Goal: Task Accomplishment & Management: Manage account settings

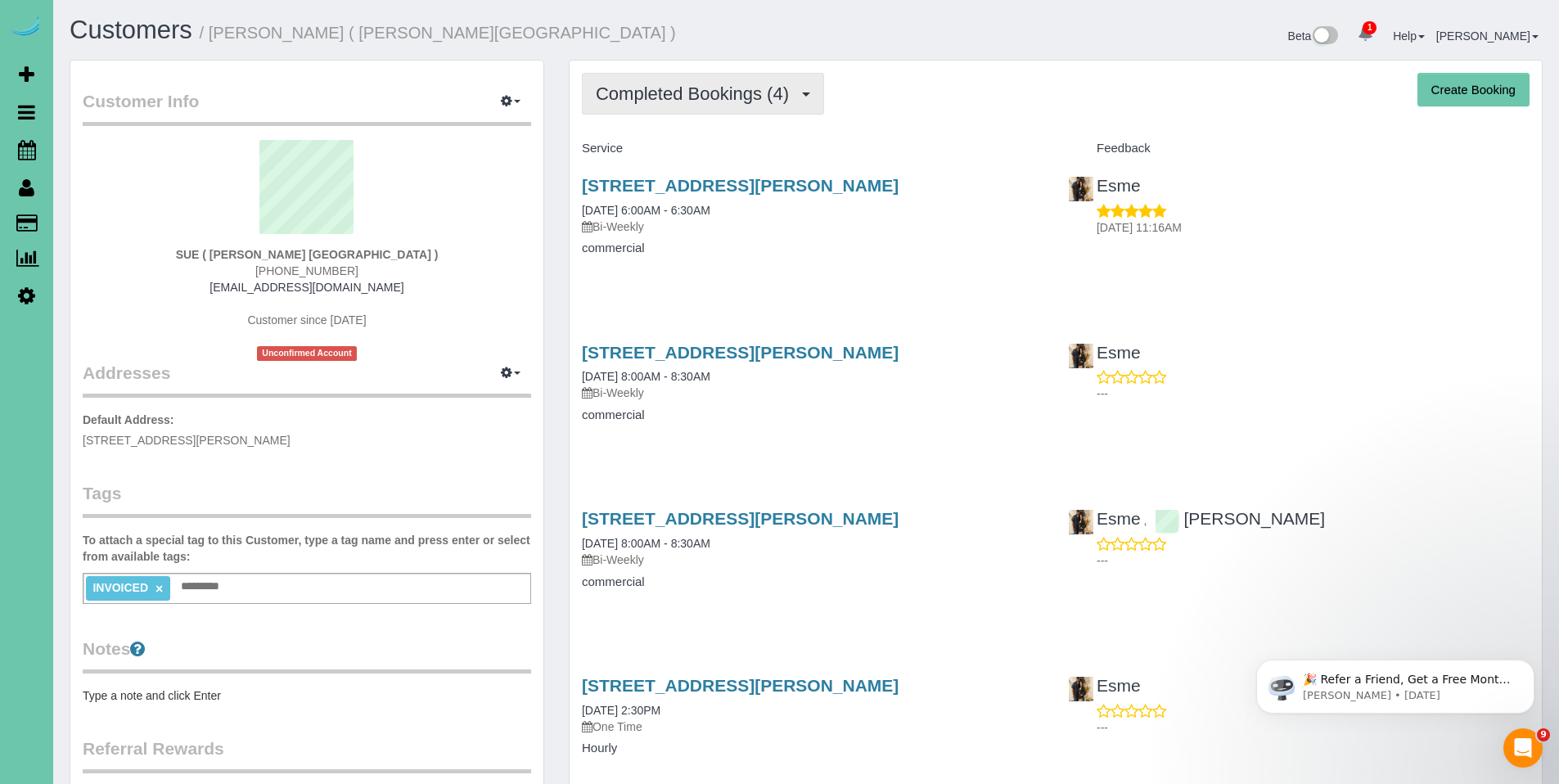
click at [667, 99] on span "Completed Bookings (4)" at bounding box center [696, 94] width 201 height 21
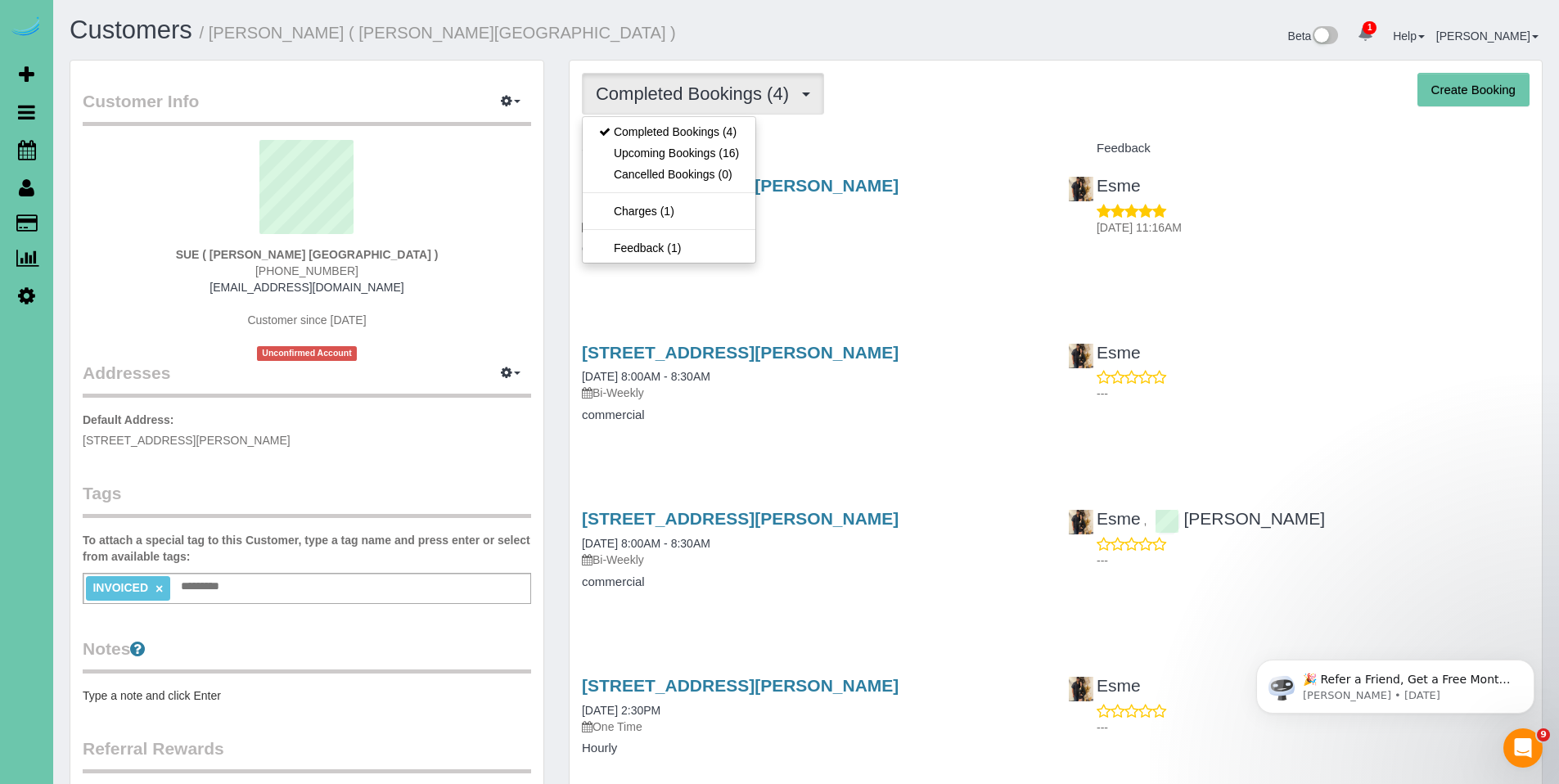
click at [908, 124] on div "Completed Bookings (4) Completed Bookings (4) Upcoming Bookings (16) Cancelled …" at bounding box center [1056, 450] width 972 height 781
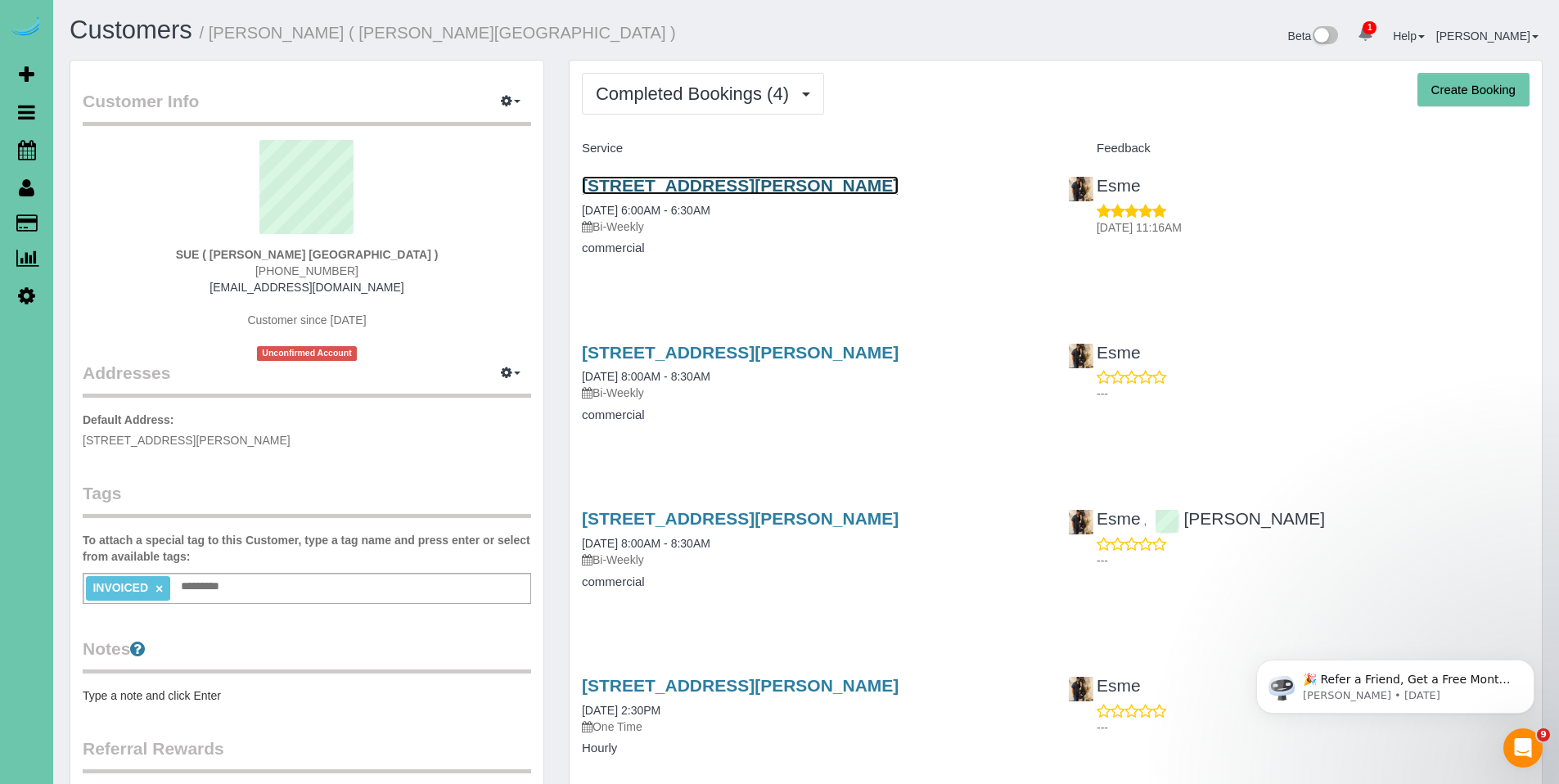
click at [651, 188] on link "609 Olson Dr #5, Papillion, NE 68046" at bounding box center [740, 185] width 316 height 19
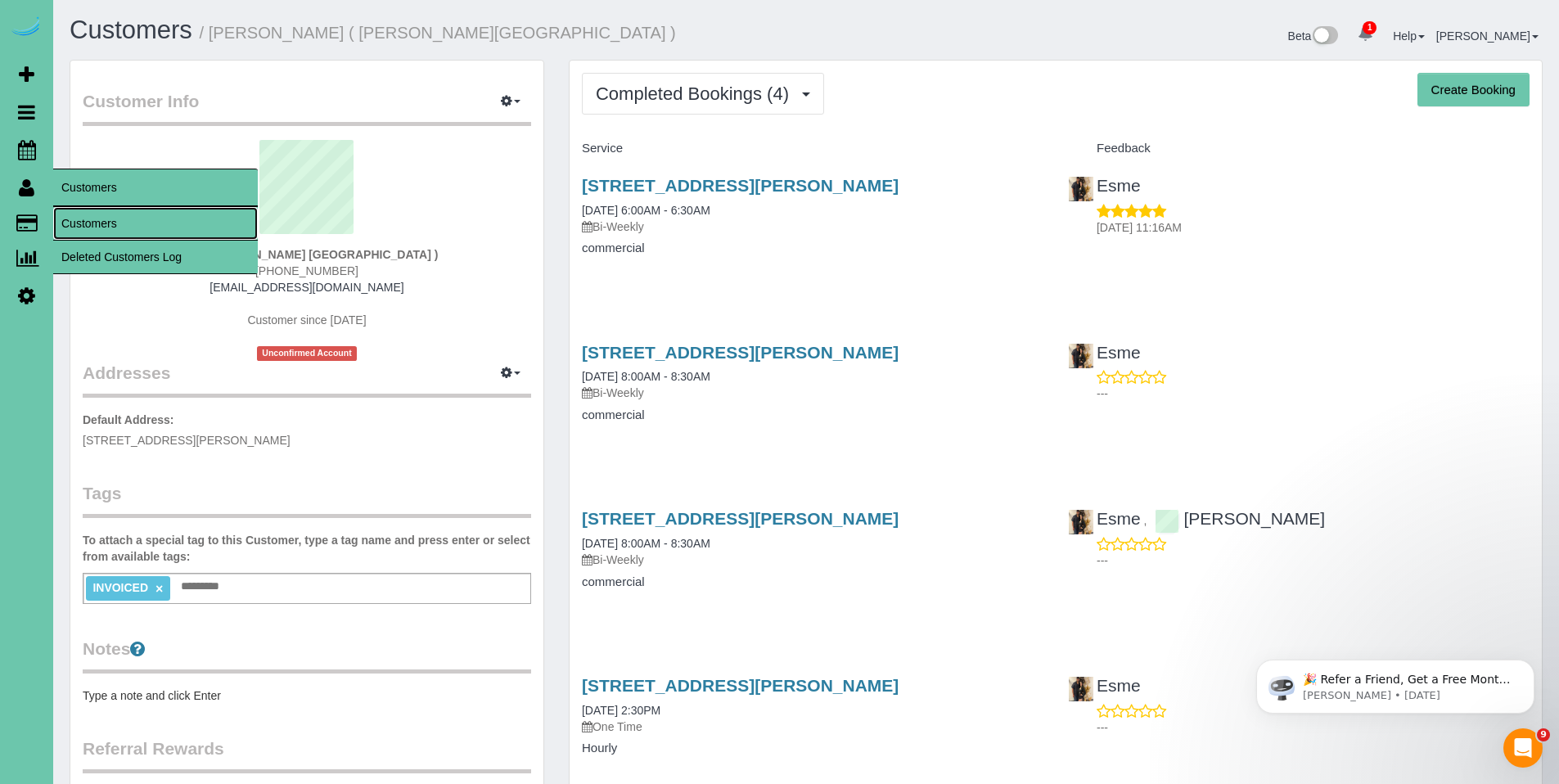
click at [87, 218] on link "Customers" at bounding box center [156, 223] width 205 height 33
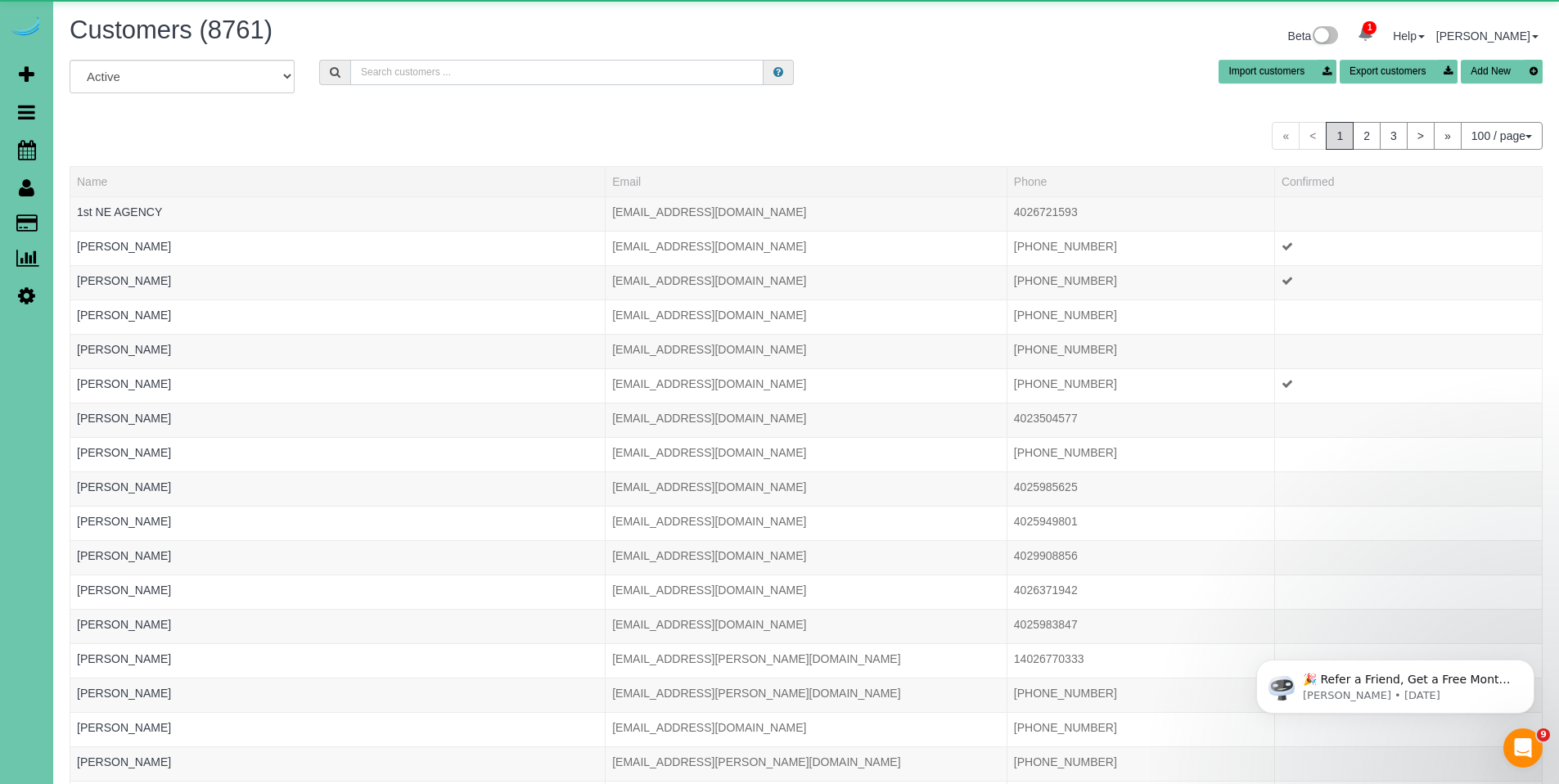
click at [430, 71] on input "text" at bounding box center [557, 72] width 413 height 25
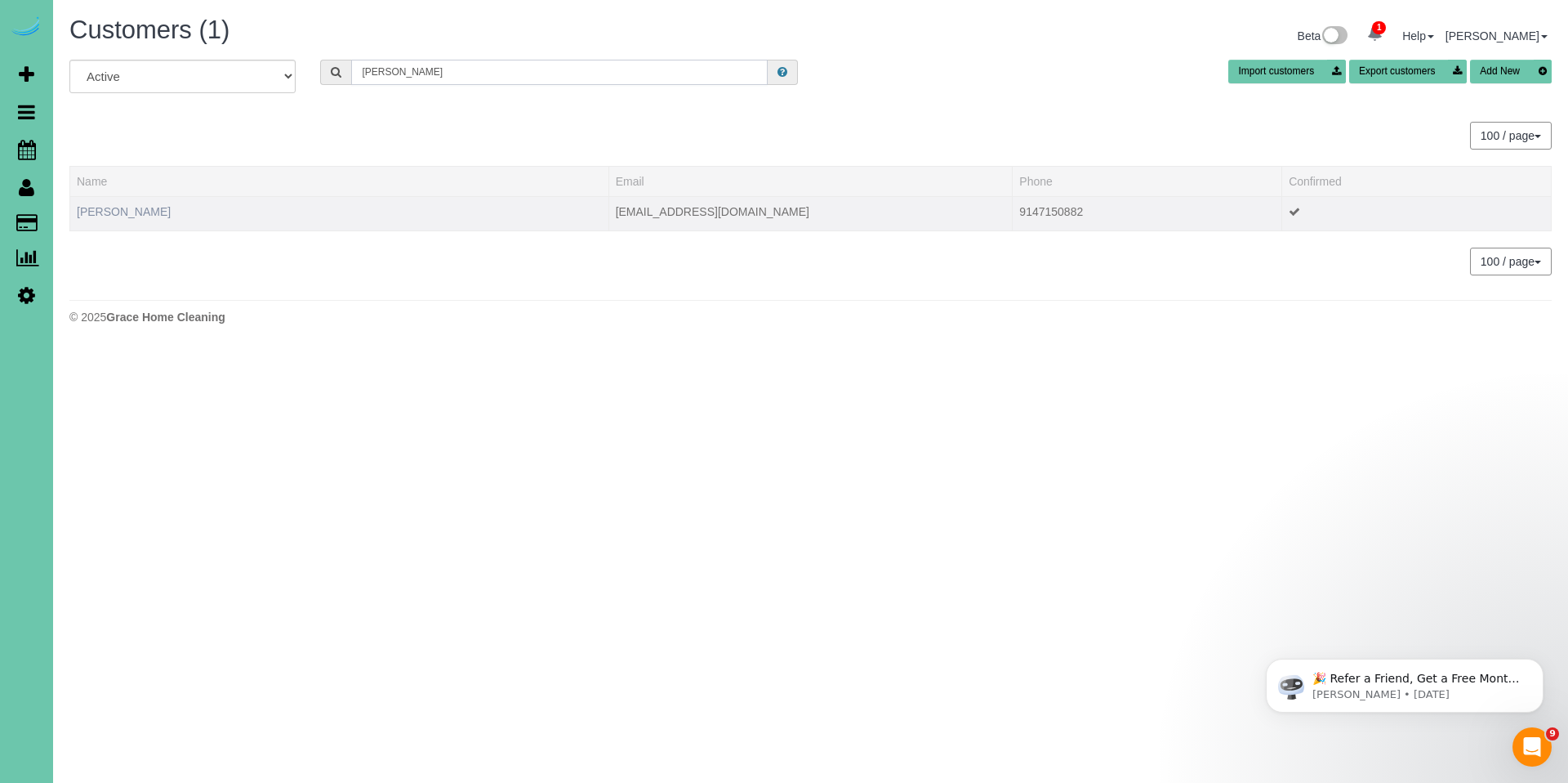
type input "shannon longwo"
click at [131, 218] on link "Shannon Longworth" at bounding box center [123, 212] width 94 height 13
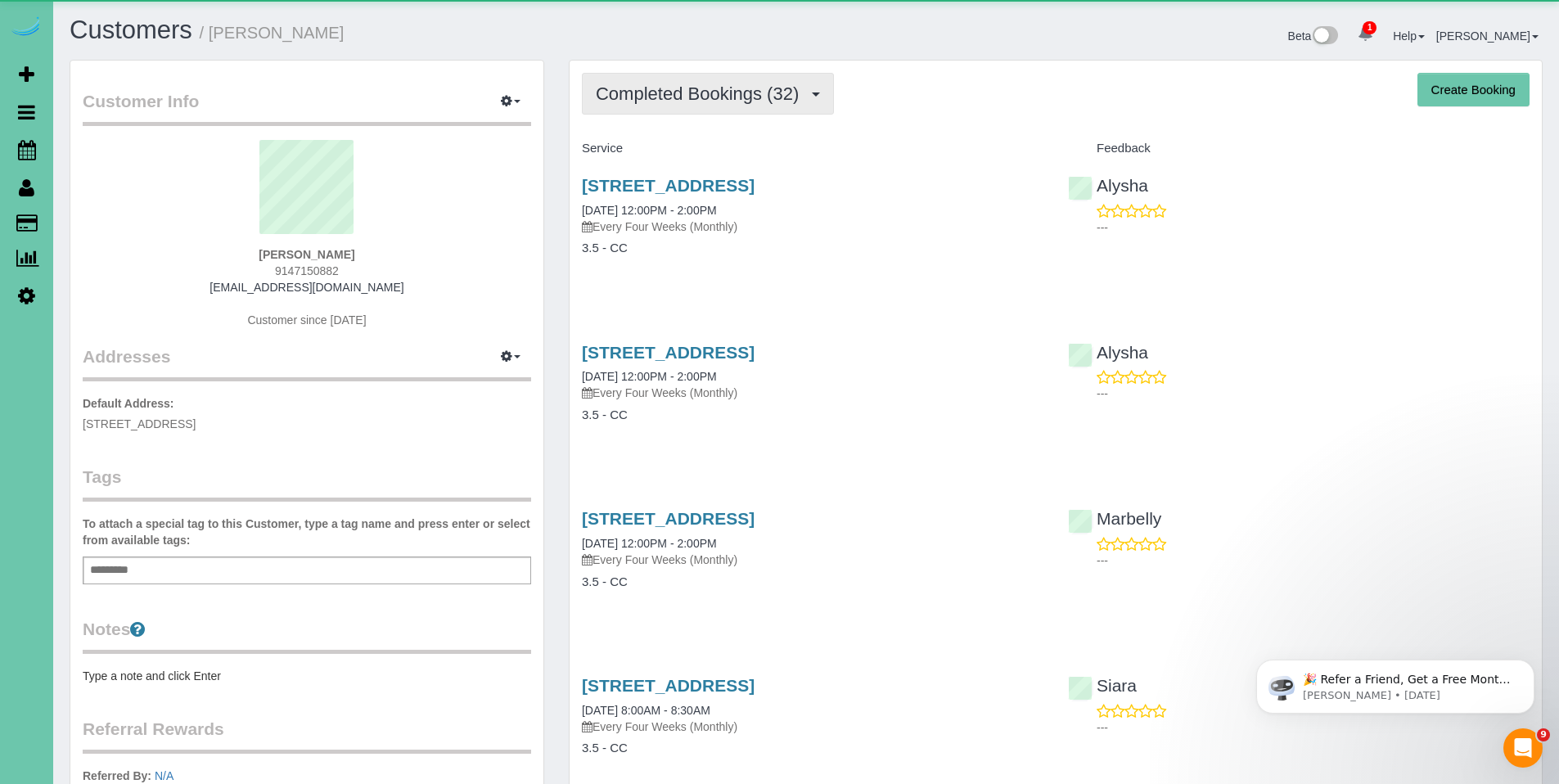
click at [714, 97] on span "Completed Bookings (32)" at bounding box center [701, 94] width 211 height 21
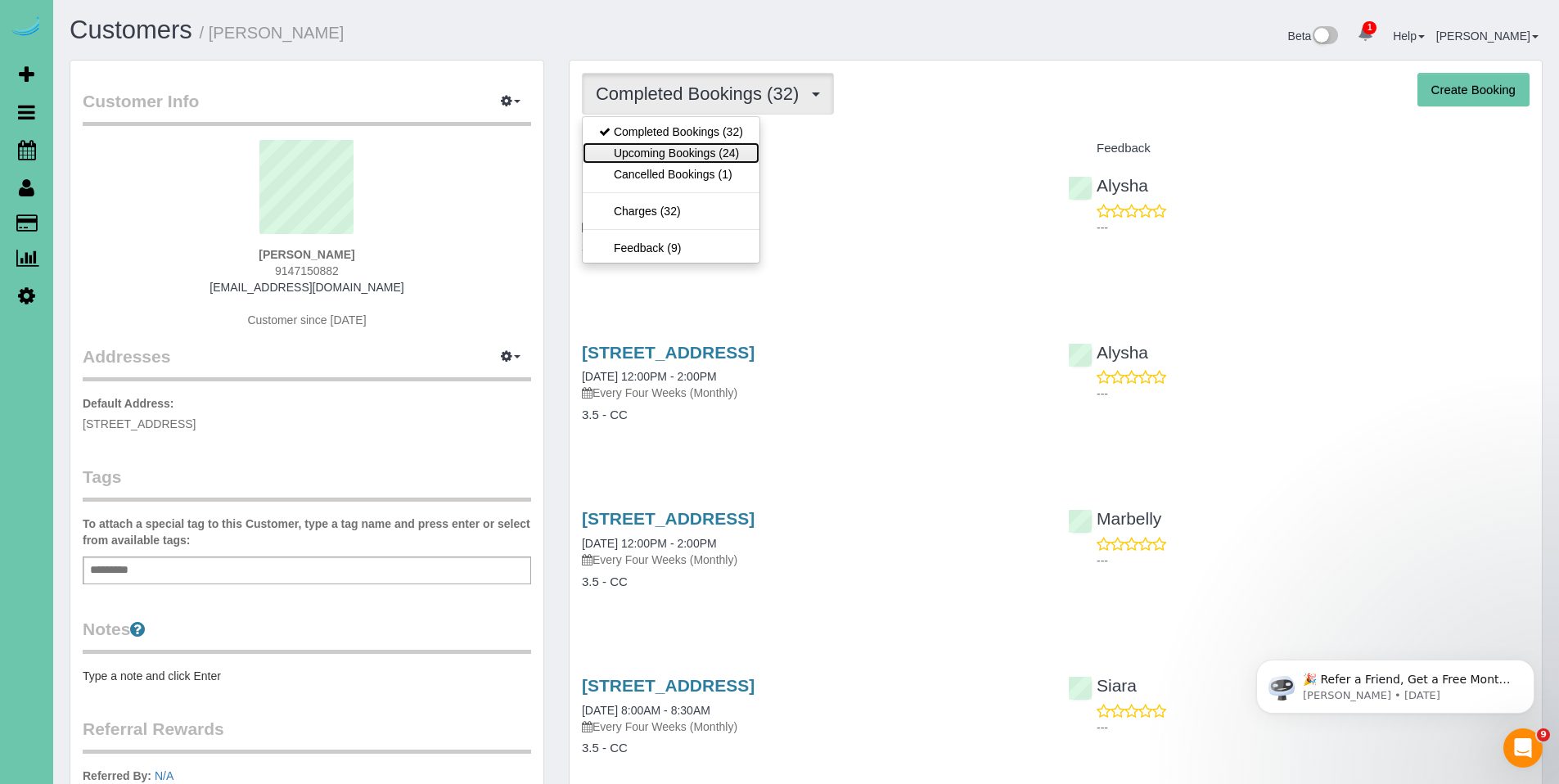
click at [688, 150] on link "Upcoming Bookings (24)" at bounding box center [671, 153] width 176 height 22
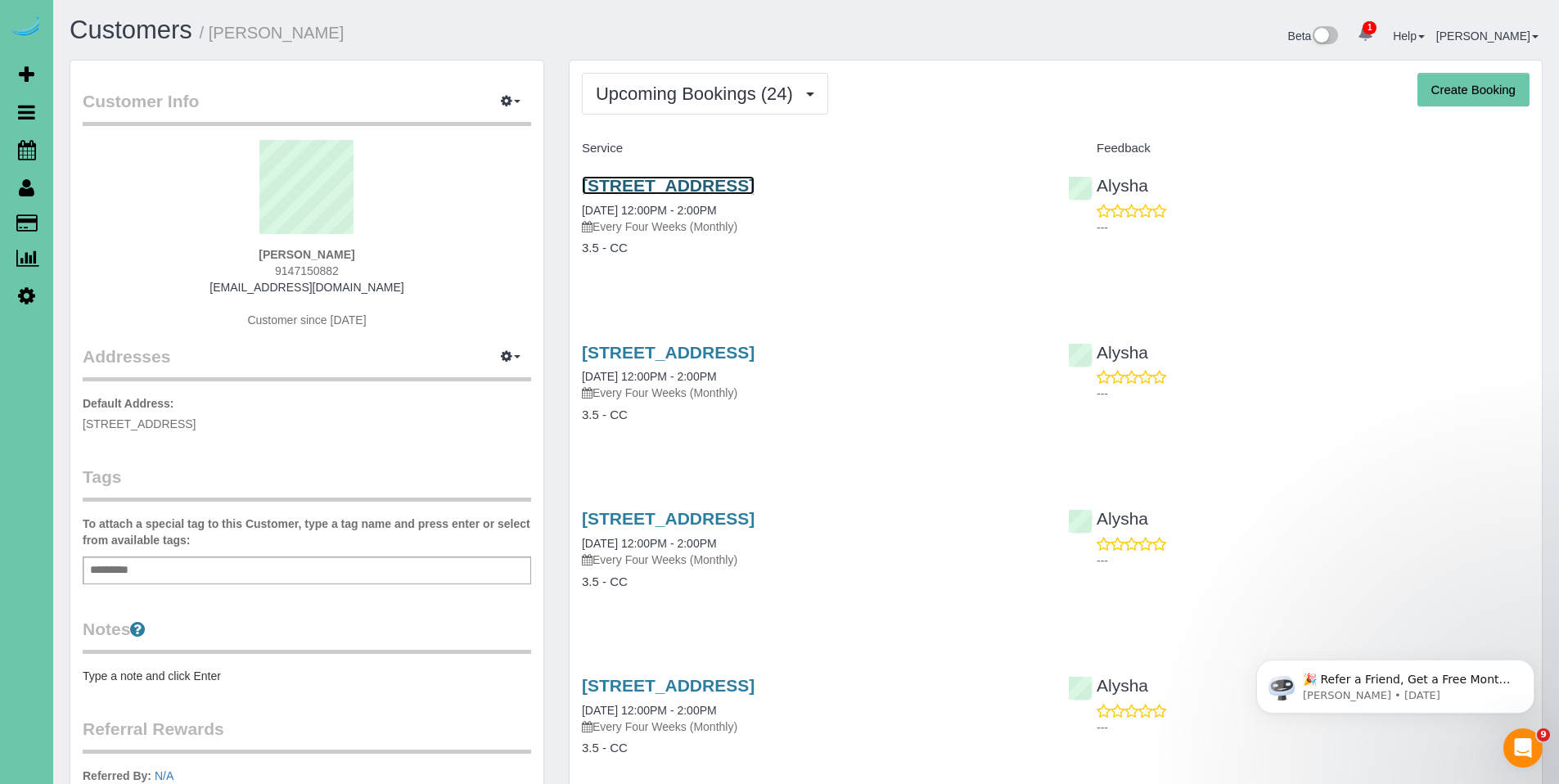
click at [755, 189] on link "2004 North 50th Street, Omaha, NE 68104" at bounding box center [668, 185] width 173 height 19
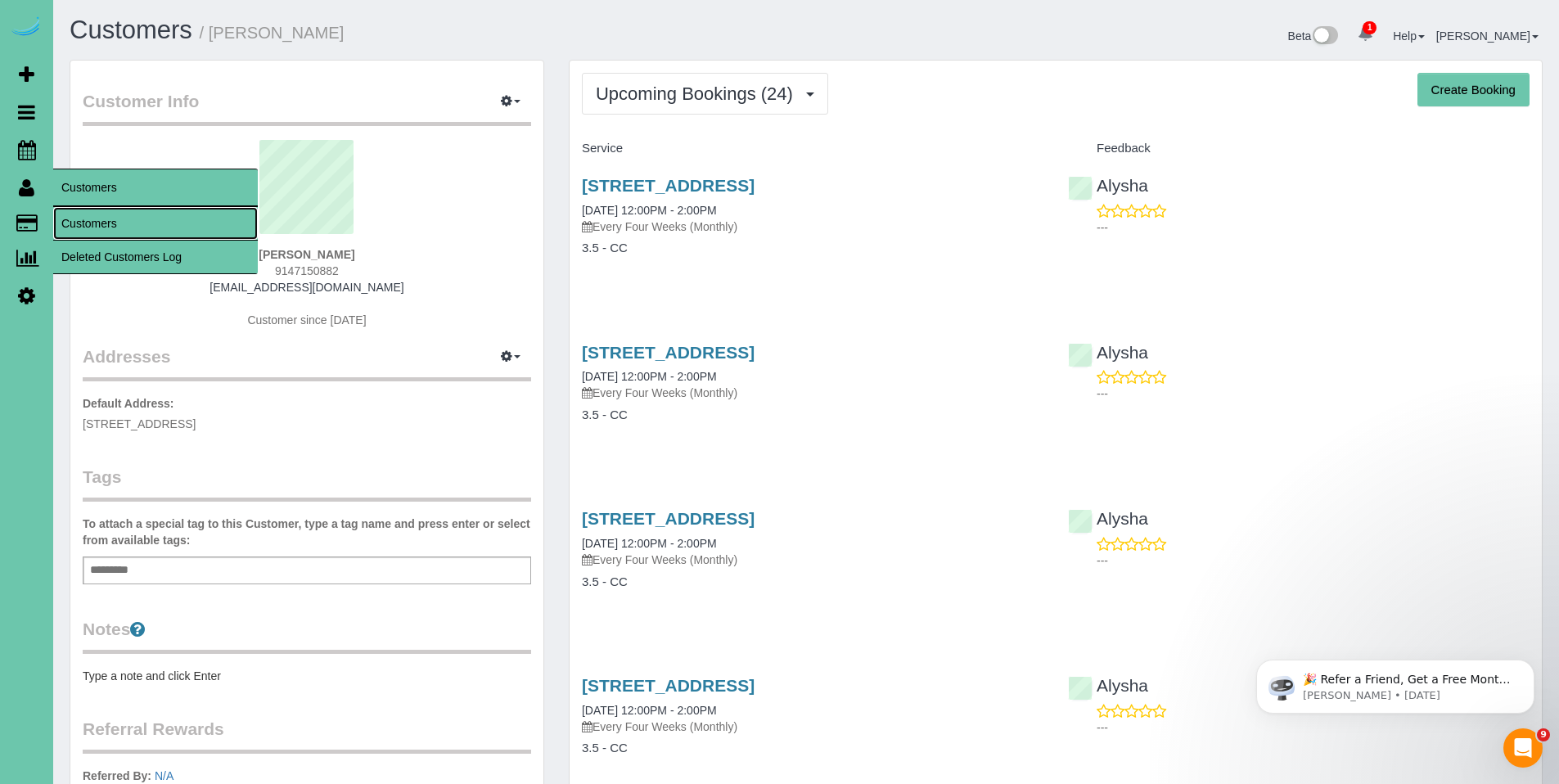
click at [125, 220] on link "Customers" at bounding box center [156, 223] width 205 height 33
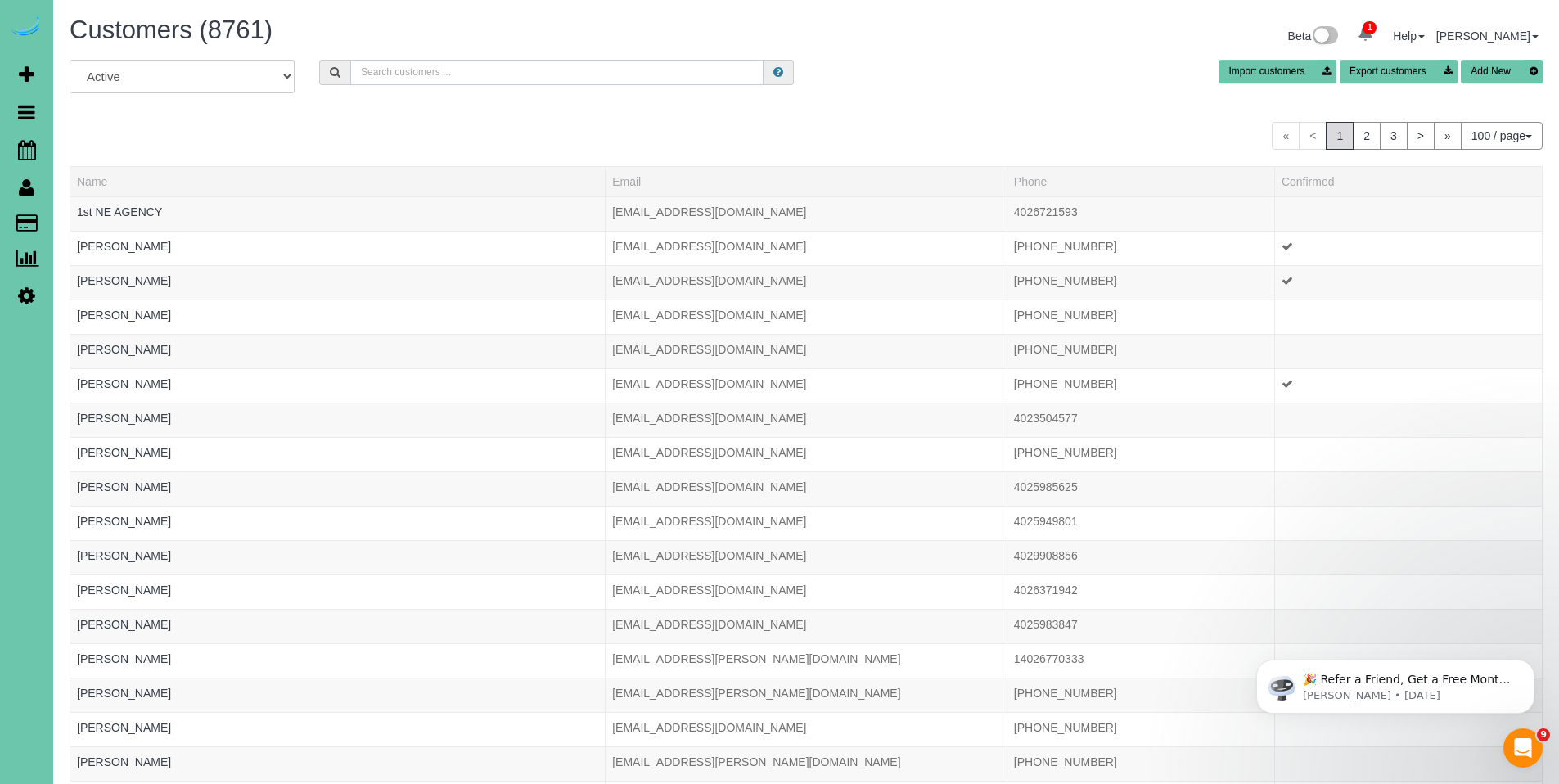
click at [607, 76] on input "text" at bounding box center [557, 72] width 413 height 25
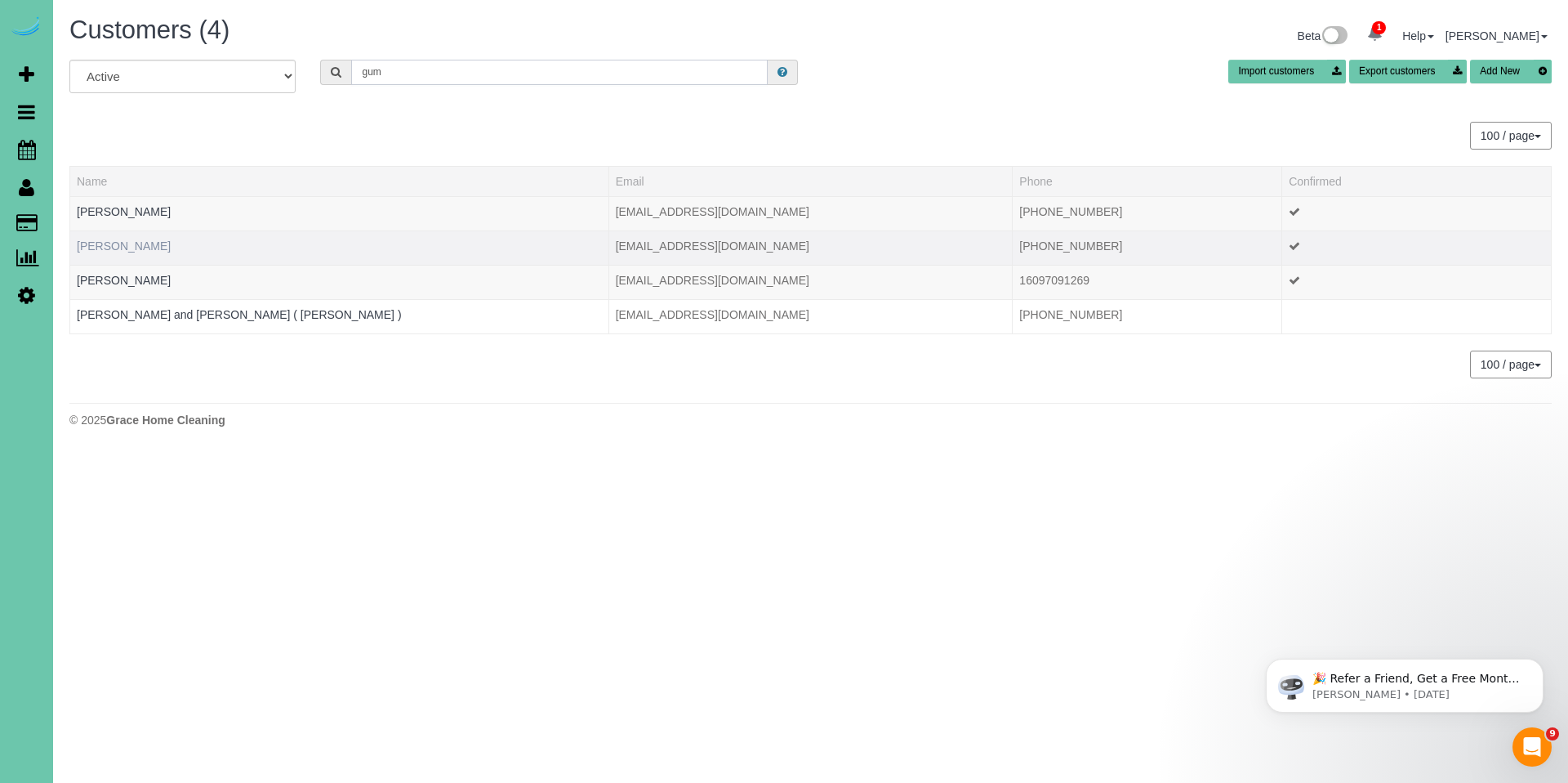
type input "gum"
click at [121, 249] on link "Debbie Gum" at bounding box center [123, 245] width 94 height 13
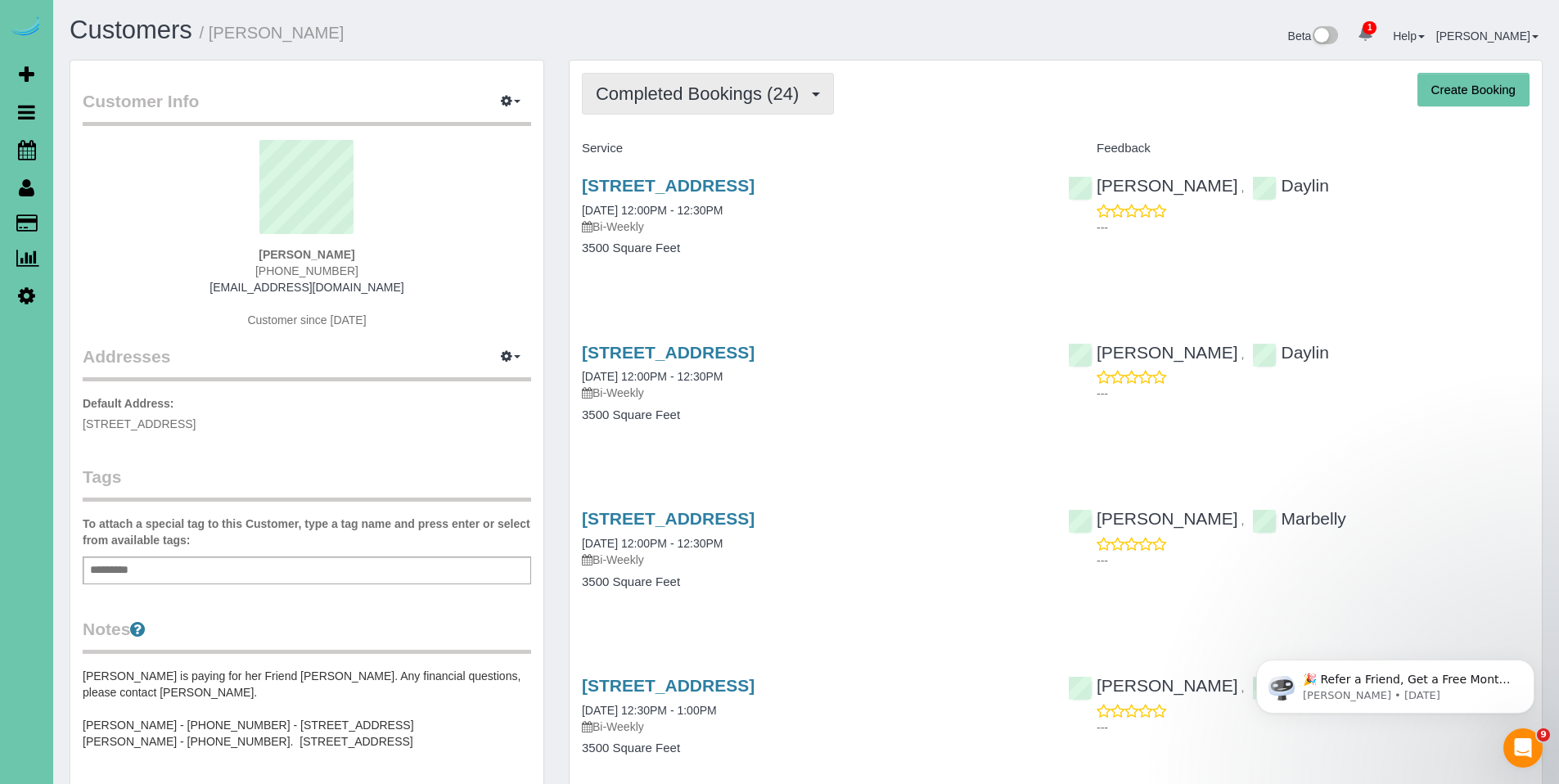
click at [696, 97] on span "Completed Bookings (24)" at bounding box center [701, 94] width 211 height 21
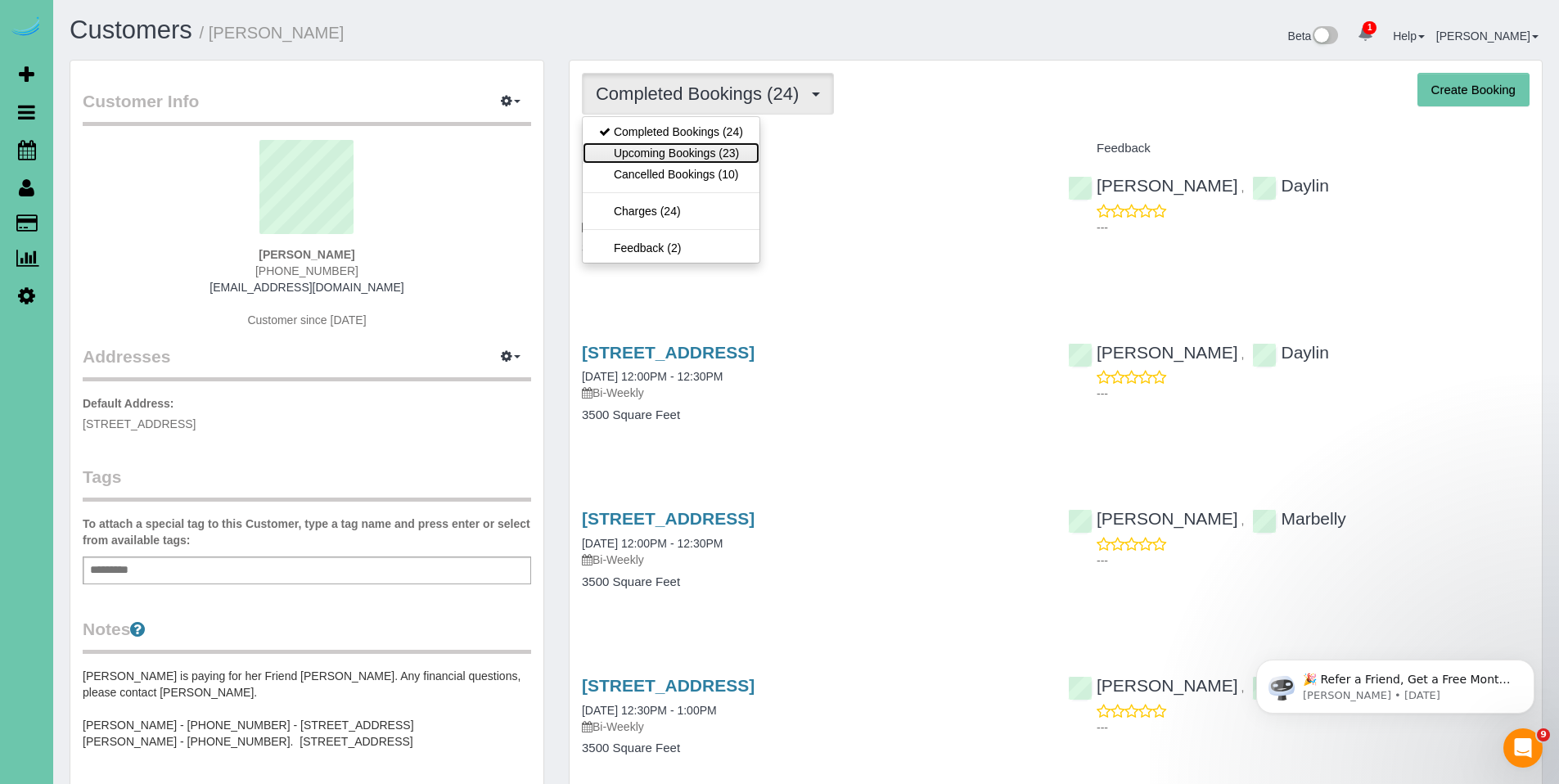
click at [692, 146] on link "Upcoming Bookings (23)" at bounding box center [671, 153] width 176 height 22
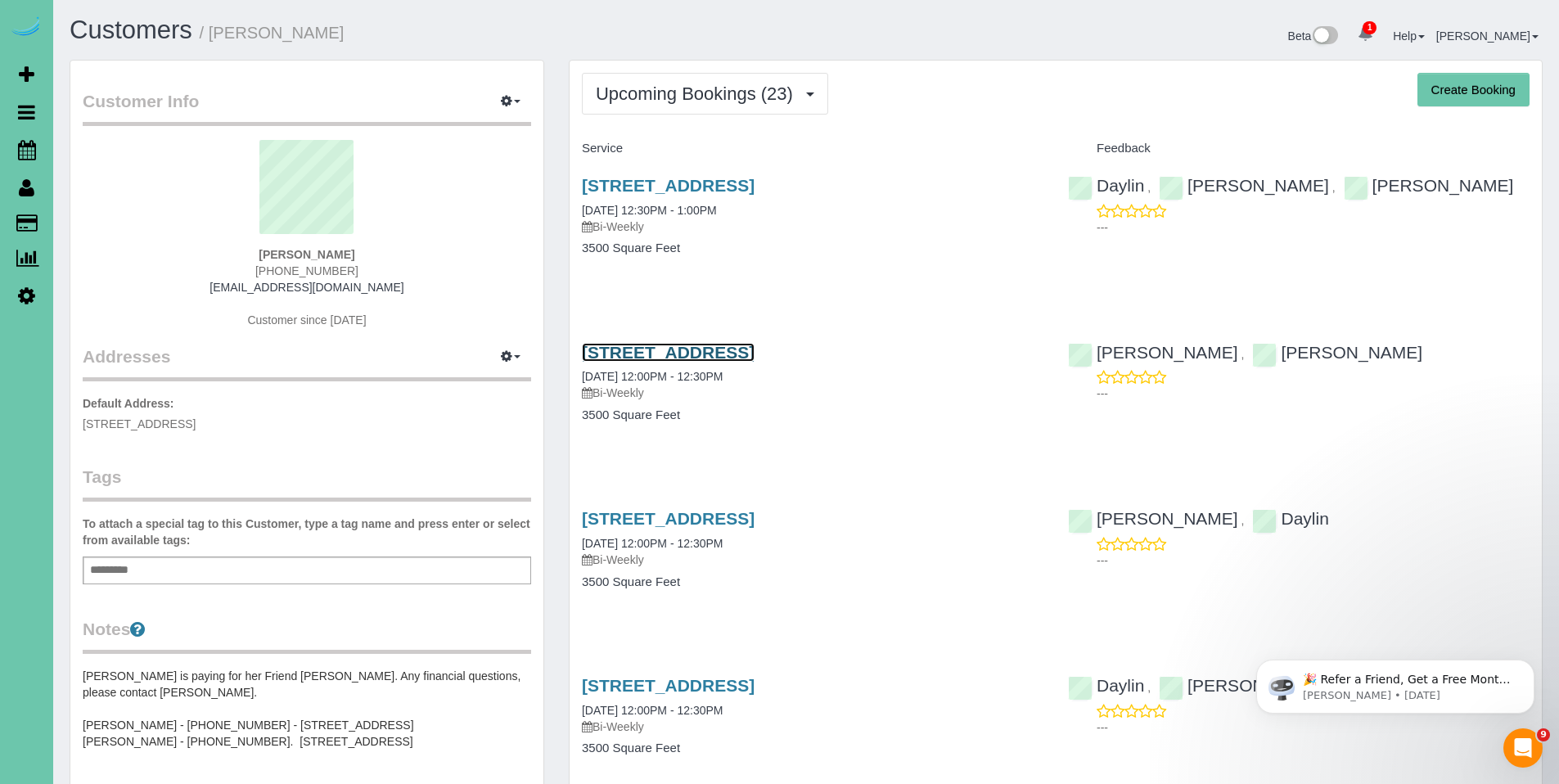
click at [659, 355] on link "3834 S 163rd Cir, Omaha, NE 68130" at bounding box center [668, 353] width 173 height 19
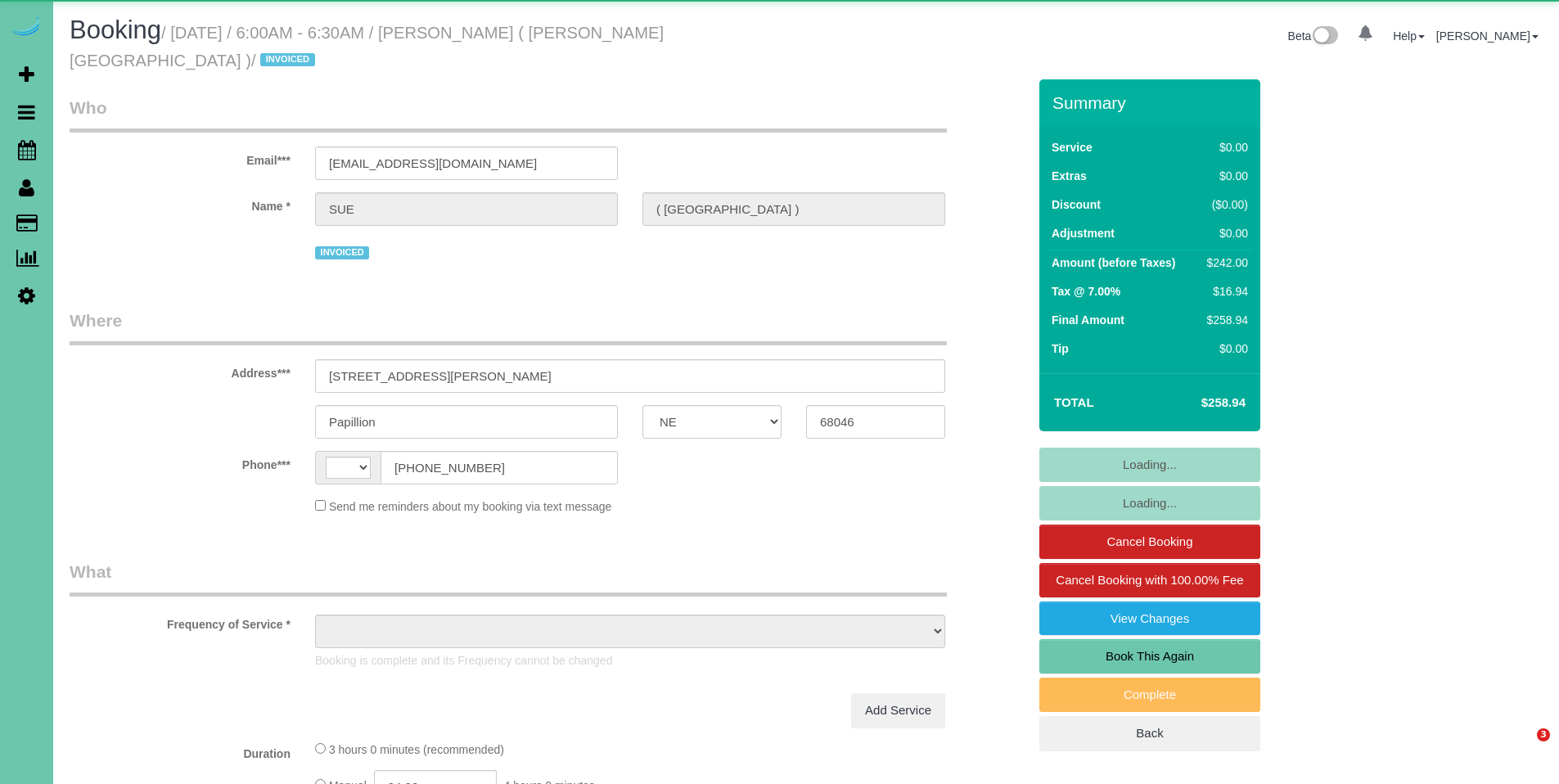
select select "NE"
select select "string:[GEOGRAPHIC_DATA]"
select select "object:858"
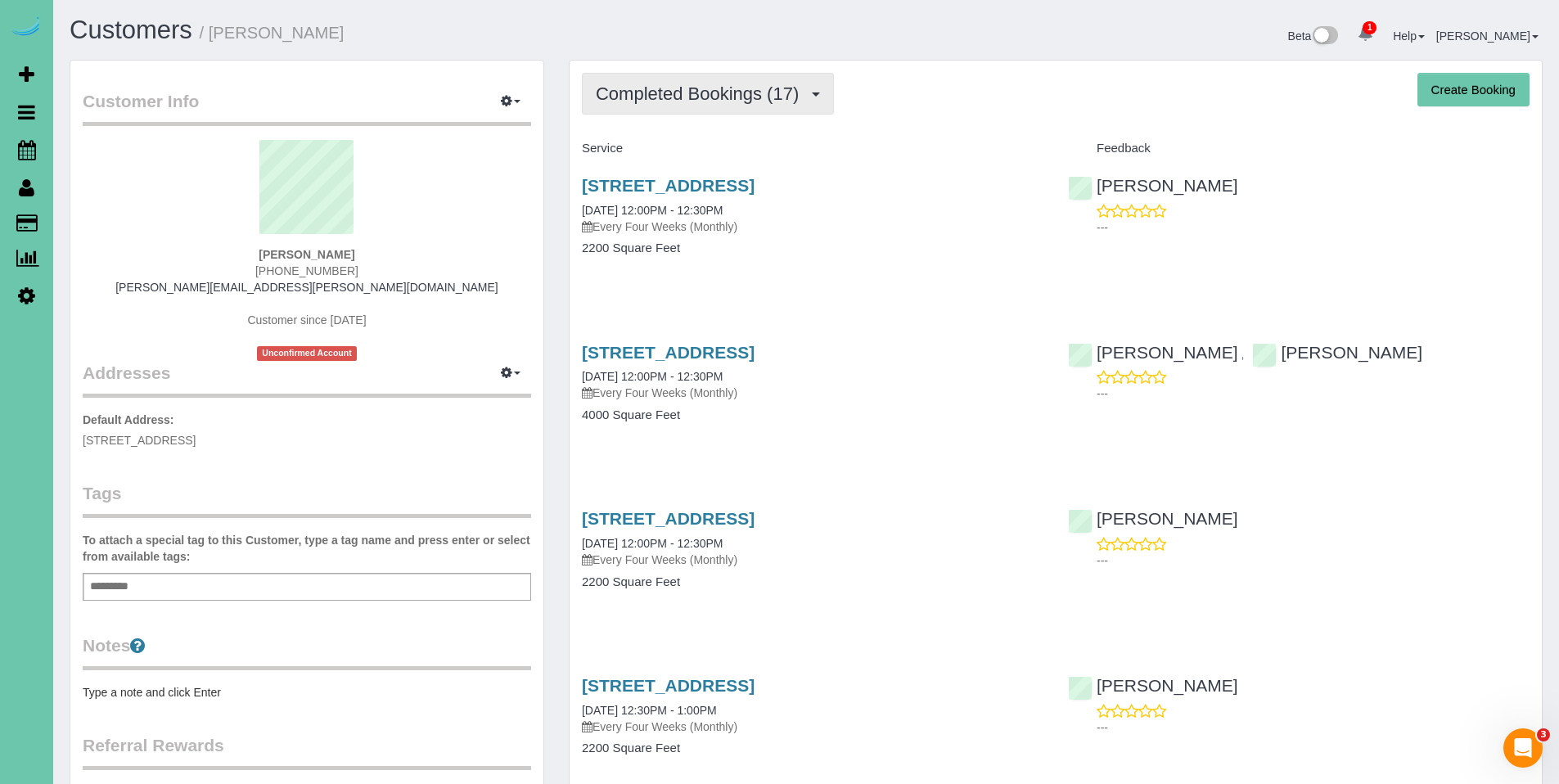
click at [693, 95] on span "Completed Bookings (17)" at bounding box center [701, 94] width 211 height 21
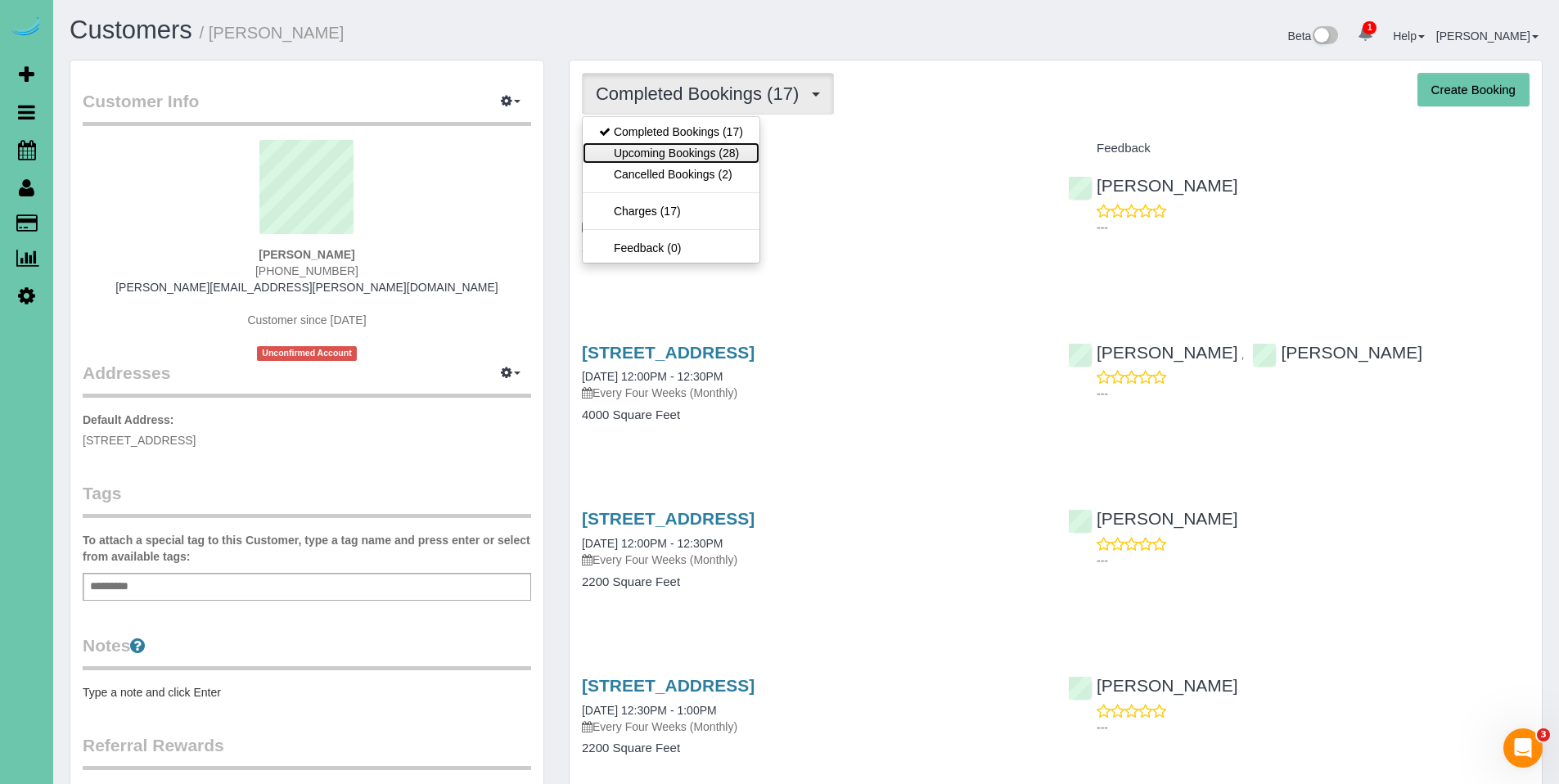
click at [688, 156] on link "Upcoming Bookings (28)" at bounding box center [671, 153] width 176 height 22
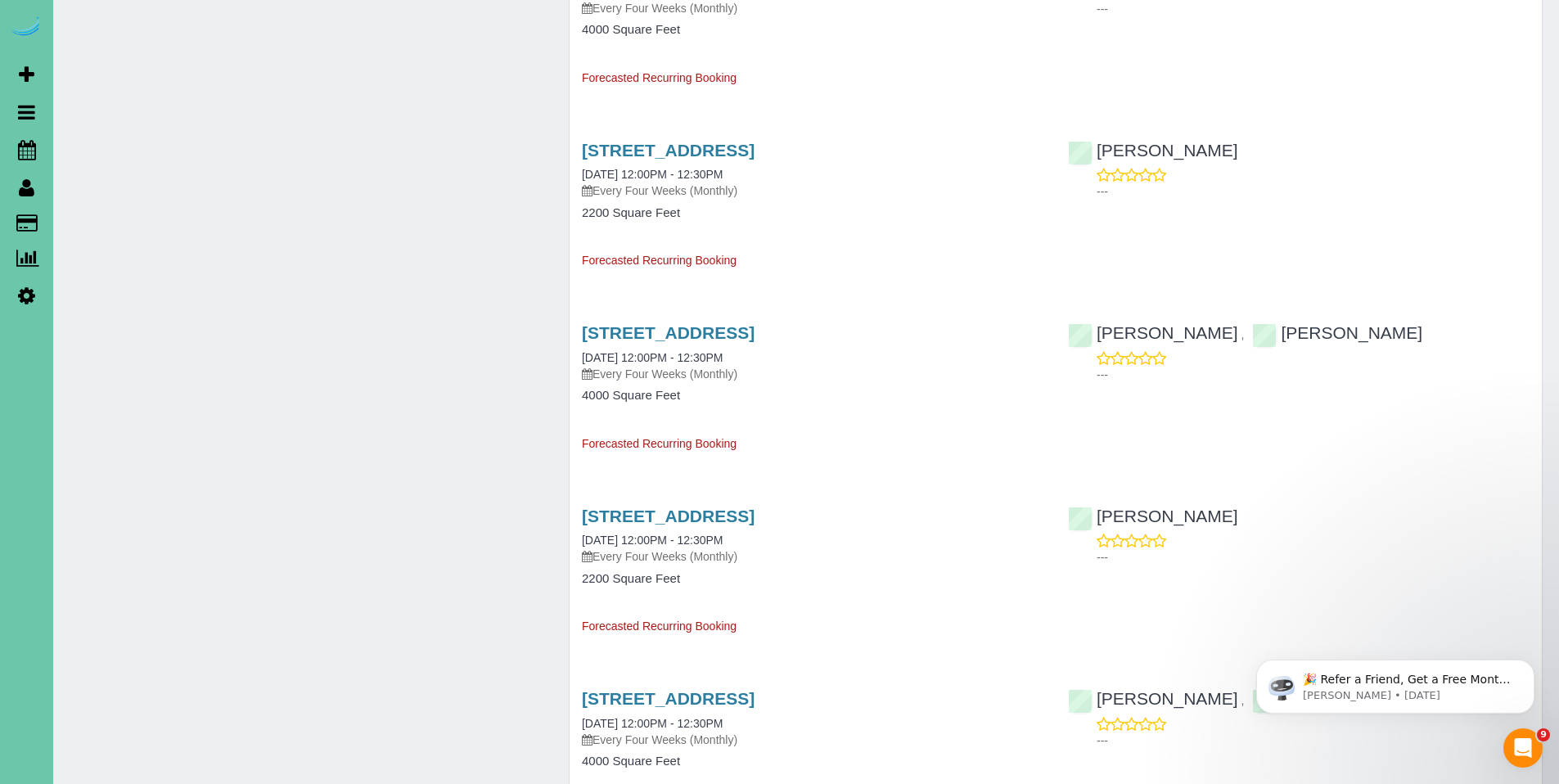
scroll to position [1635, 0]
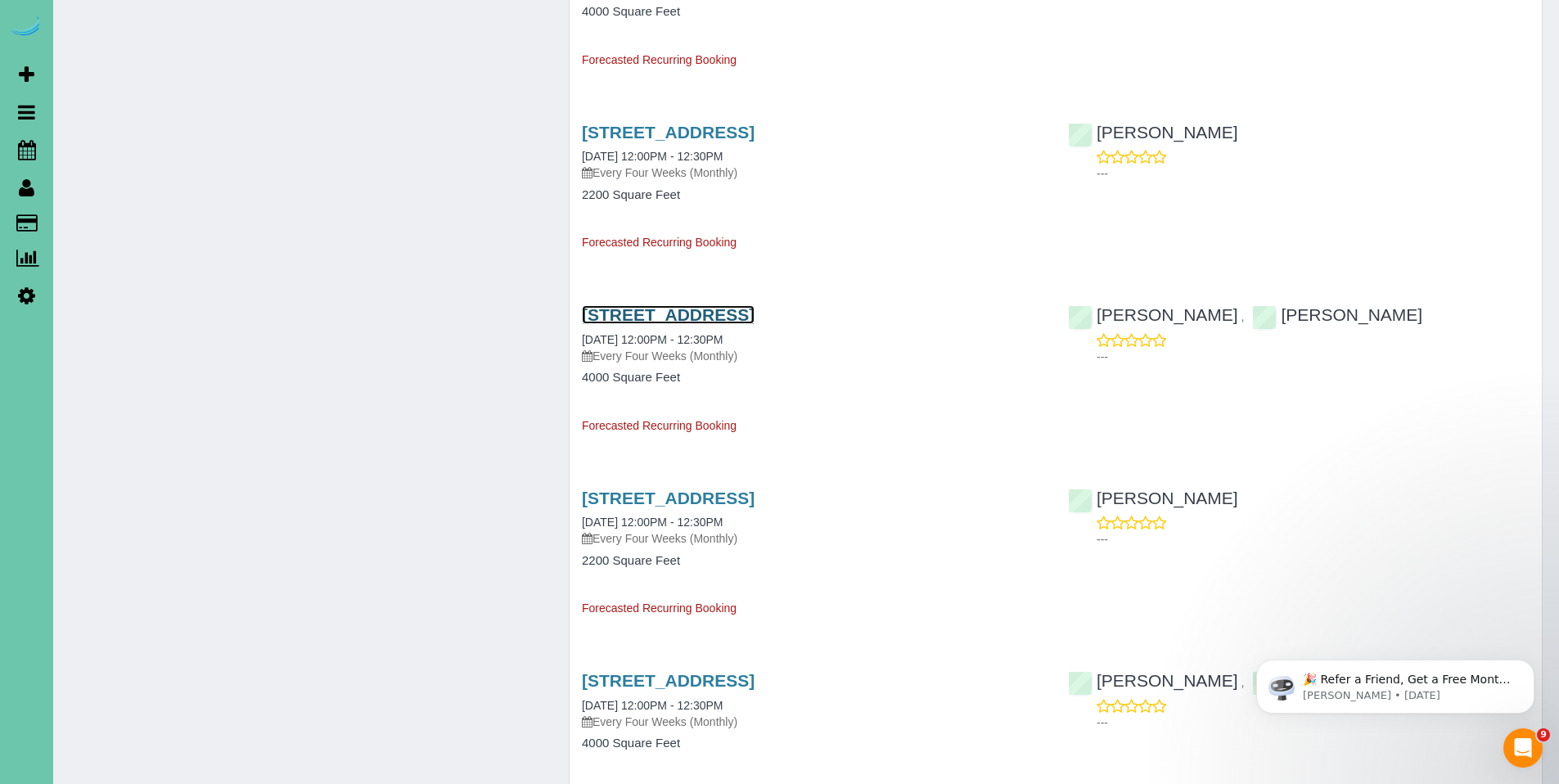
click at [699, 310] on link "9923 Broadmoor Rd, Omaha, NE 68114" at bounding box center [668, 315] width 173 height 19
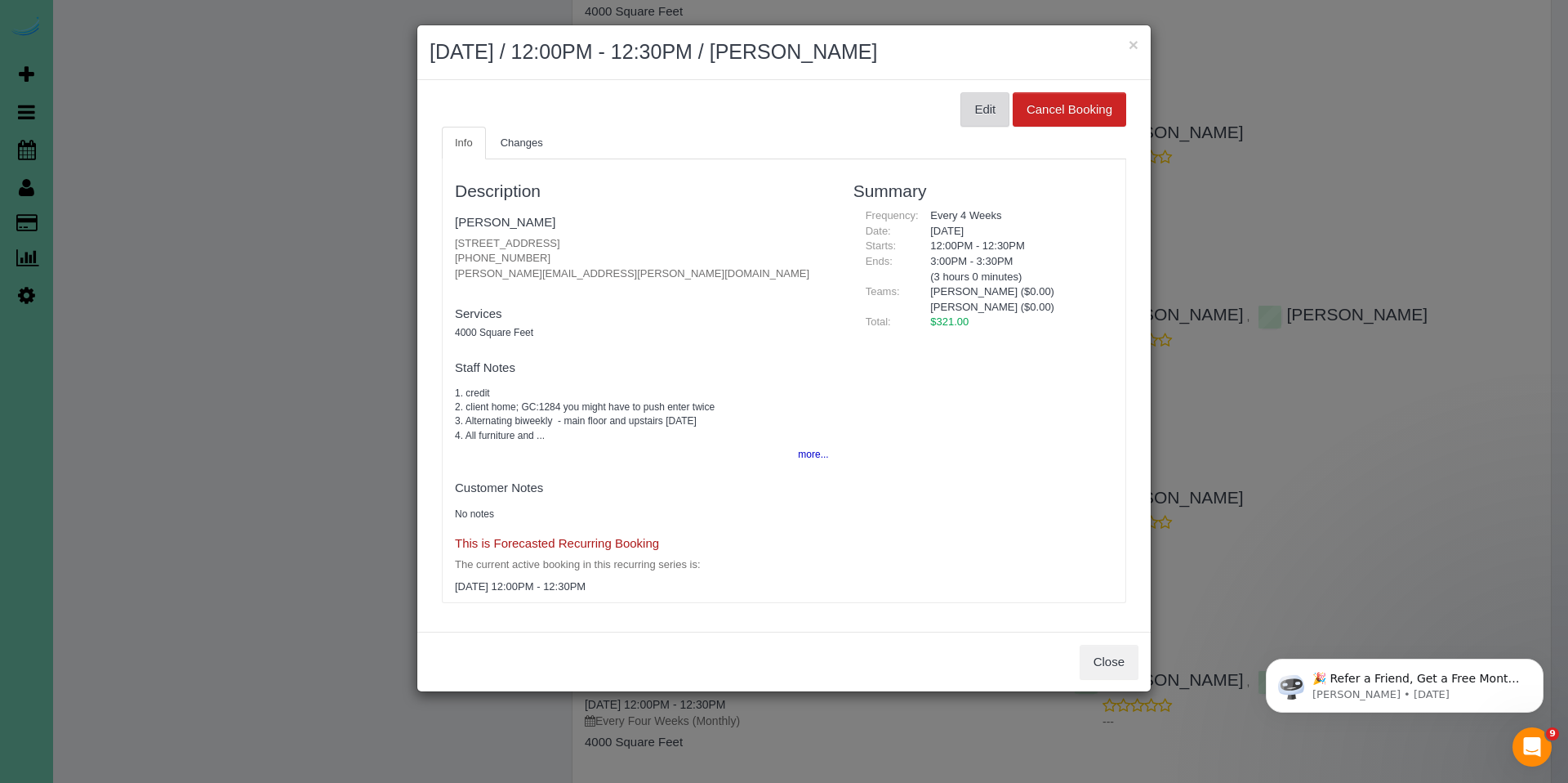
click at [985, 105] on button "Edit" at bounding box center [985, 110] width 49 height 35
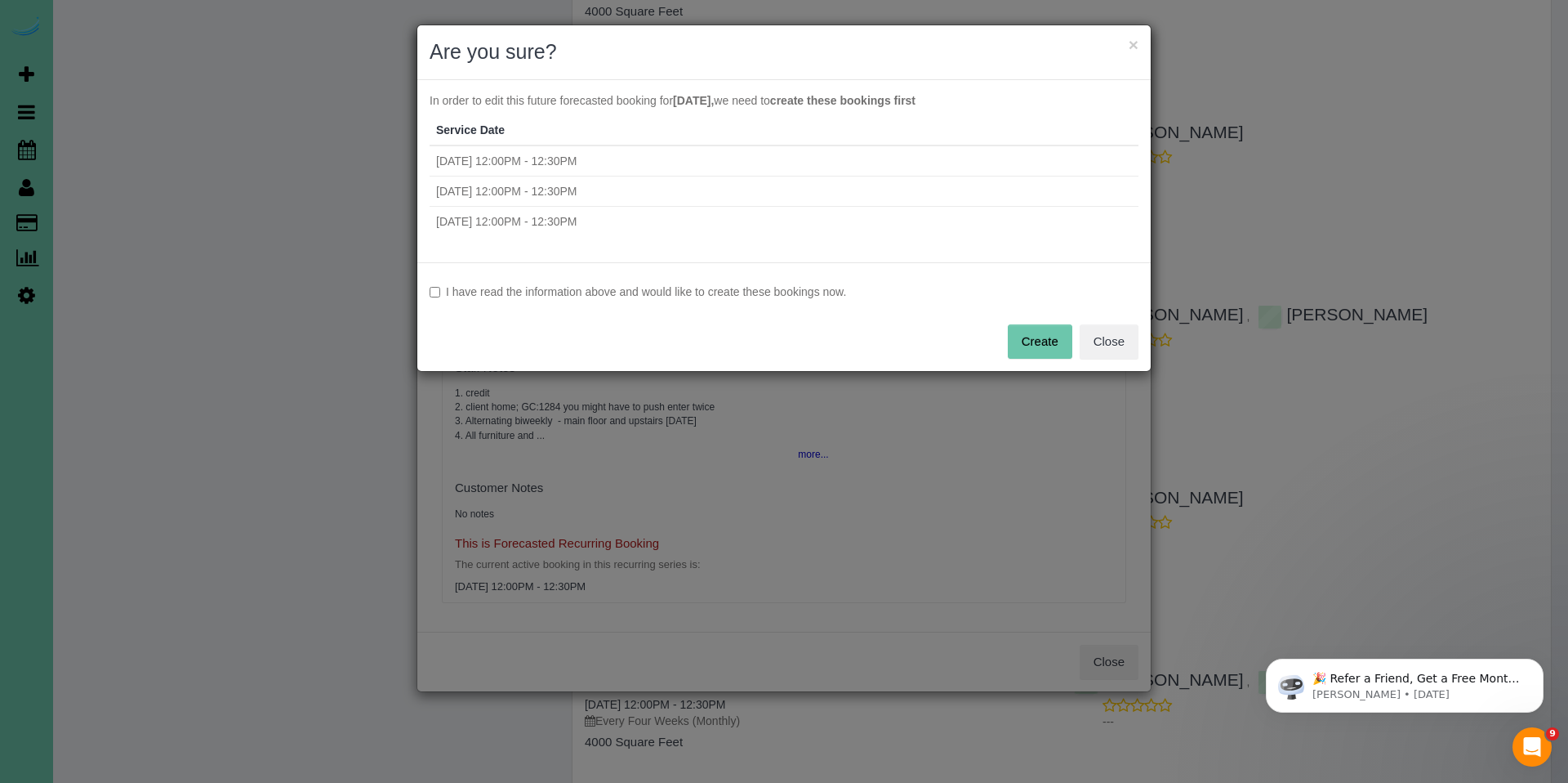
click at [573, 290] on label "I have read the information above and would like to create these bookings now." at bounding box center [784, 291] width 709 height 16
click at [1058, 348] on button "Create" at bounding box center [1040, 342] width 65 height 35
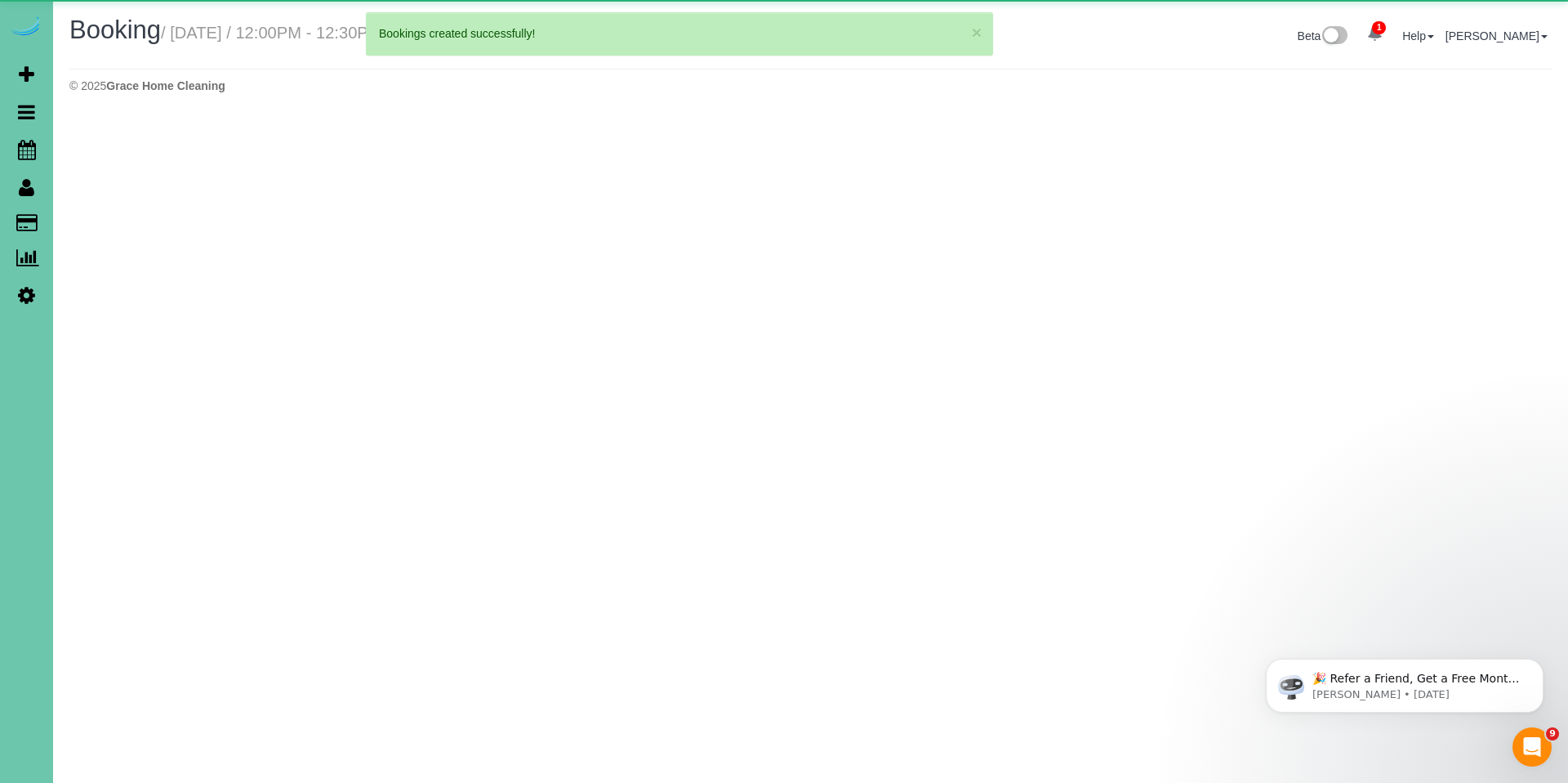
select select "NE"
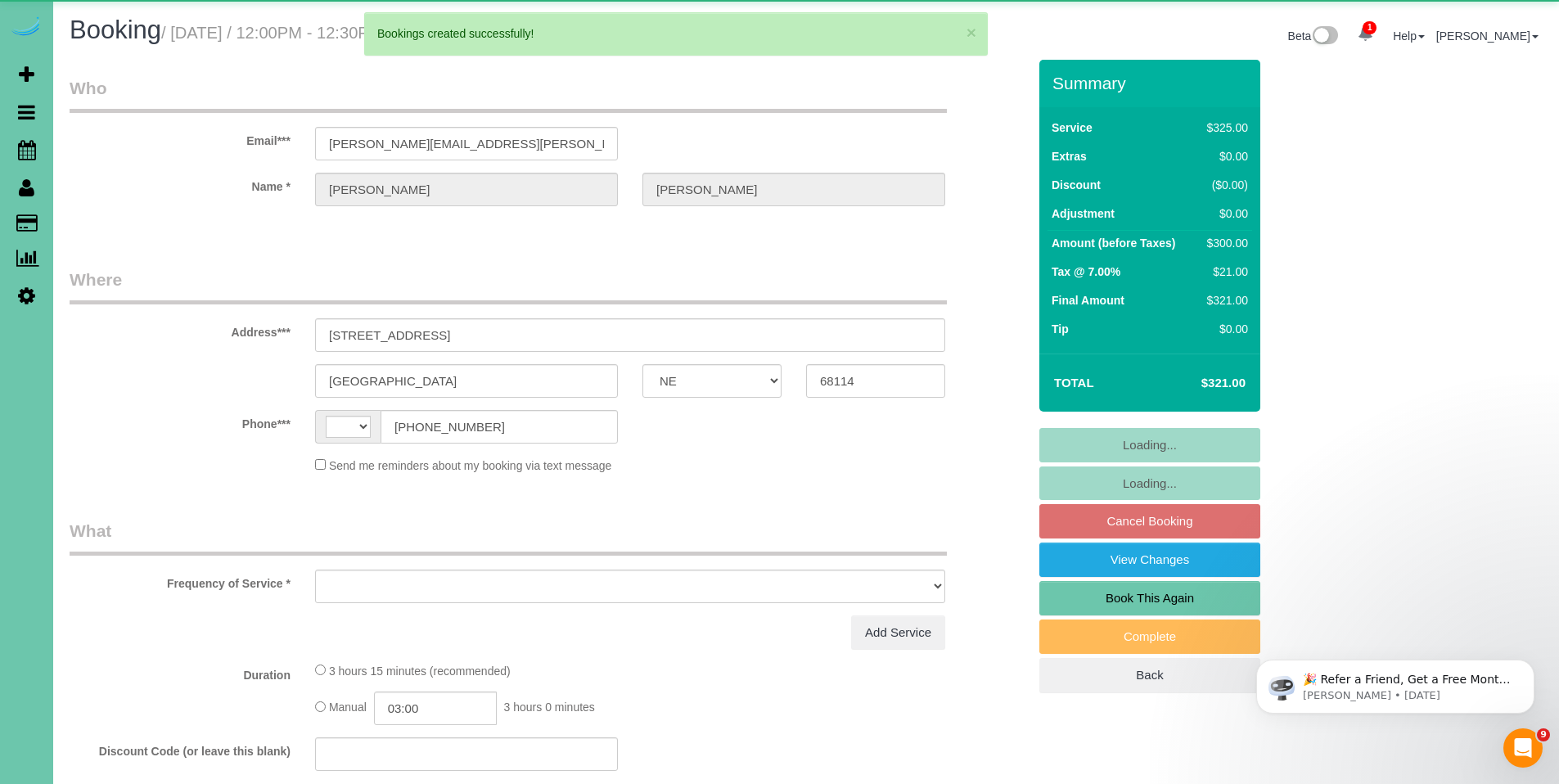
select select "string:[GEOGRAPHIC_DATA]"
select select "object:2689"
select select "string:fspay-e9371989-f4eb-4e92-be78-a77a397e335e"
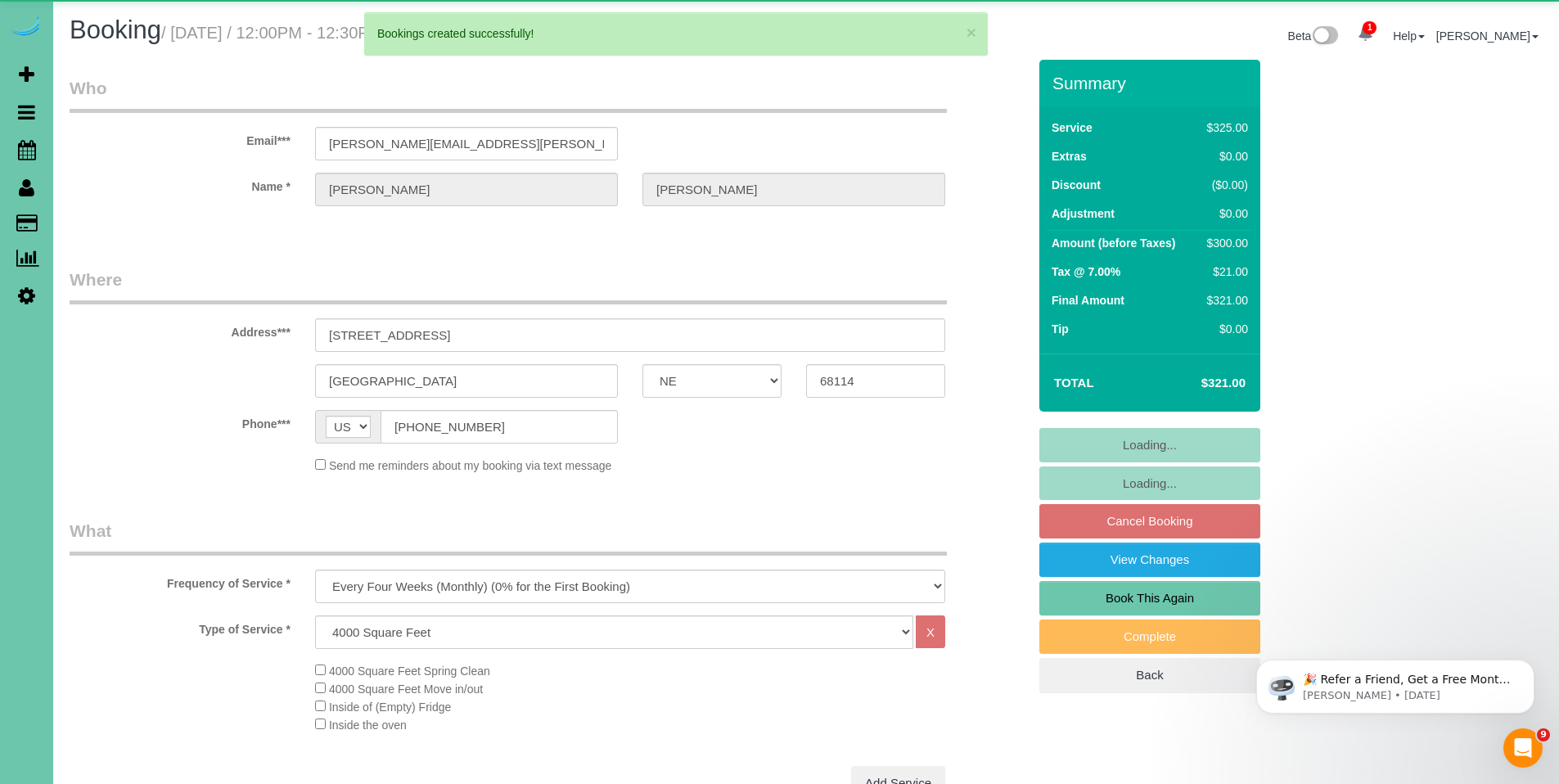
select select "object:2776"
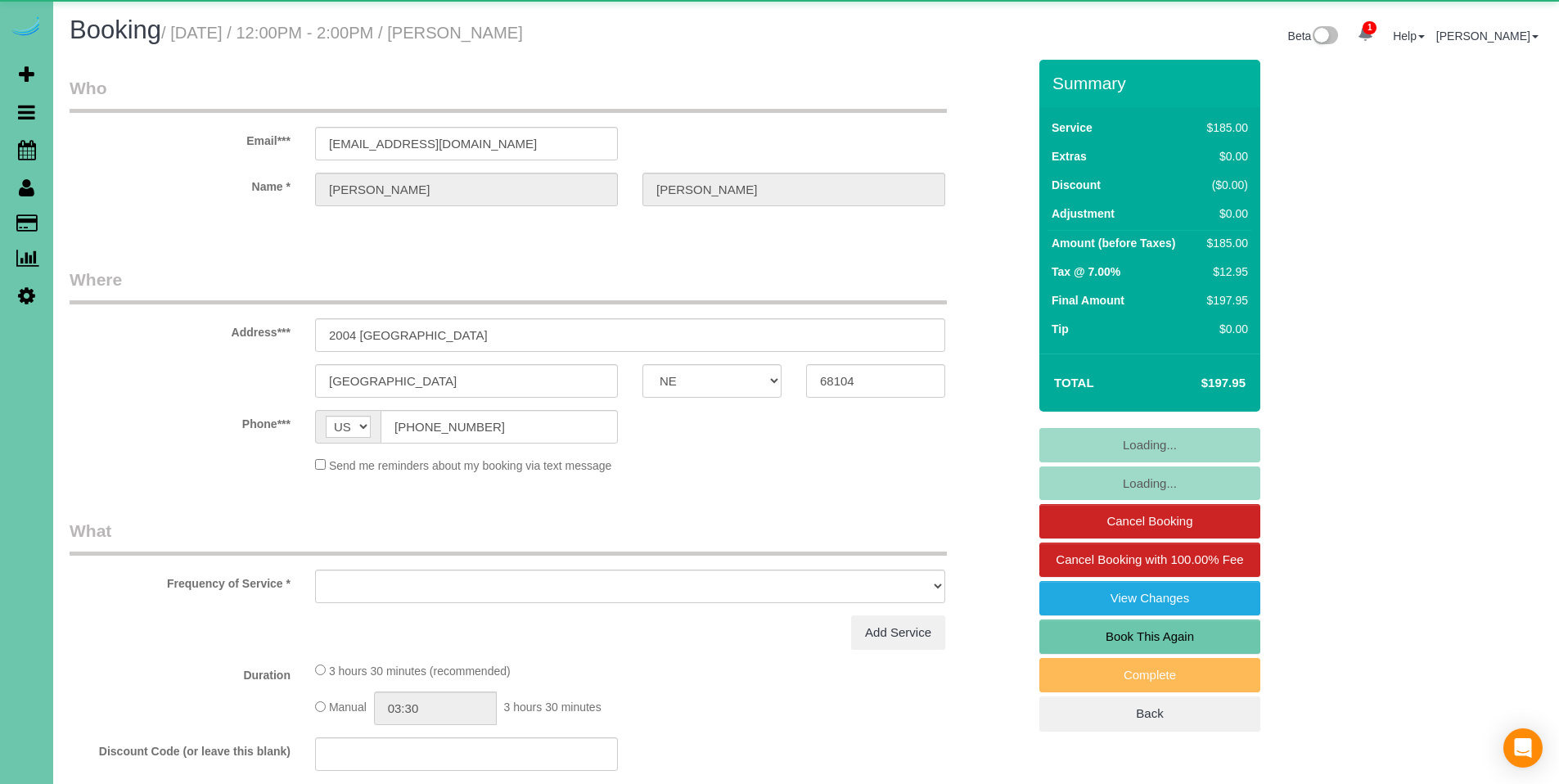
select select "NE"
select select "object:649"
select select "string:fspay-60775c6d-040d-4f34-8148-ef52cfedf01c"
select select "spot1"
select select "number:36"
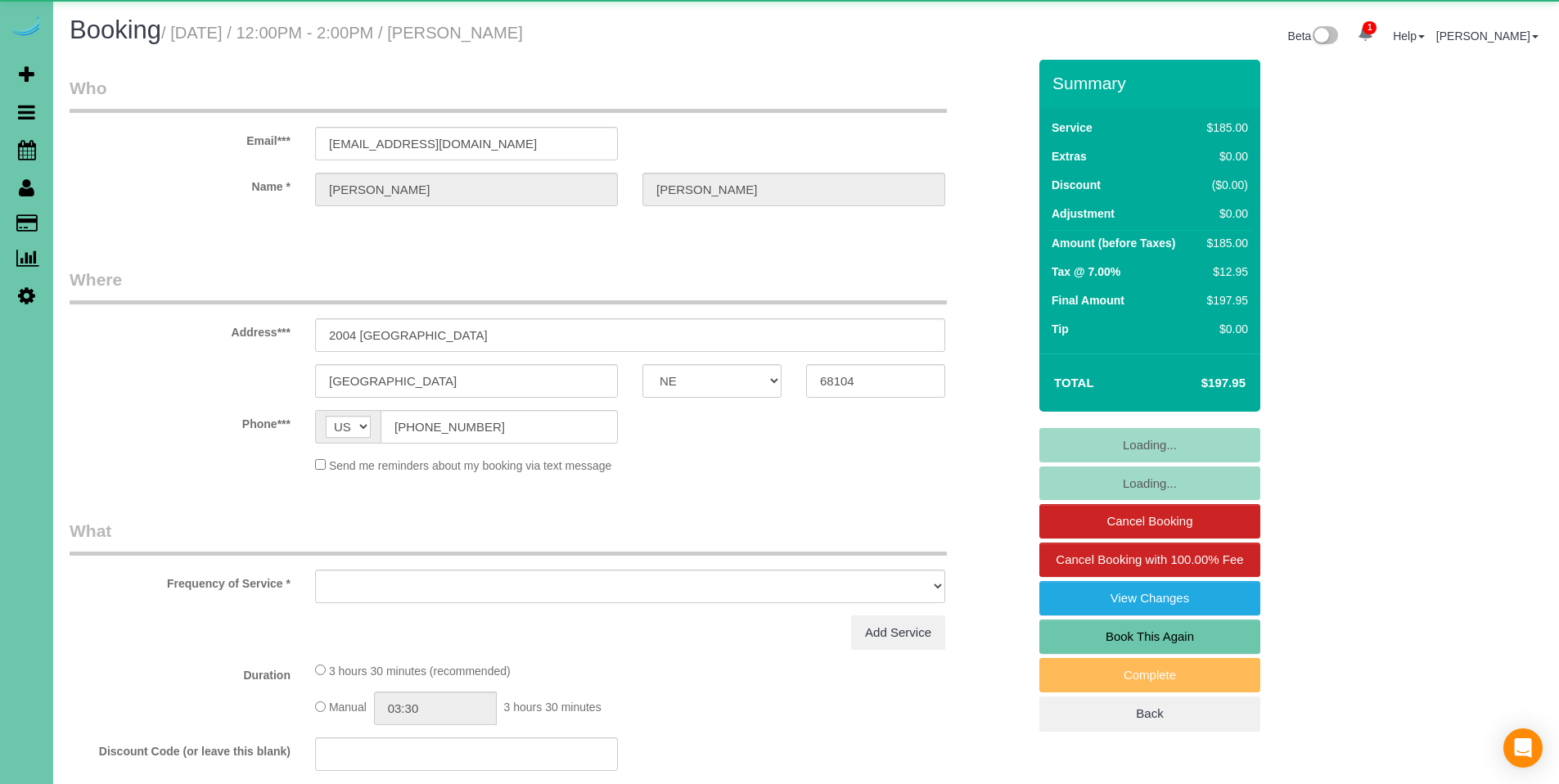
select select "number:41"
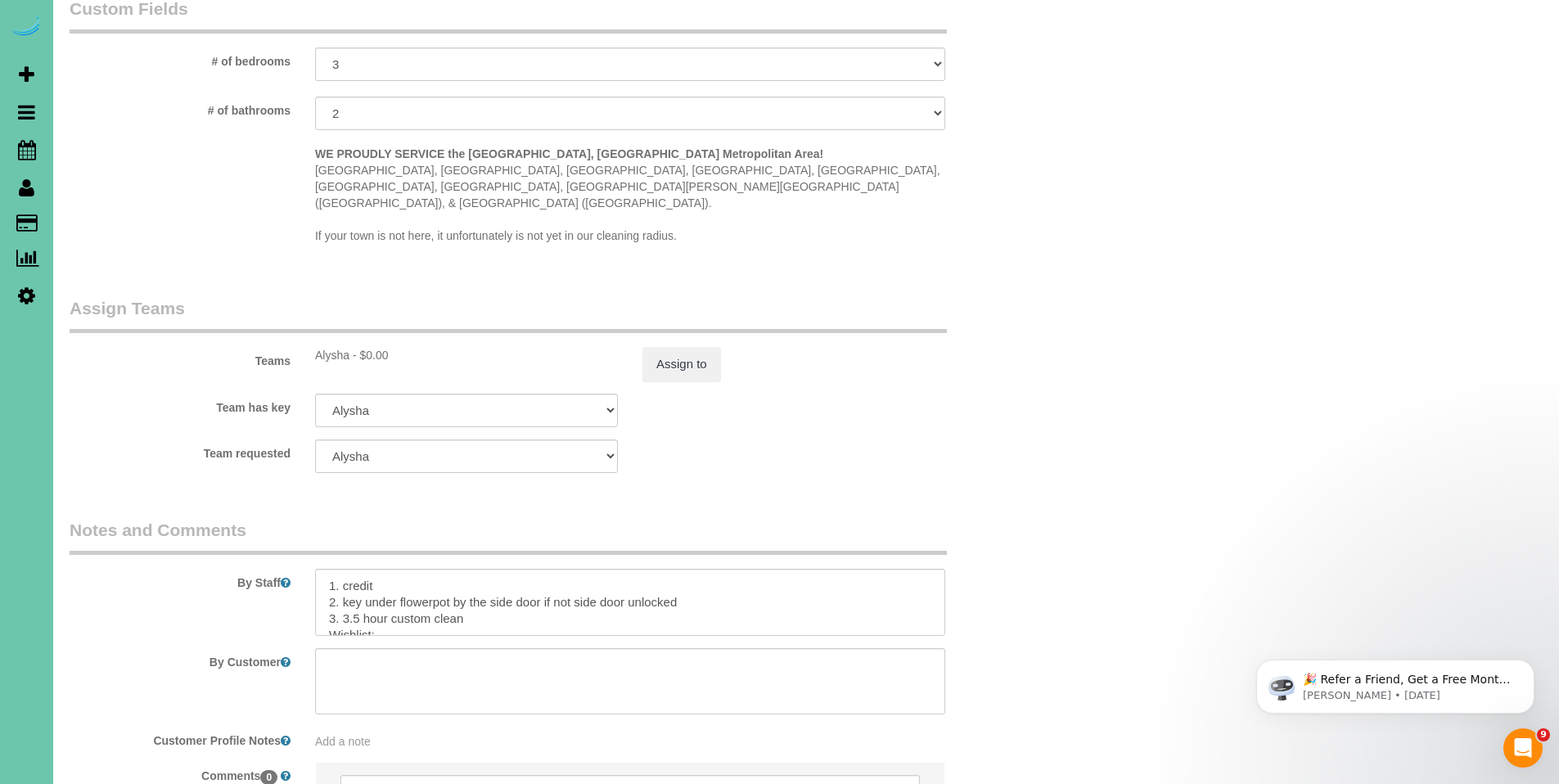
scroll to position [1518, 0]
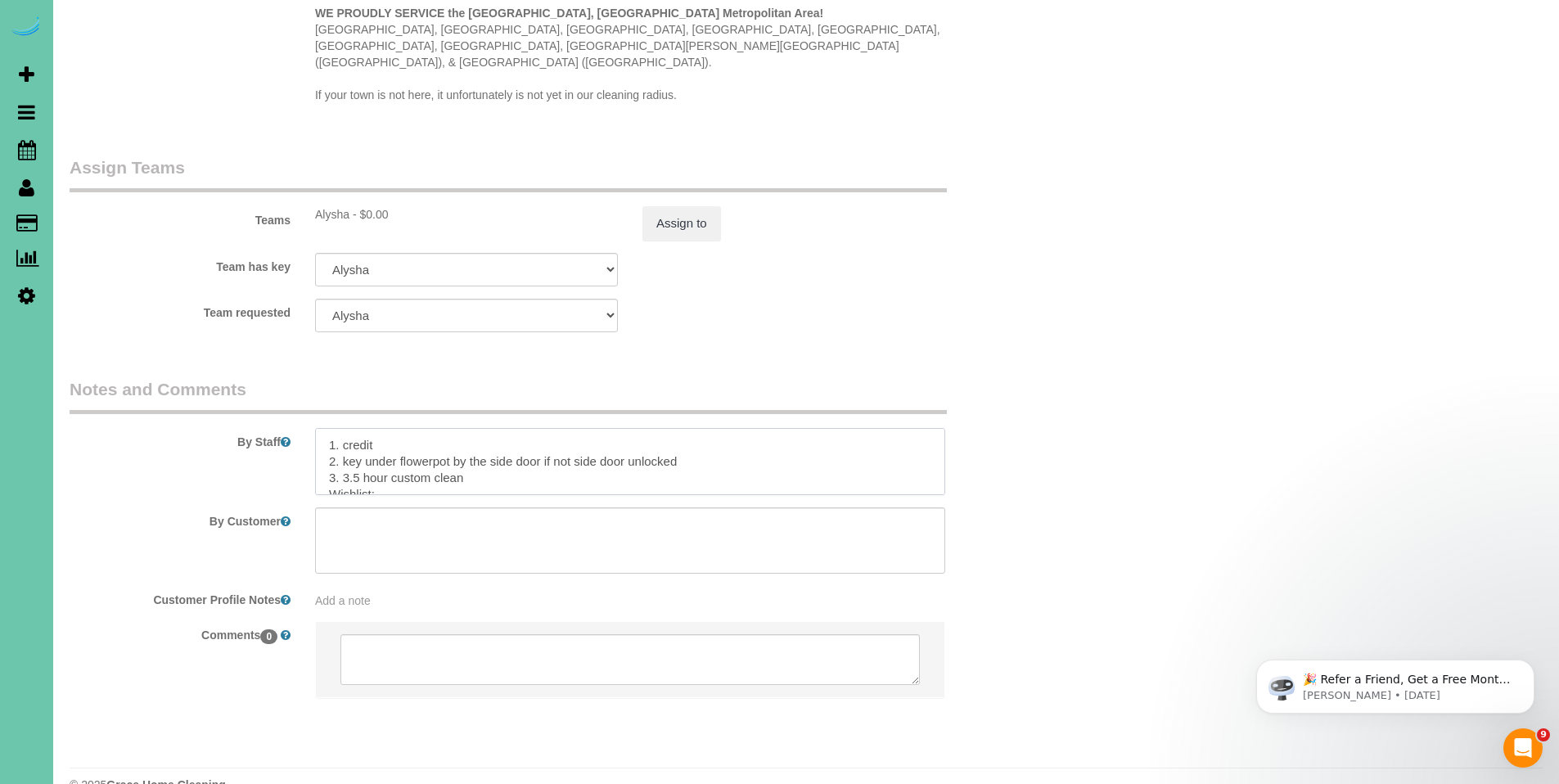
click at [329, 428] on textarea at bounding box center [629, 462] width 630 height 67
type textarea "**8/20/2025 - Client request you skip the guest bedroom on the ground floor** 1…"
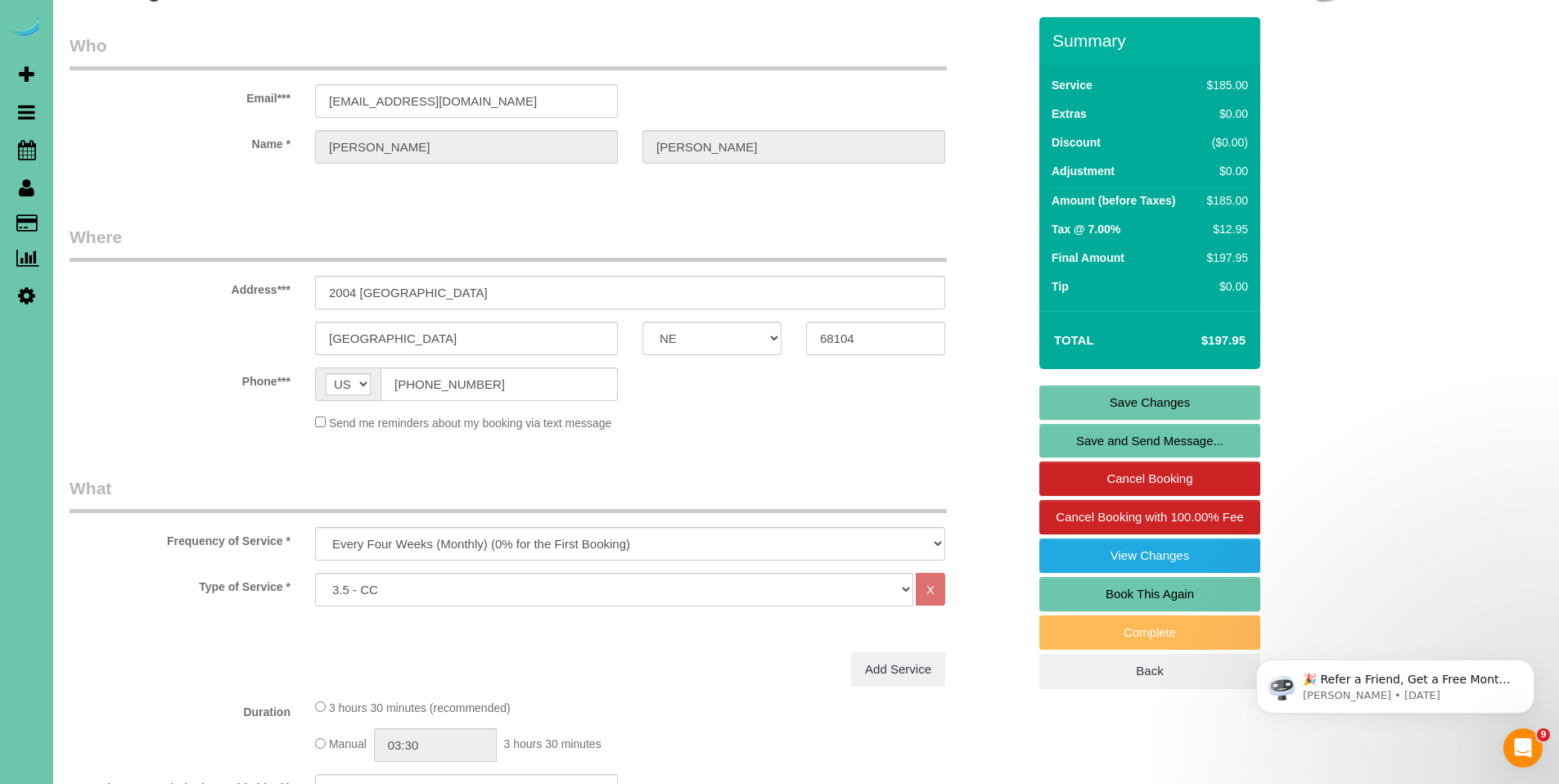
scroll to position [0, 0]
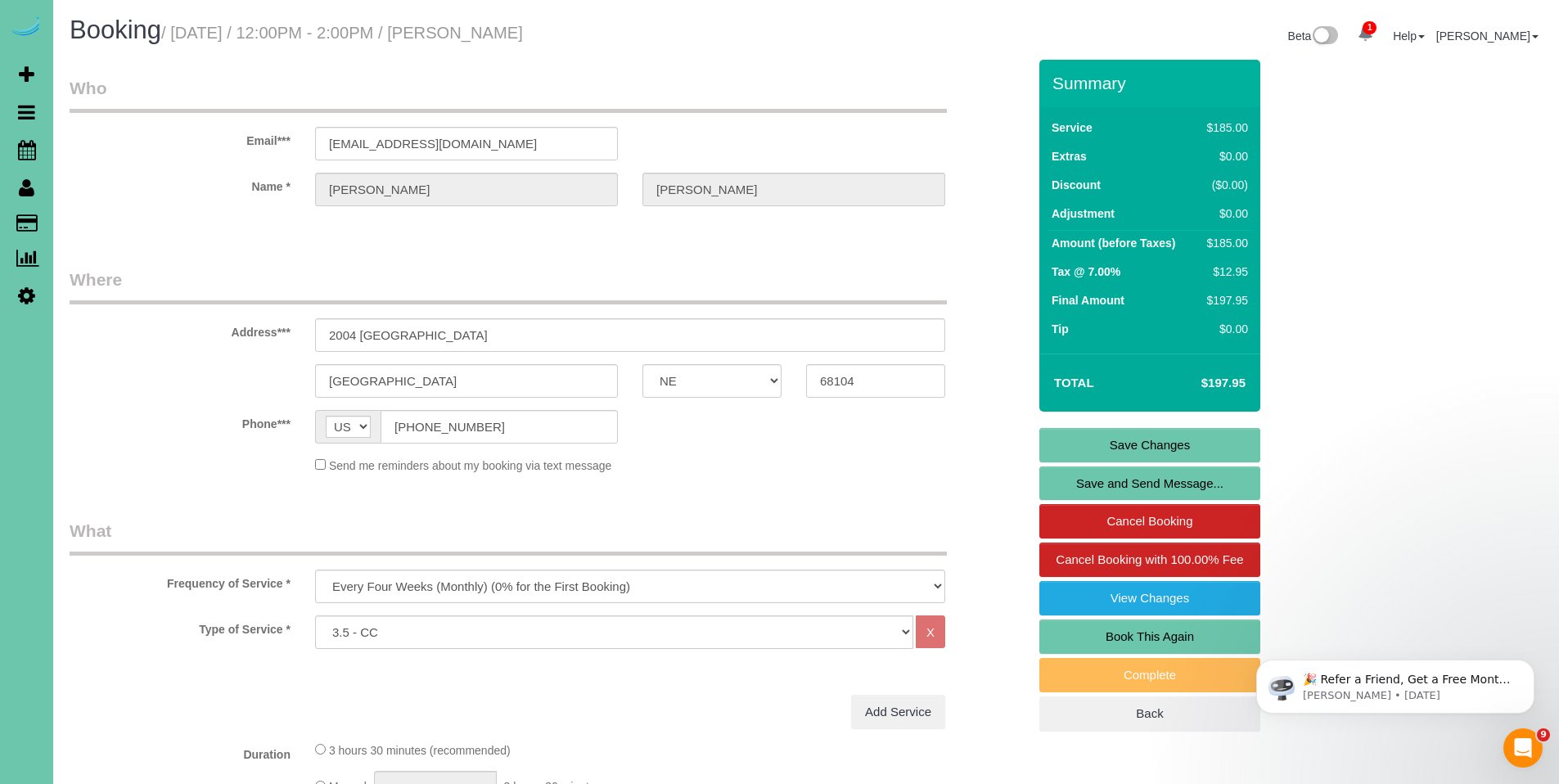
click at [1148, 444] on link "Save Changes" at bounding box center [1150, 445] width 221 height 35
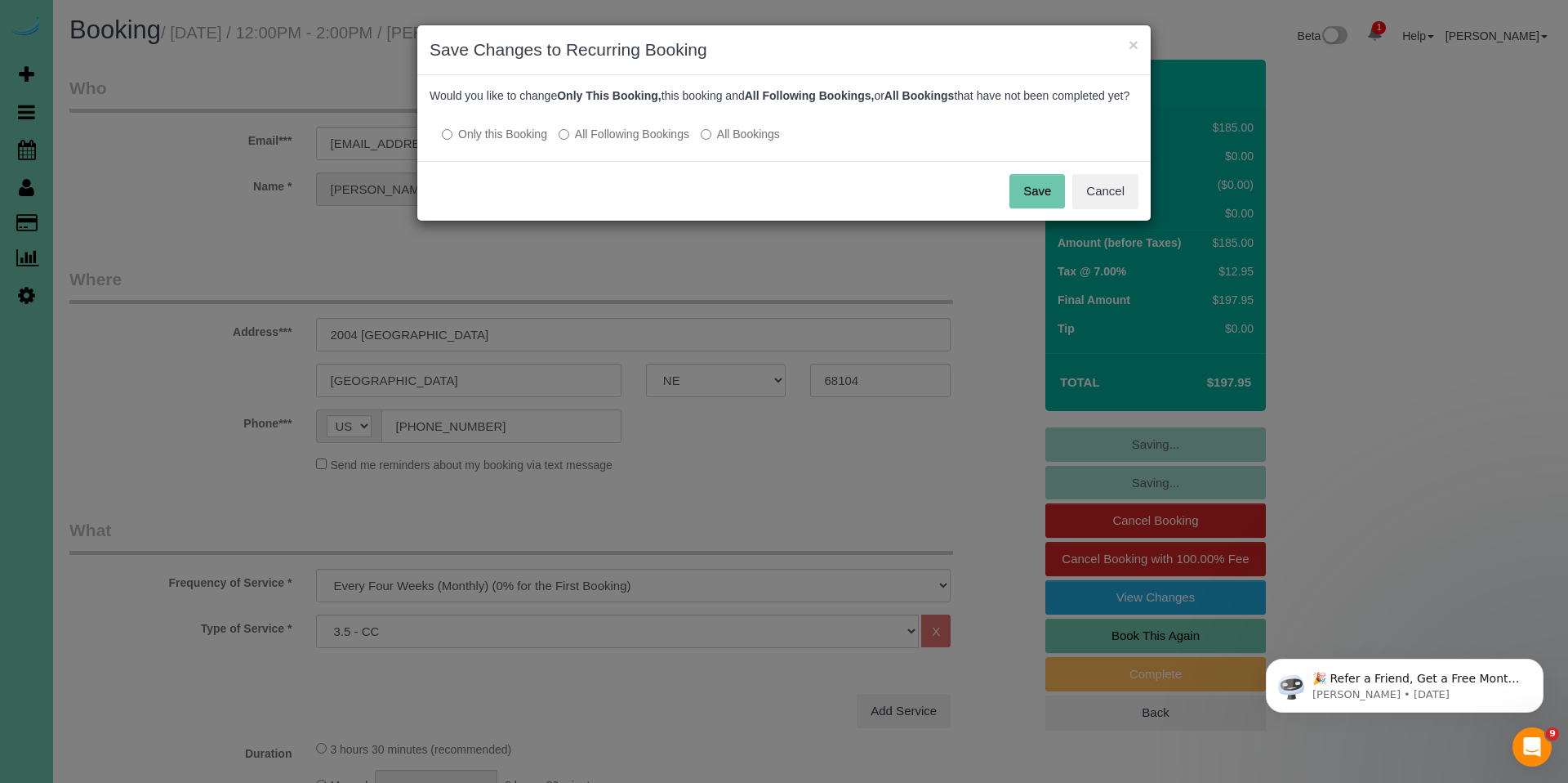
click at [1030, 208] on button "Save" at bounding box center [1037, 192] width 55 height 35
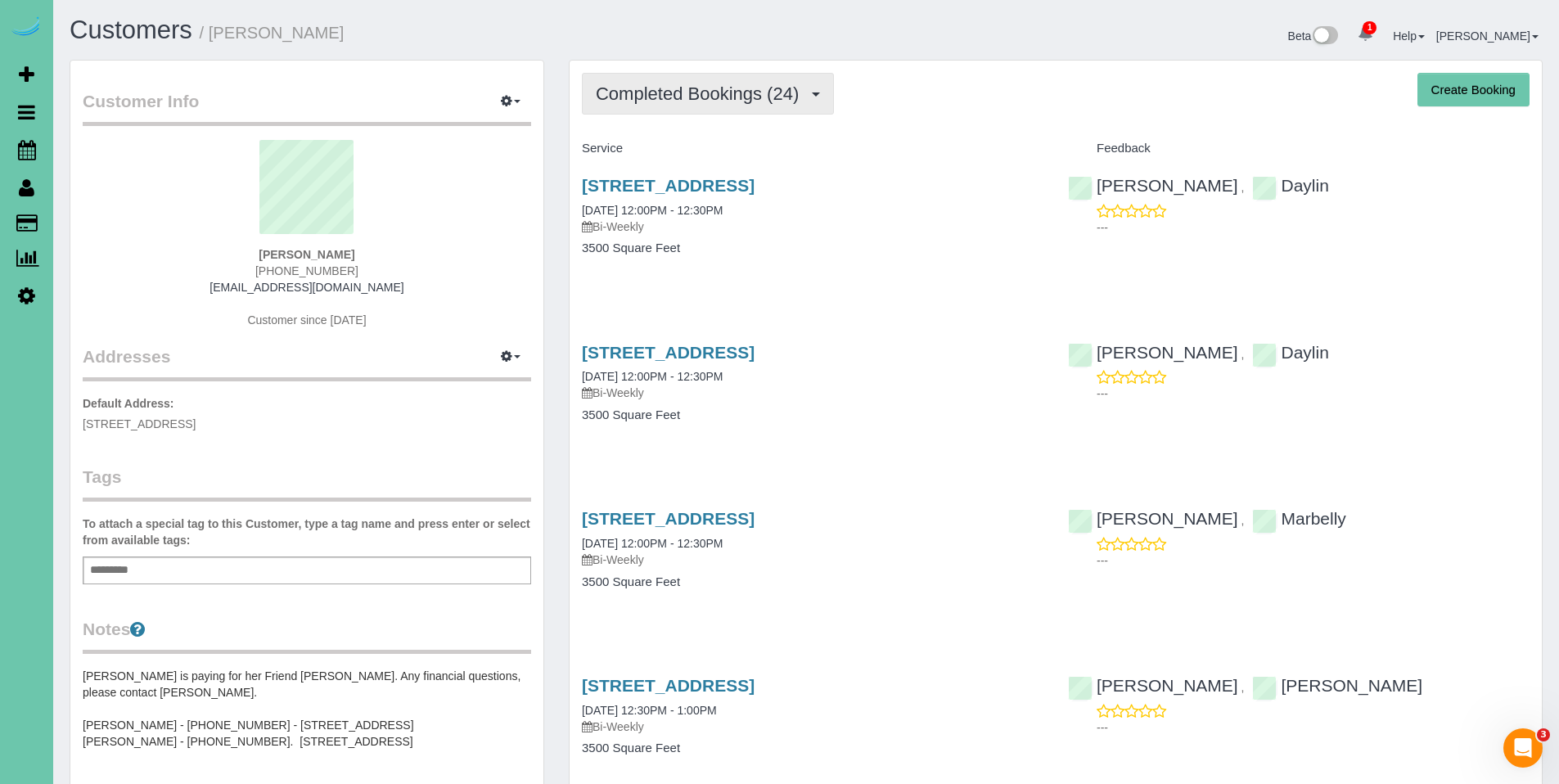
click at [687, 93] on span "Completed Bookings (24)" at bounding box center [701, 94] width 211 height 21
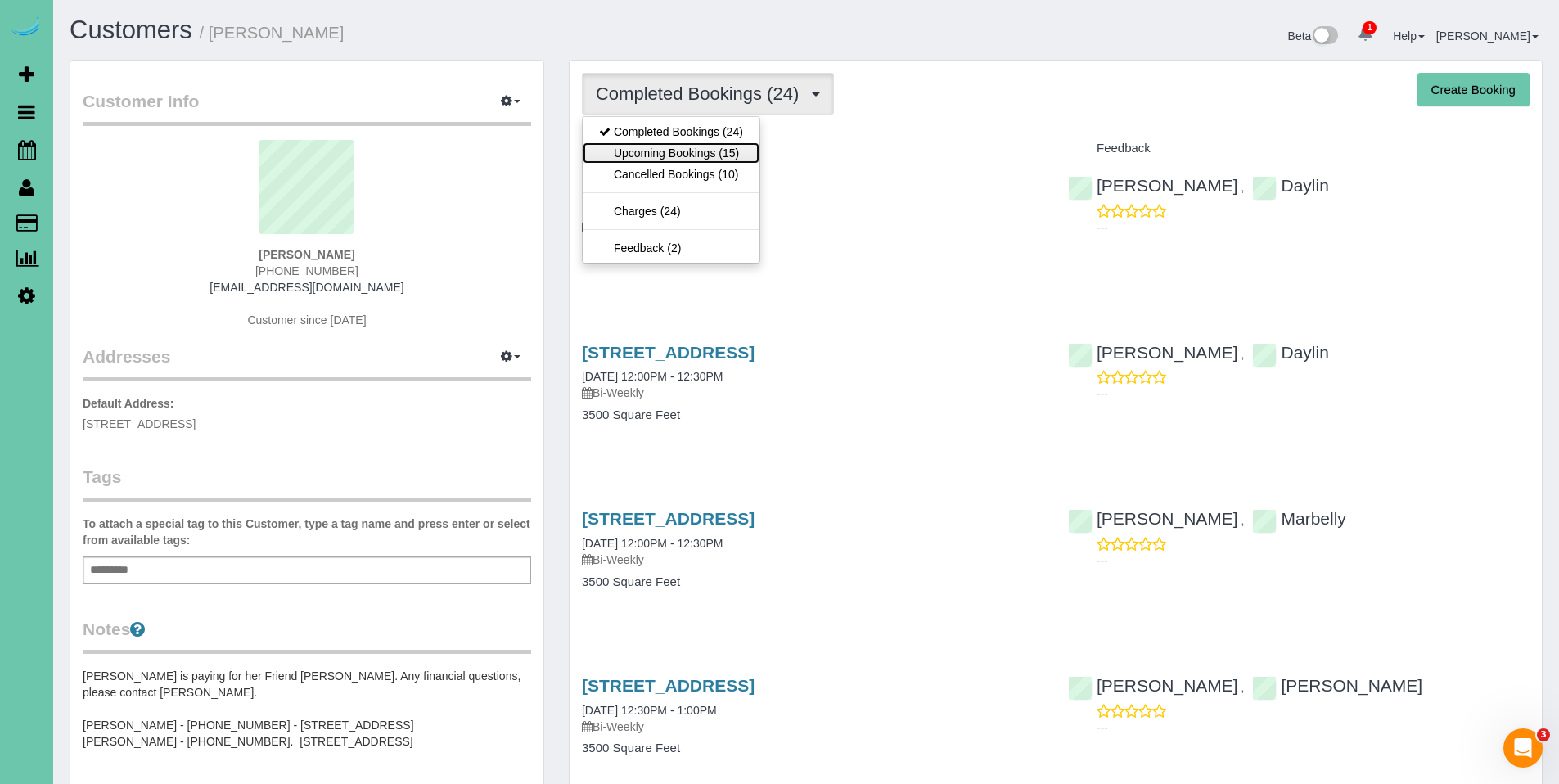
click at [686, 146] on link "Upcoming Bookings (15)" at bounding box center [671, 153] width 176 height 22
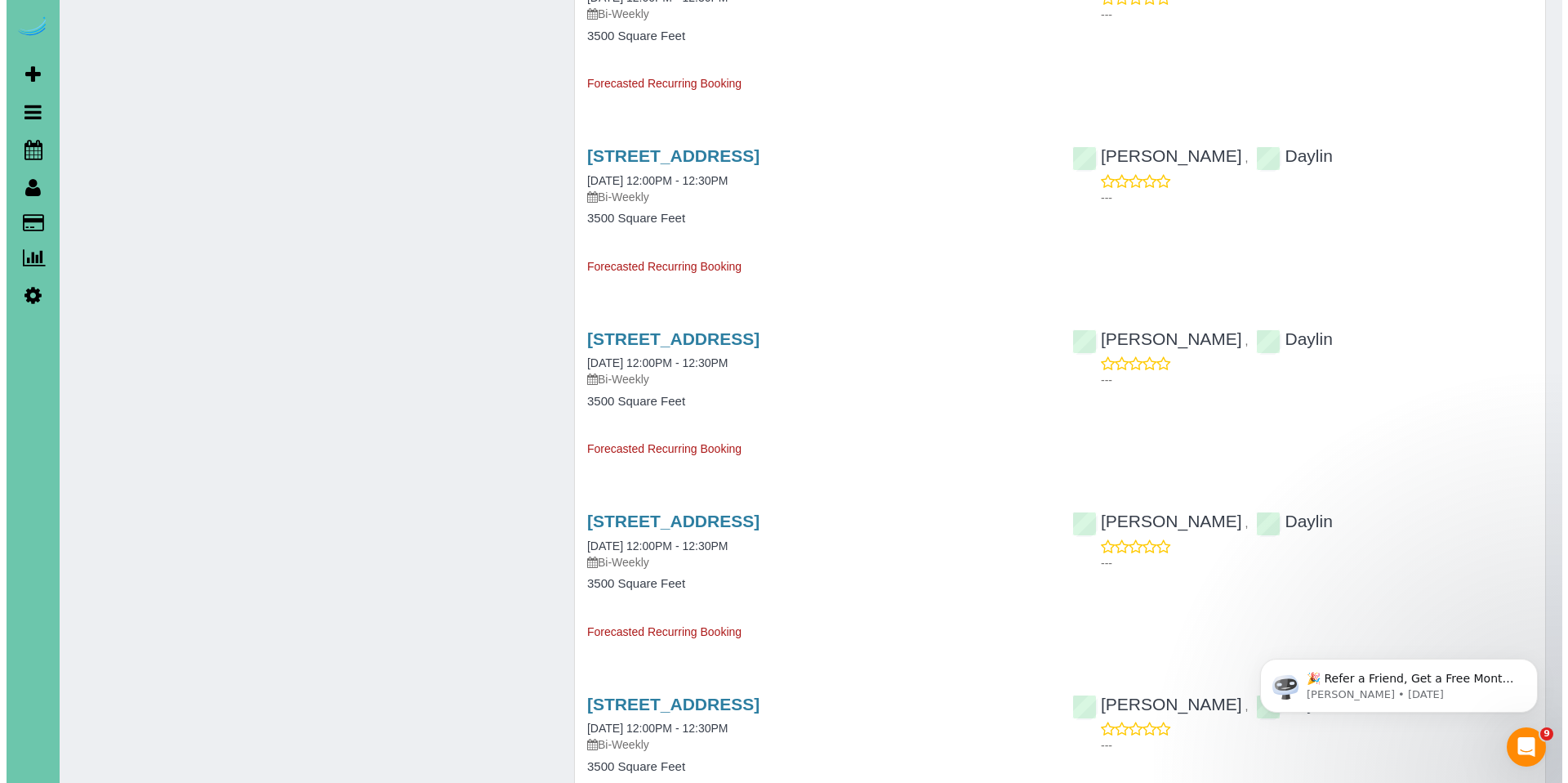
scroll to position [1459, 0]
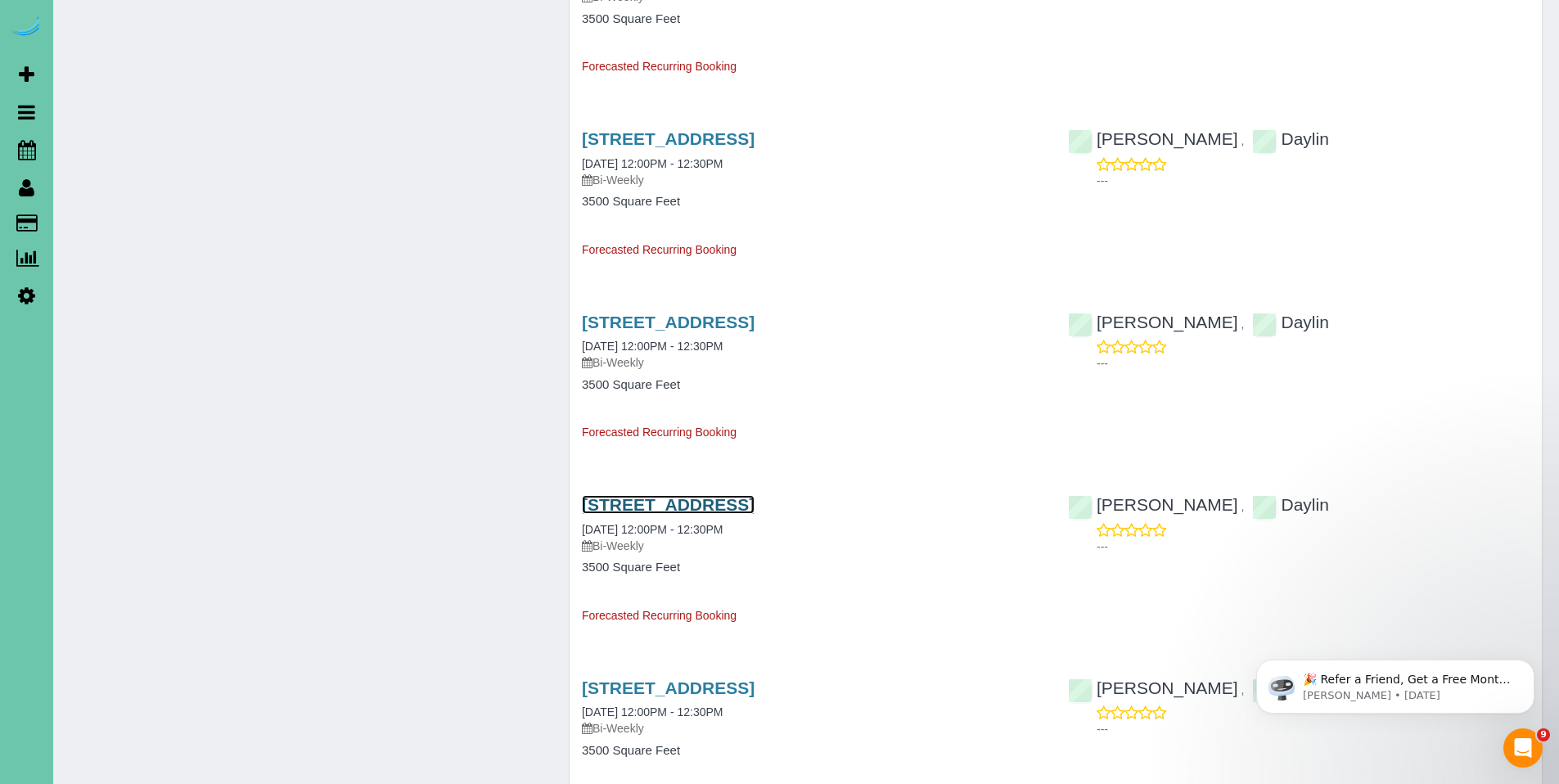
click at [706, 504] on link "3834 S 163rd Cir, Omaha, NE 68130" at bounding box center [668, 505] width 173 height 19
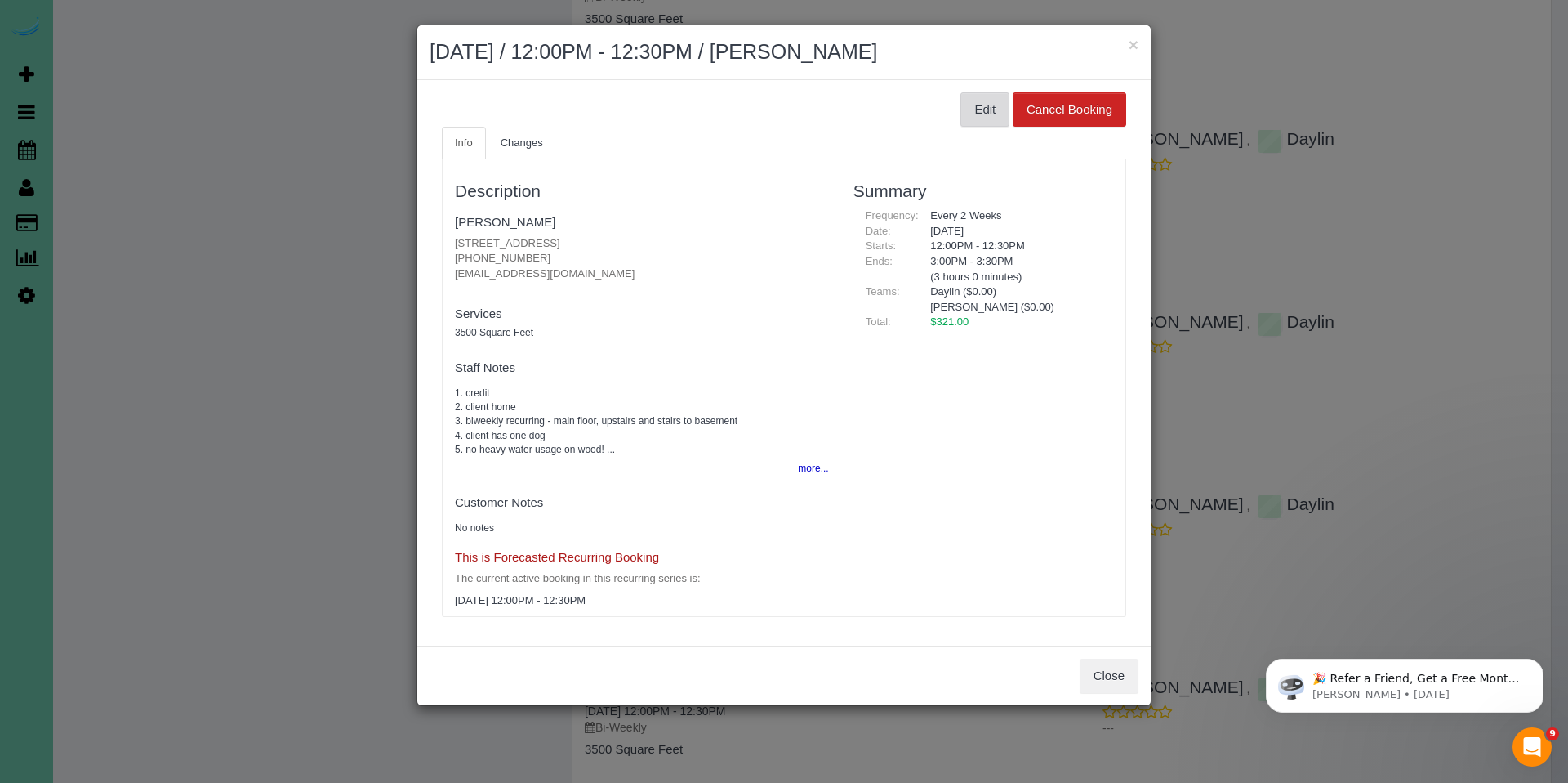
click at [986, 113] on button "Edit" at bounding box center [985, 110] width 49 height 35
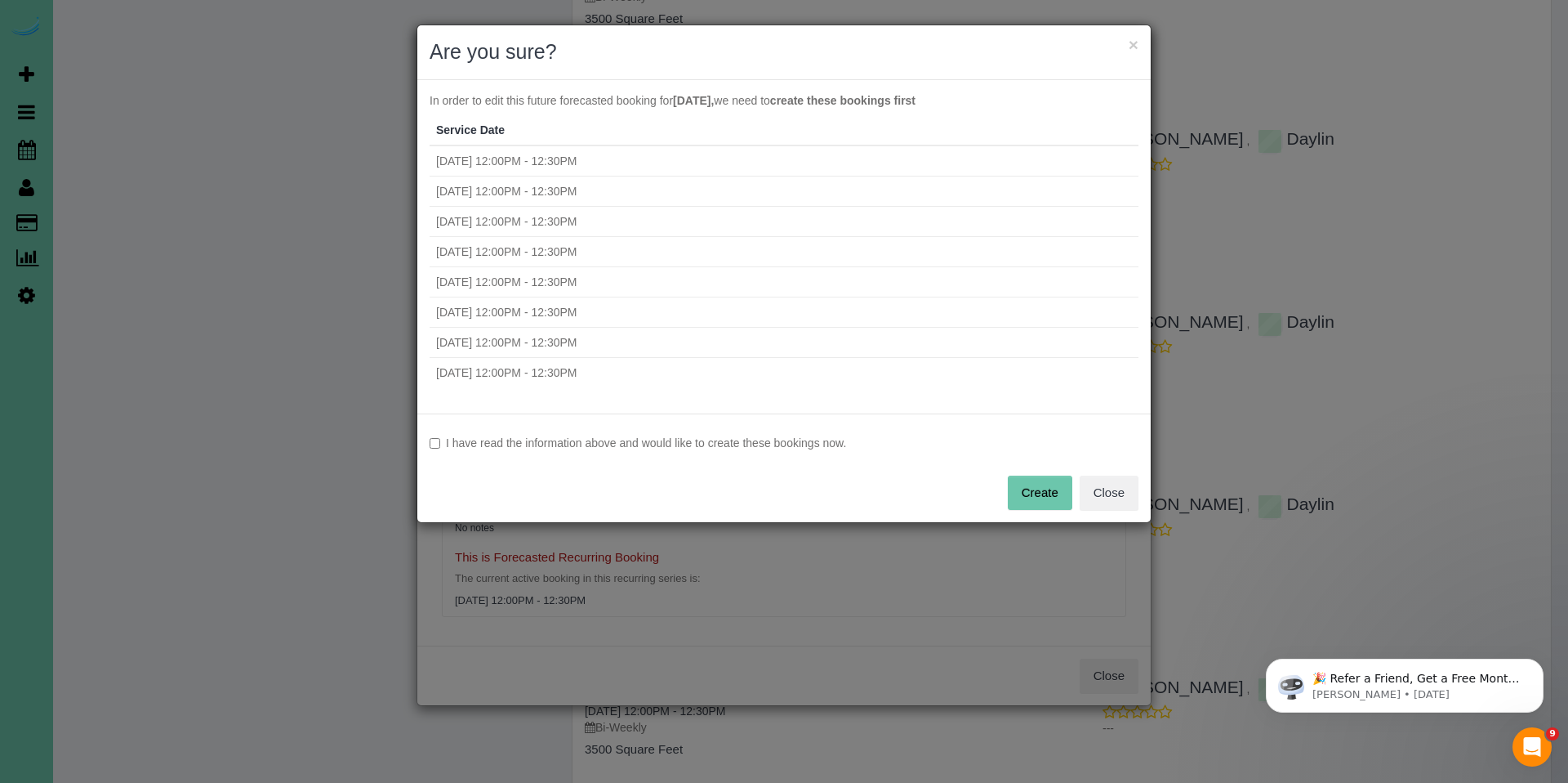
click at [1051, 490] on button "Create" at bounding box center [1040, 493] width 65 height 35
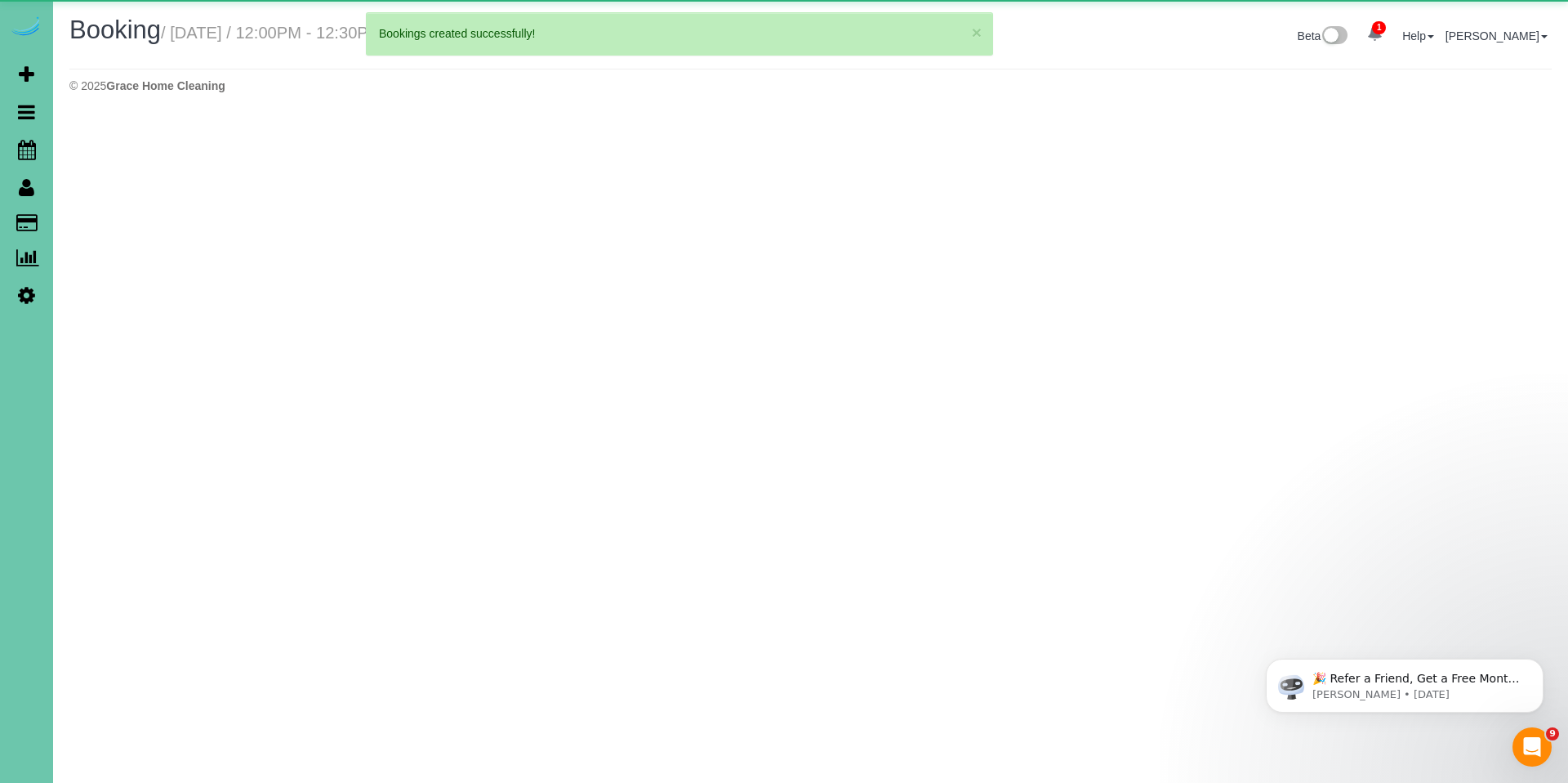
select select "NE"
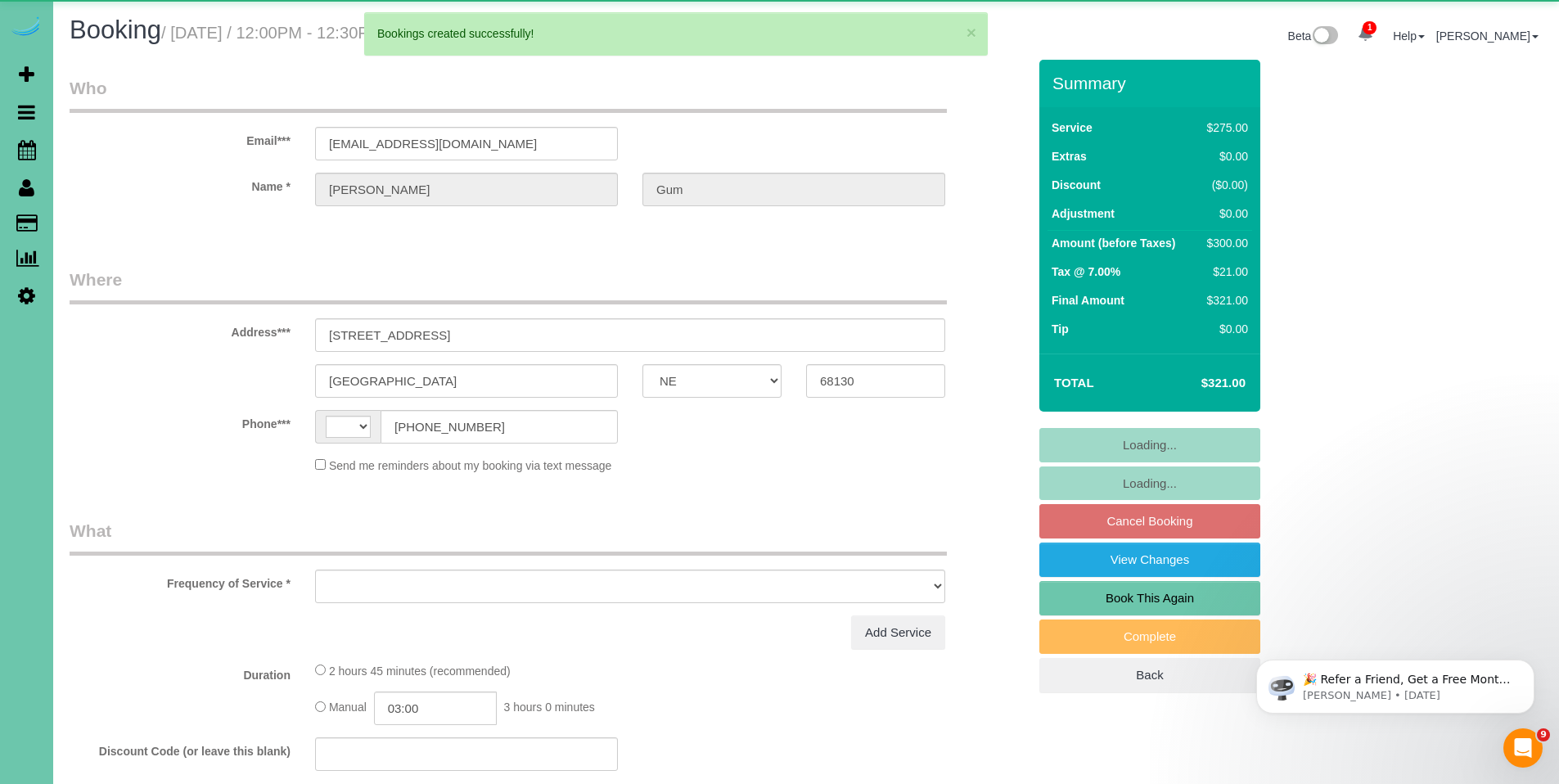
select select "string:[GEOGRAPHIC_DATA]"
select select "object:2733"
select select "string:fspay-13e58cc0-4ffe-44ef-bbed-d3df98f2f5ef"
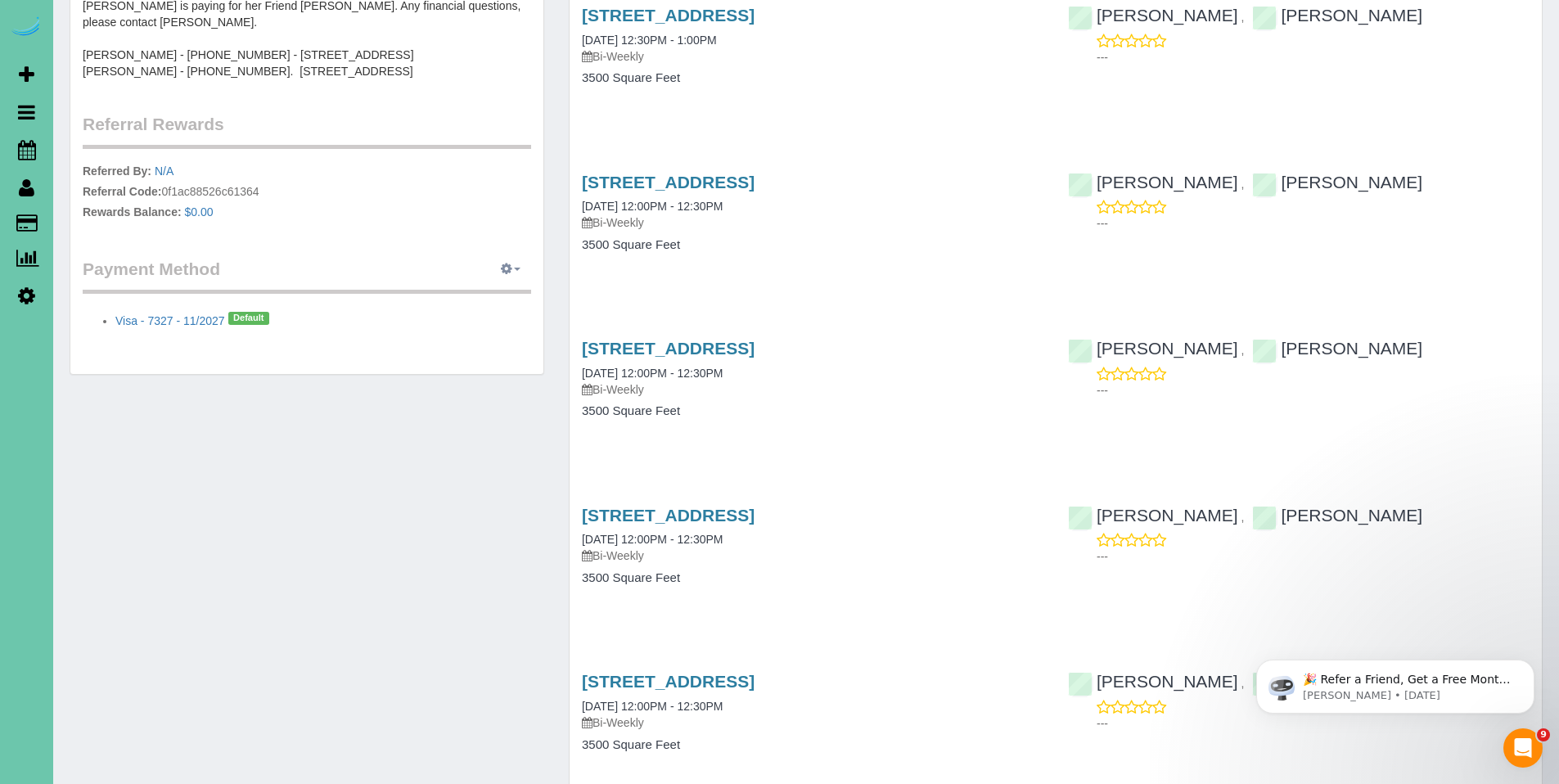
click at [510, 272] on icon "button" at bounding box center [506, 268] width 11 height 10
click at [457, 315] on link "Add Credit/Debit Card" at bounding box center [453, 321] width 153 height 22
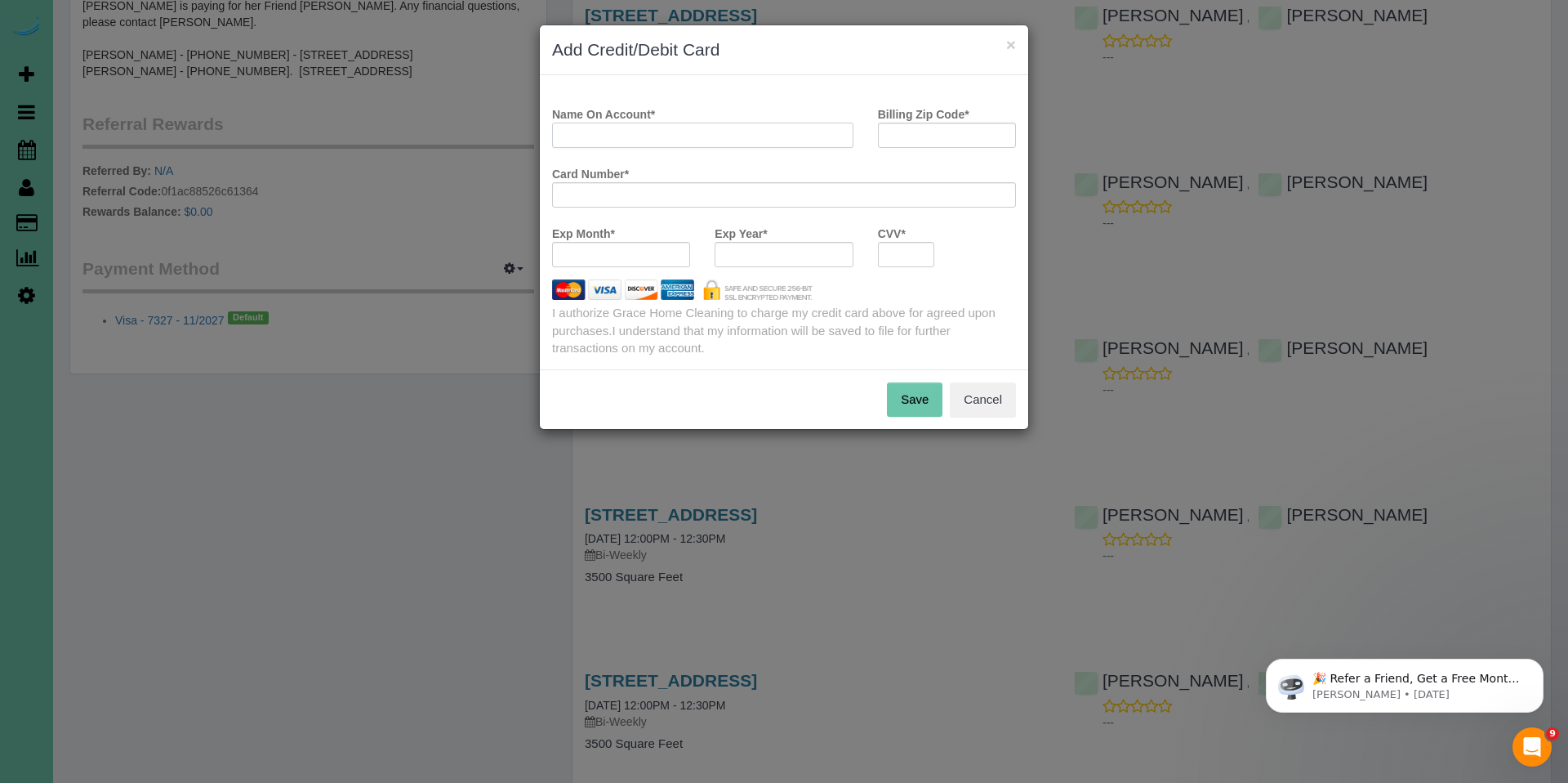
click at [776, 139] on input "Name On Account *" at bounding box center [702, 135] width 301 height 25
type input "D"
type input "Jon Gum"
type input "68130"
click at [608, 265] on div at bounding box center [621, 254] width 138 height 25
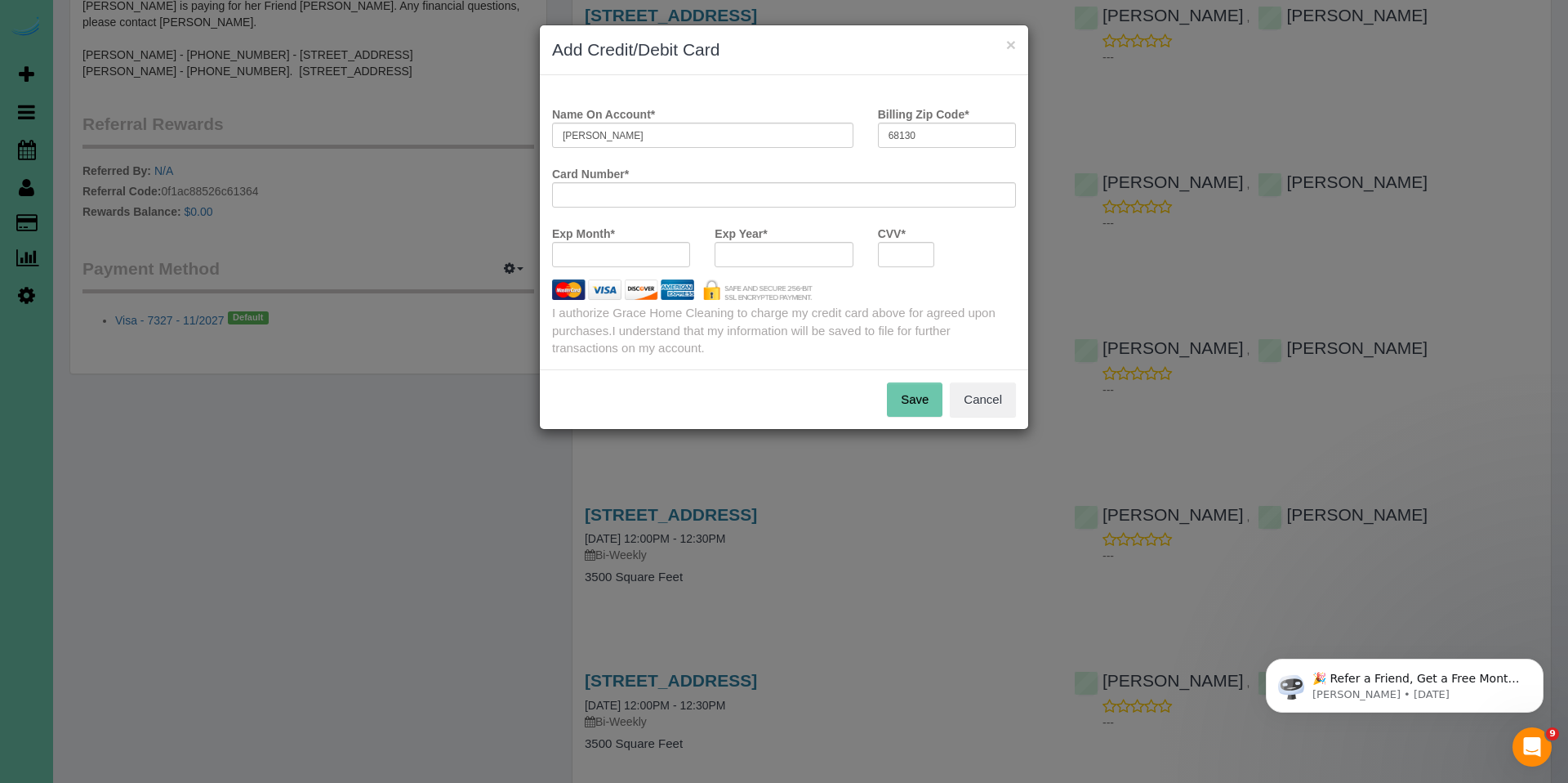
click at [608, 265] on div at bounding box center [621, 254] width 138 height 25
click at [807, 264] on div at bounding box center [784, 254] width 138 height 25
click at [906, 243] on div at bounding box center [906, 254] width 57 height 25
click at [914, 405] on button "Save" at bounding box center [915, 400] width 55 height 35
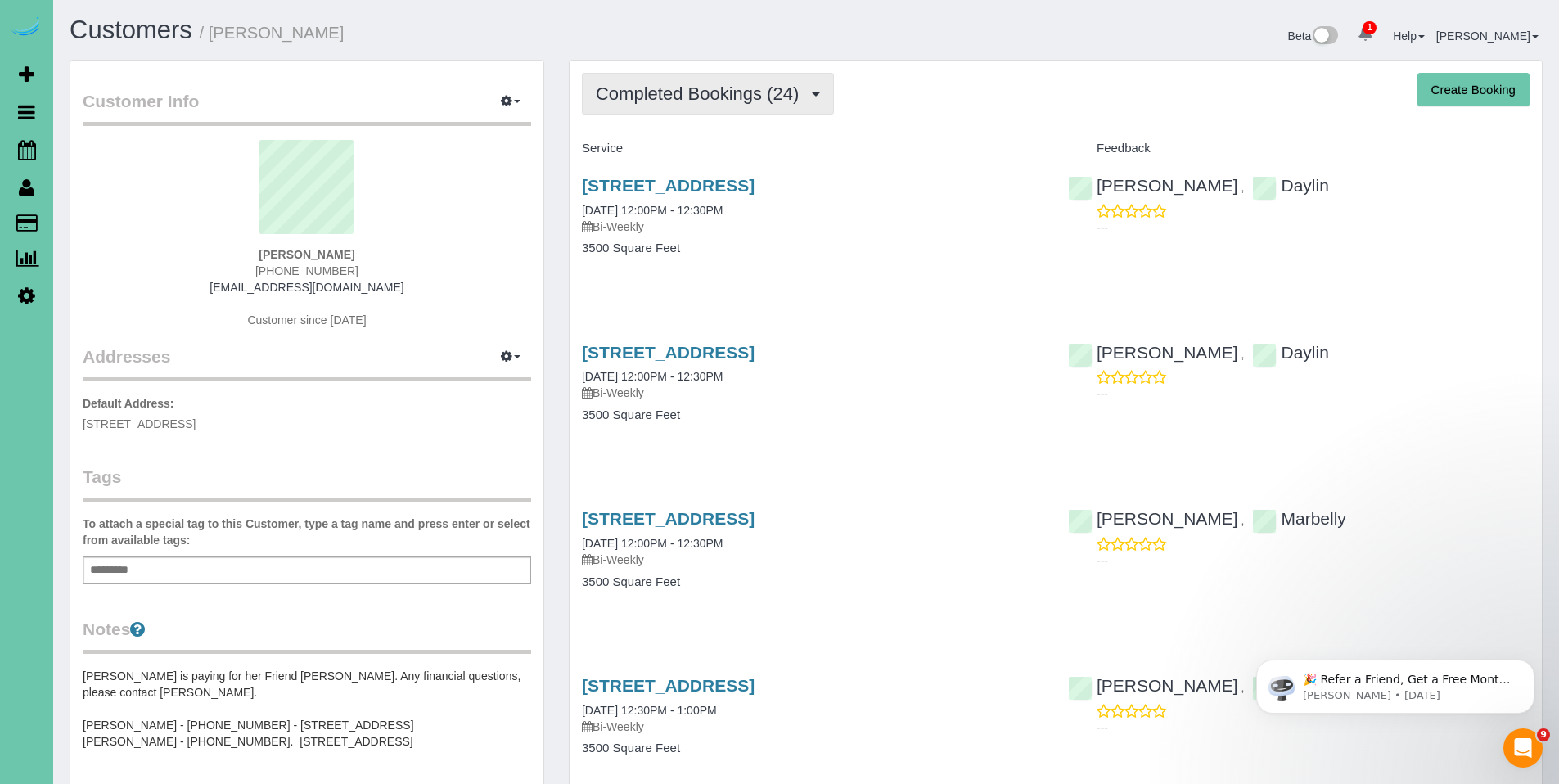
click at [705, 86] on span "Completed Bookings (24)" at bounding box center [701, 94] width 211 height 21
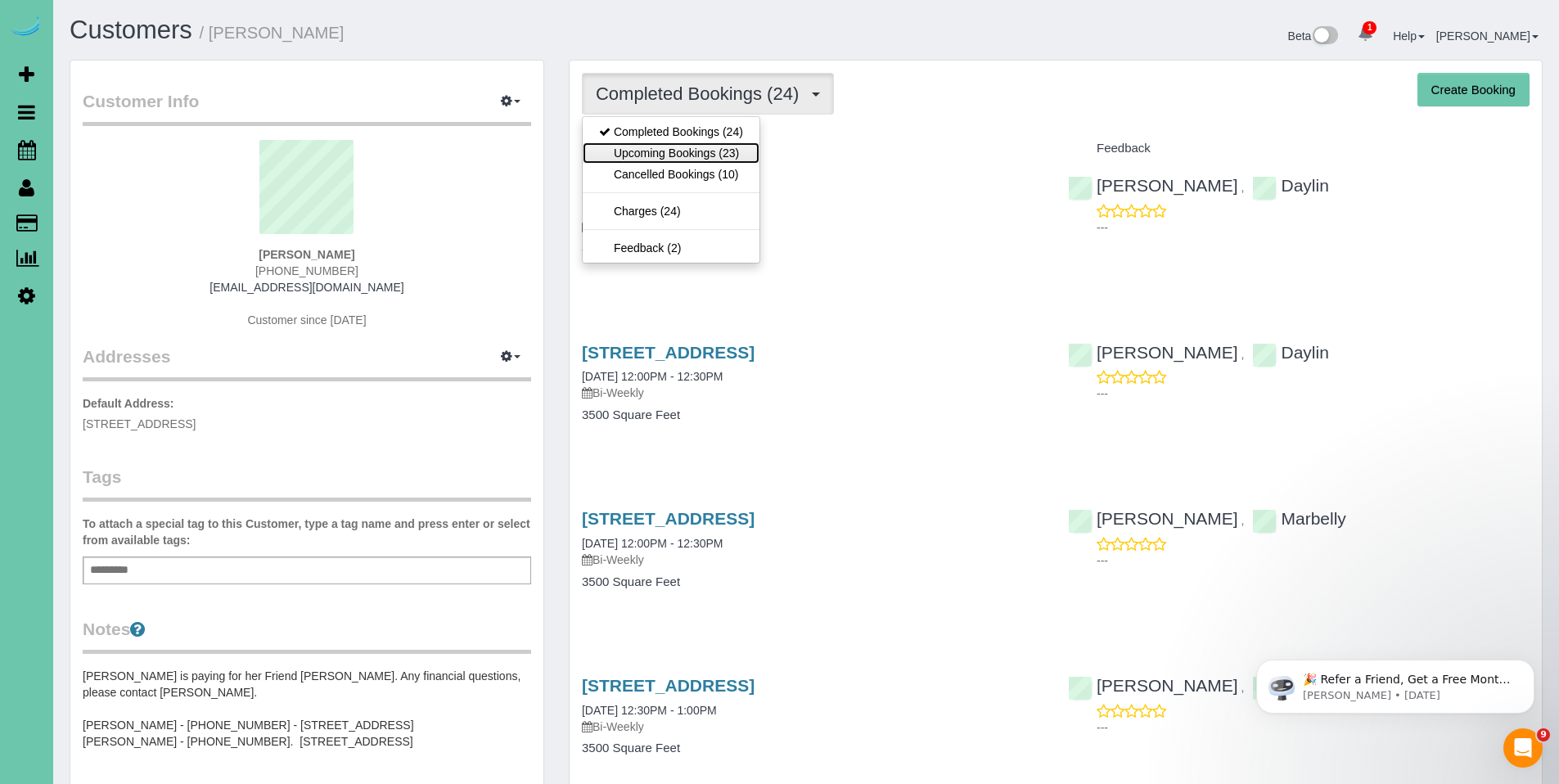
click at [693, 158] on link "Upcoming Bookings (23)" at bounding box center [671, 153] width 176 height 22
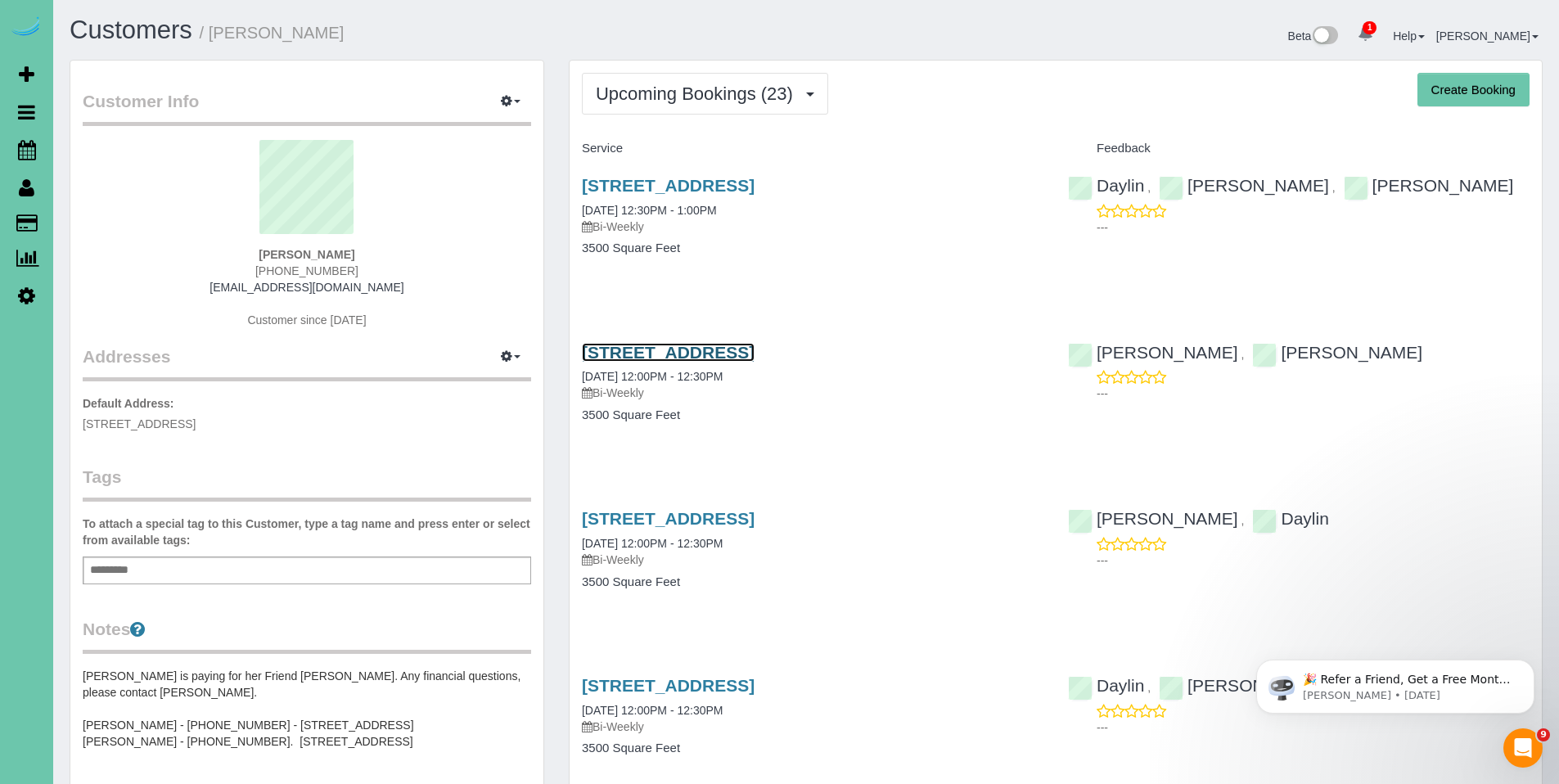
click at [688, 351] on link "3834 S 163rd Cir, Omaha, NE 68130" at bounding box center [668, 353] width 173 height 19
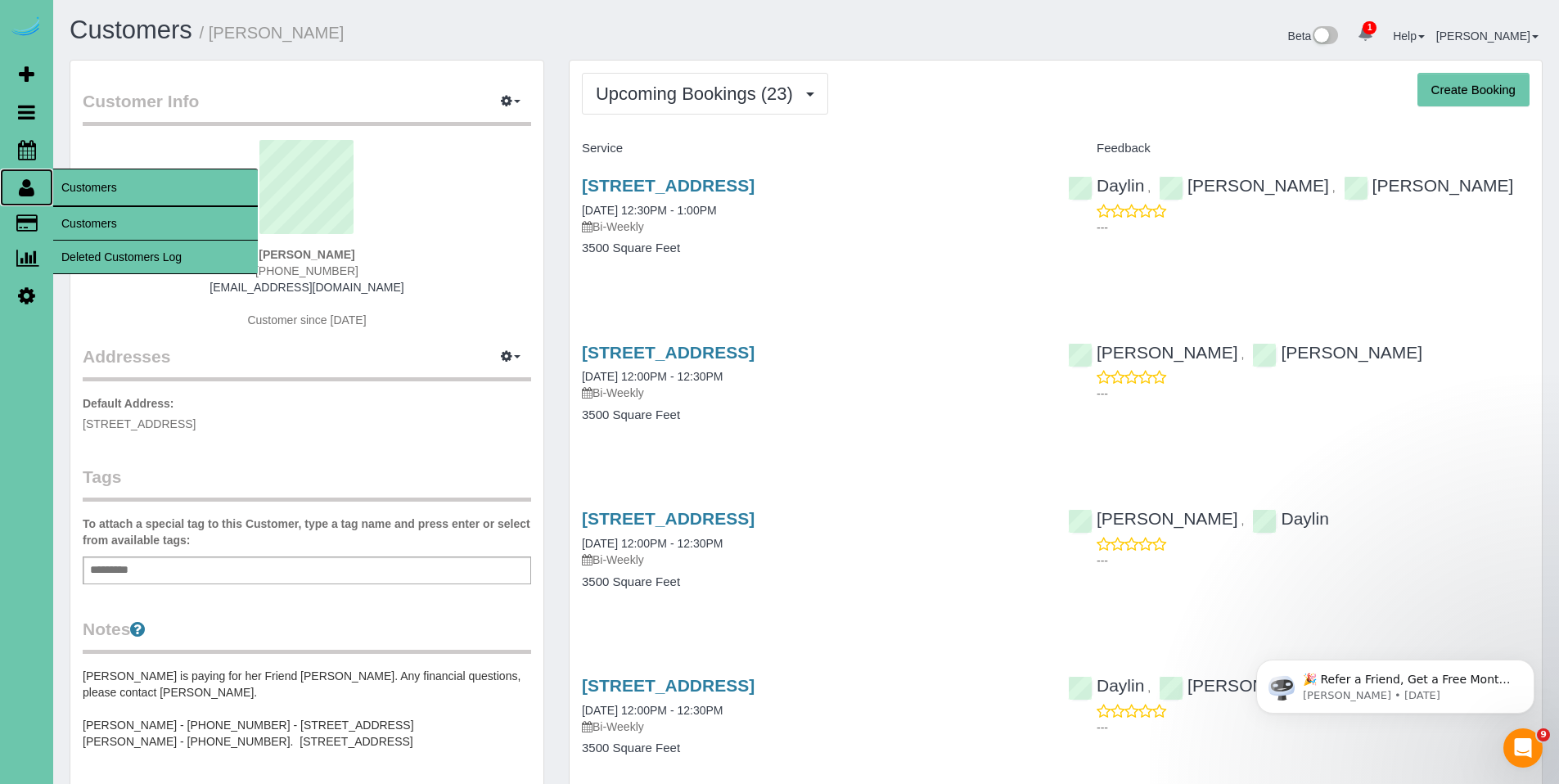
click at [34, 190] on icon at bounding box center [27, 187] width 16 height 20
click at [85, 220] on link "Customers" at bounding box center [156, 223] width 205 height 33
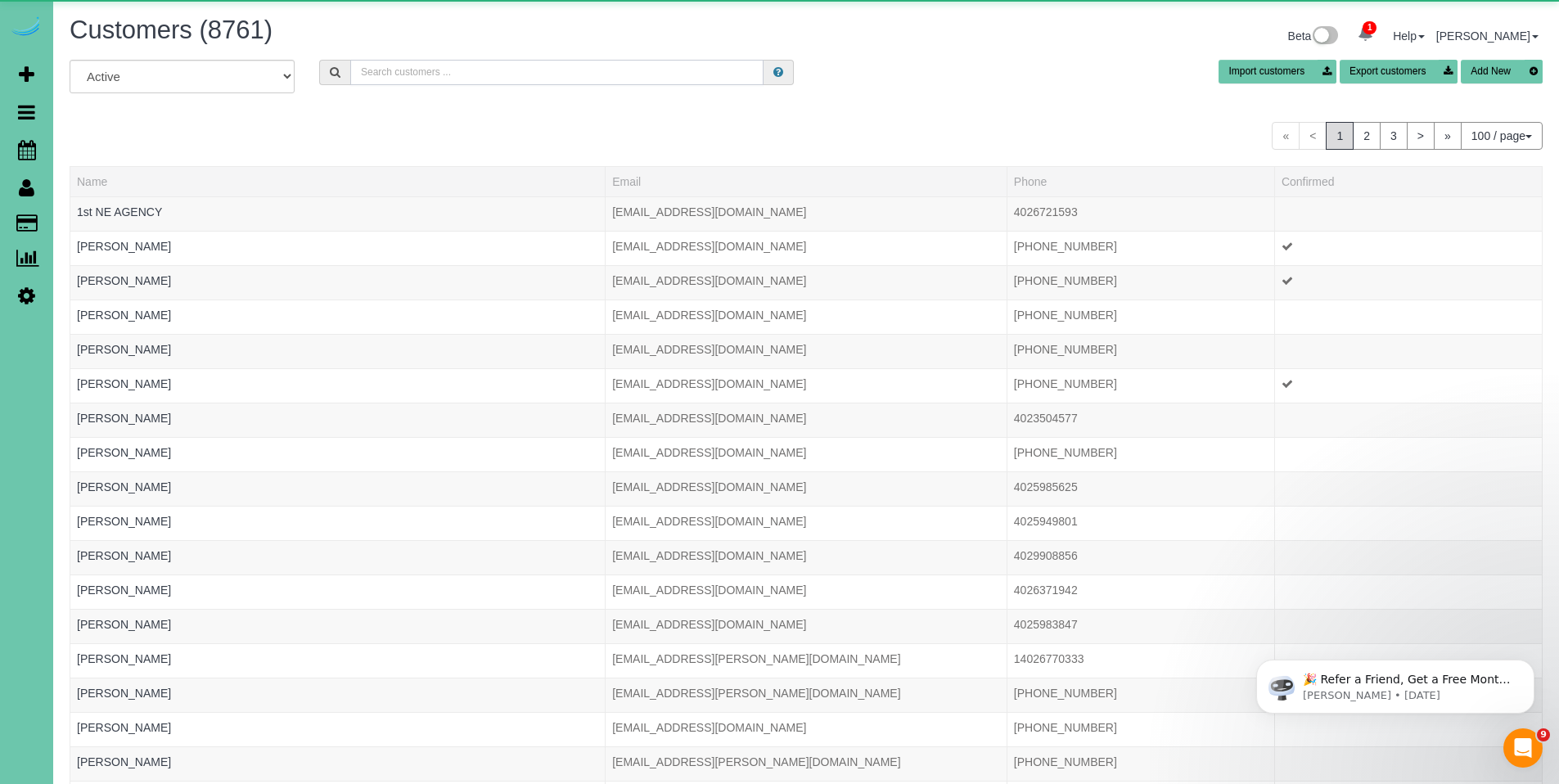
click at [459, 67] on input "text" at bounding box center [557, 72] width 413 height 25
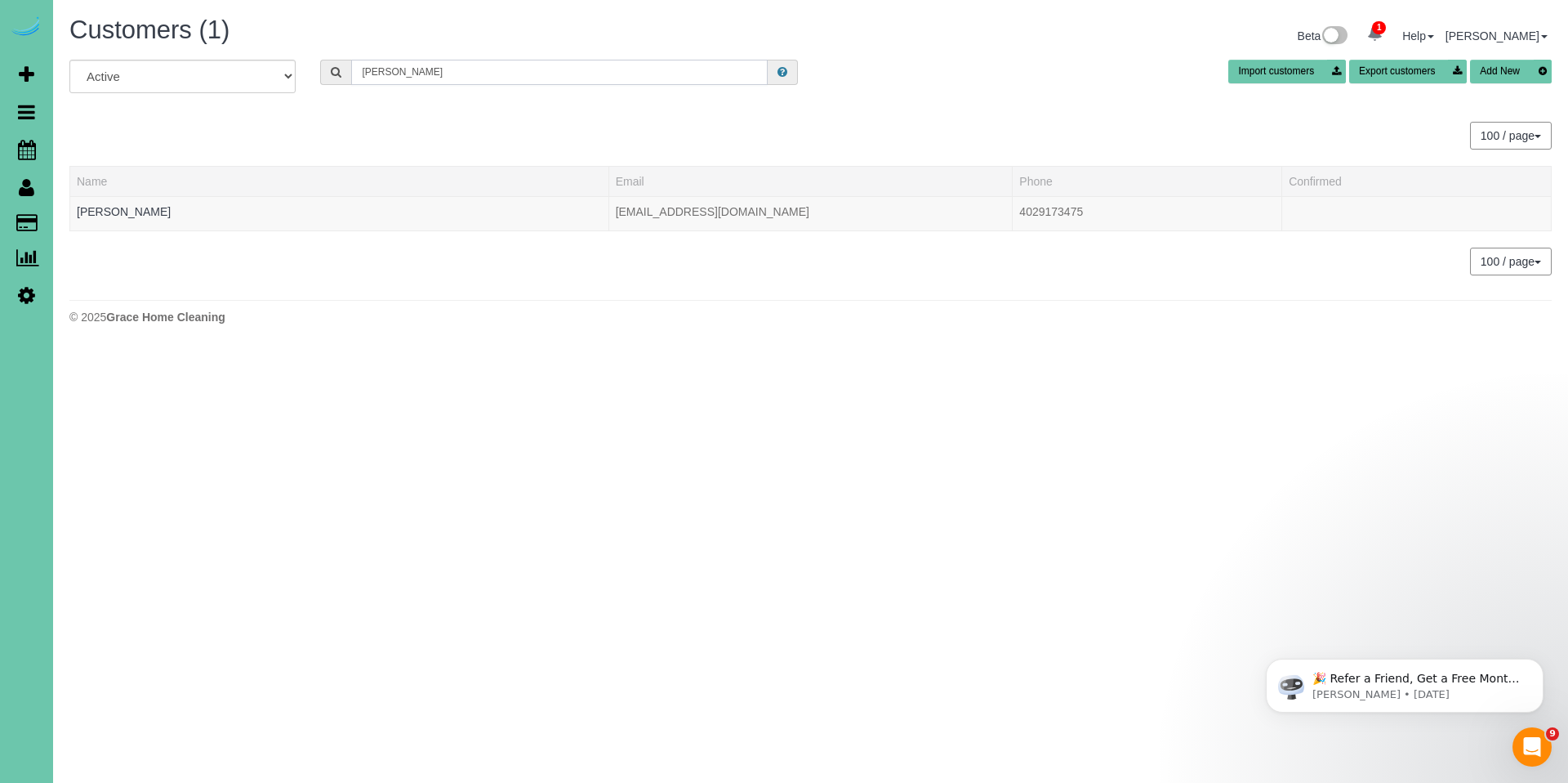
drag, startPoint x: 459, startPoint y: 78, endPoint x: 306, endPoint y: 77, distance: 153.0
click at [306, 77] on div "All Active Archived nutt Import customers Export customers Add New" at bounding box center [810, 82] width 1507 height 46
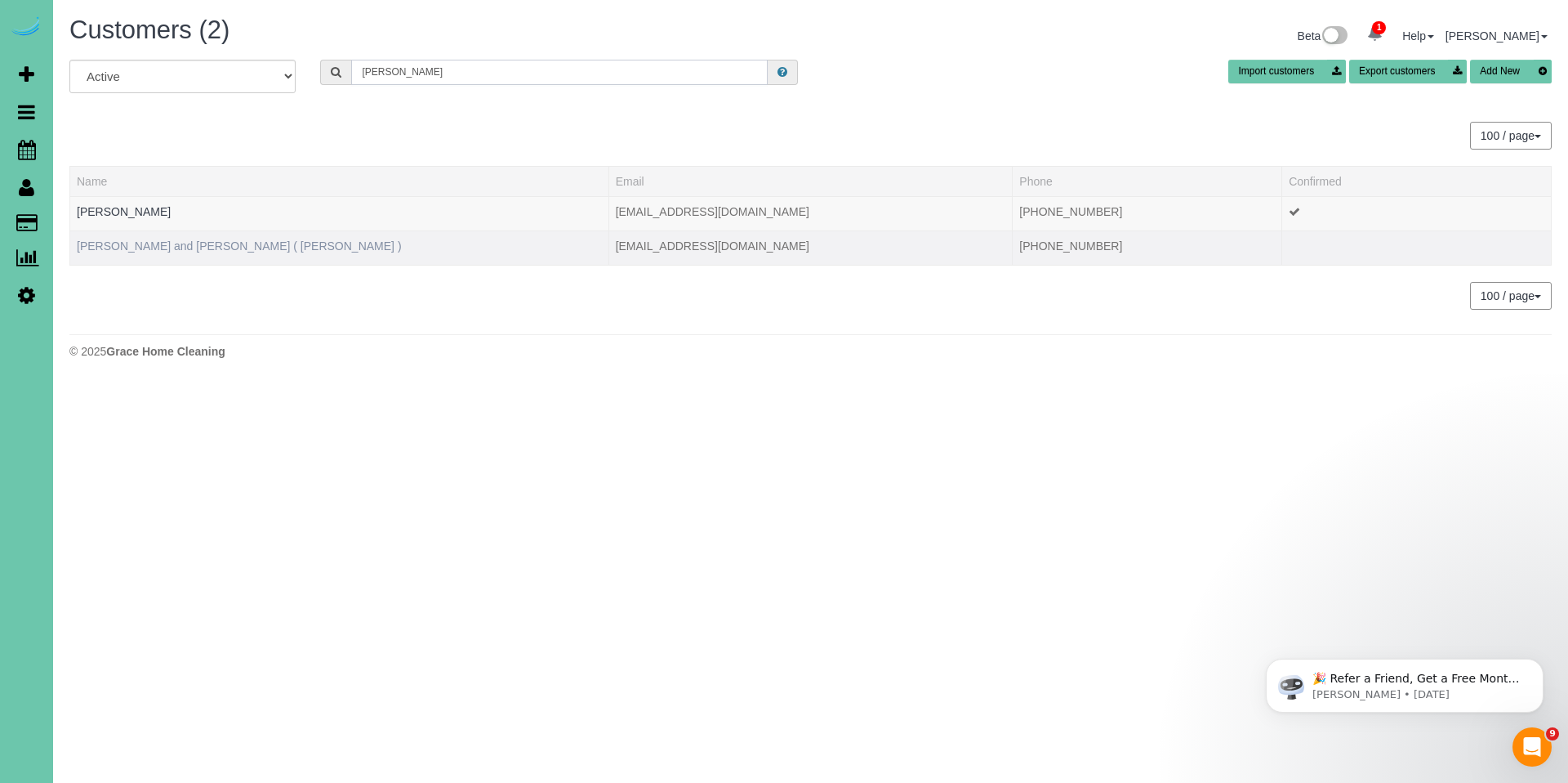
type input "Debbie gum"
click at [161, 243] on link "Tim and Beth Bosco ( Debbie Gum )" at bounding box center [239, 245] width 325 height 13
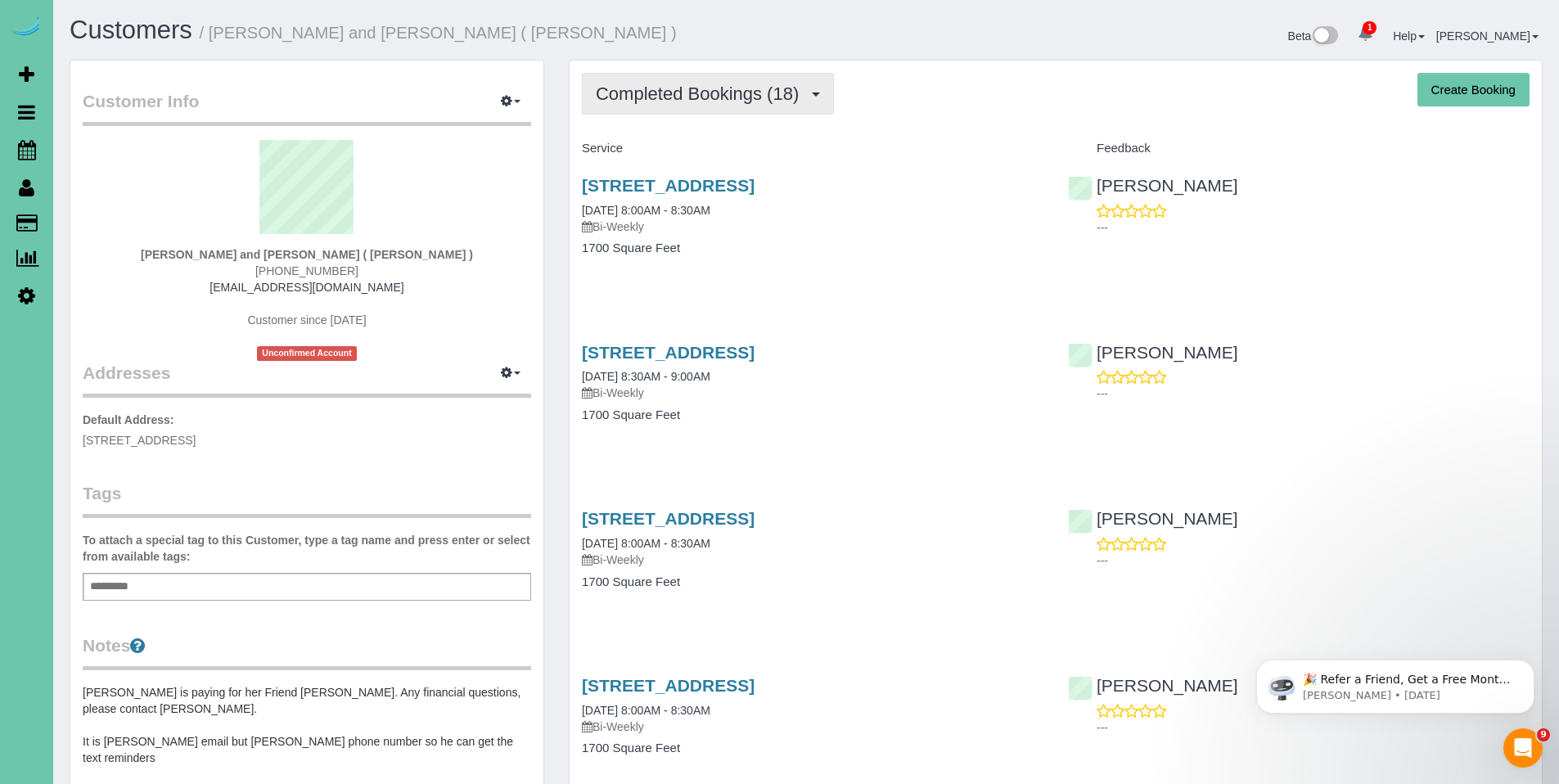
click at [712, 102] on span "Completed Bookings (18)" at bounding box center [701, 94] width 211 height 21
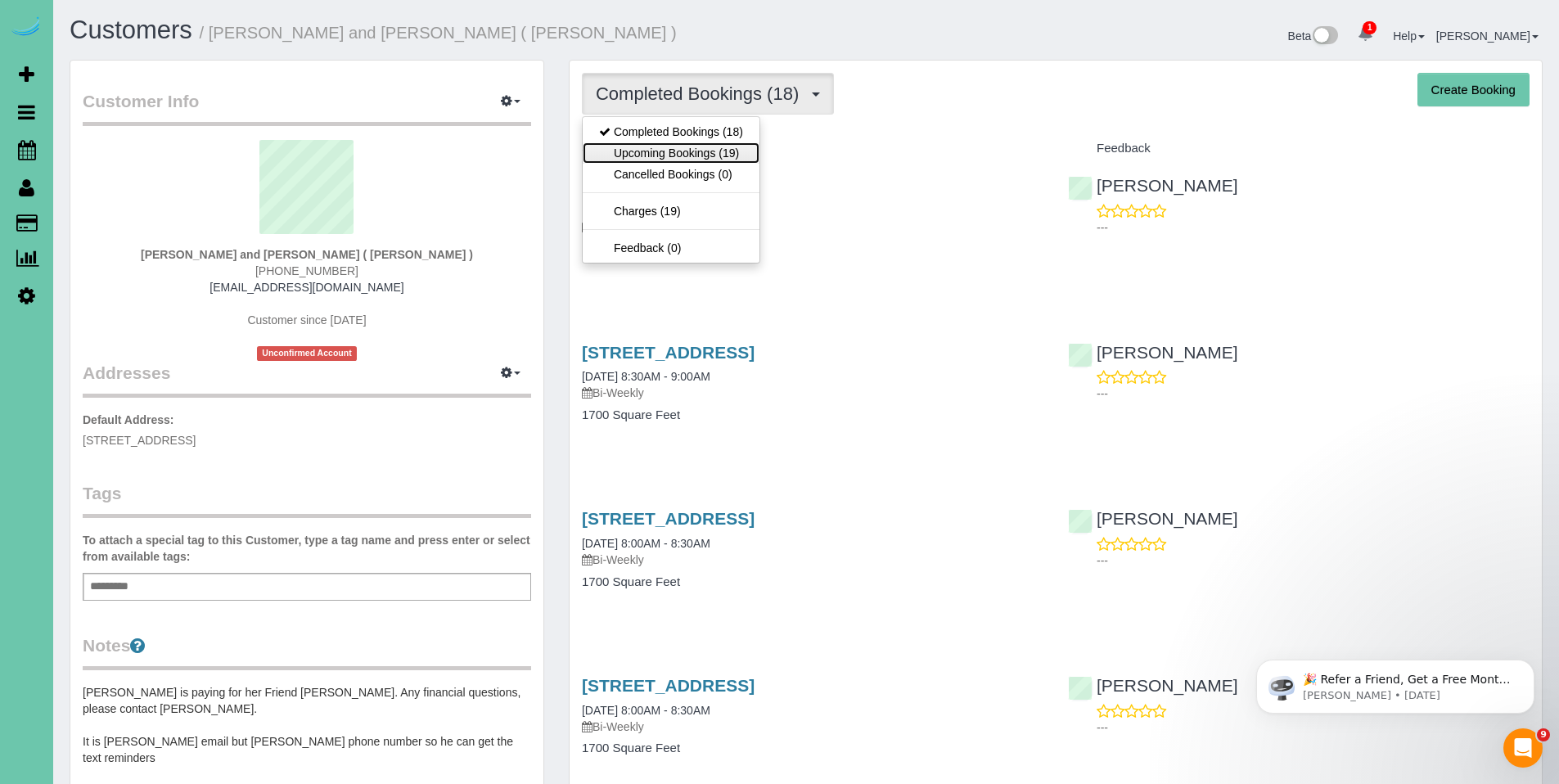
click at [693, 150] on link "Upcoming Bookings (19)" at bounding box center [671, 153] width 176 height 22
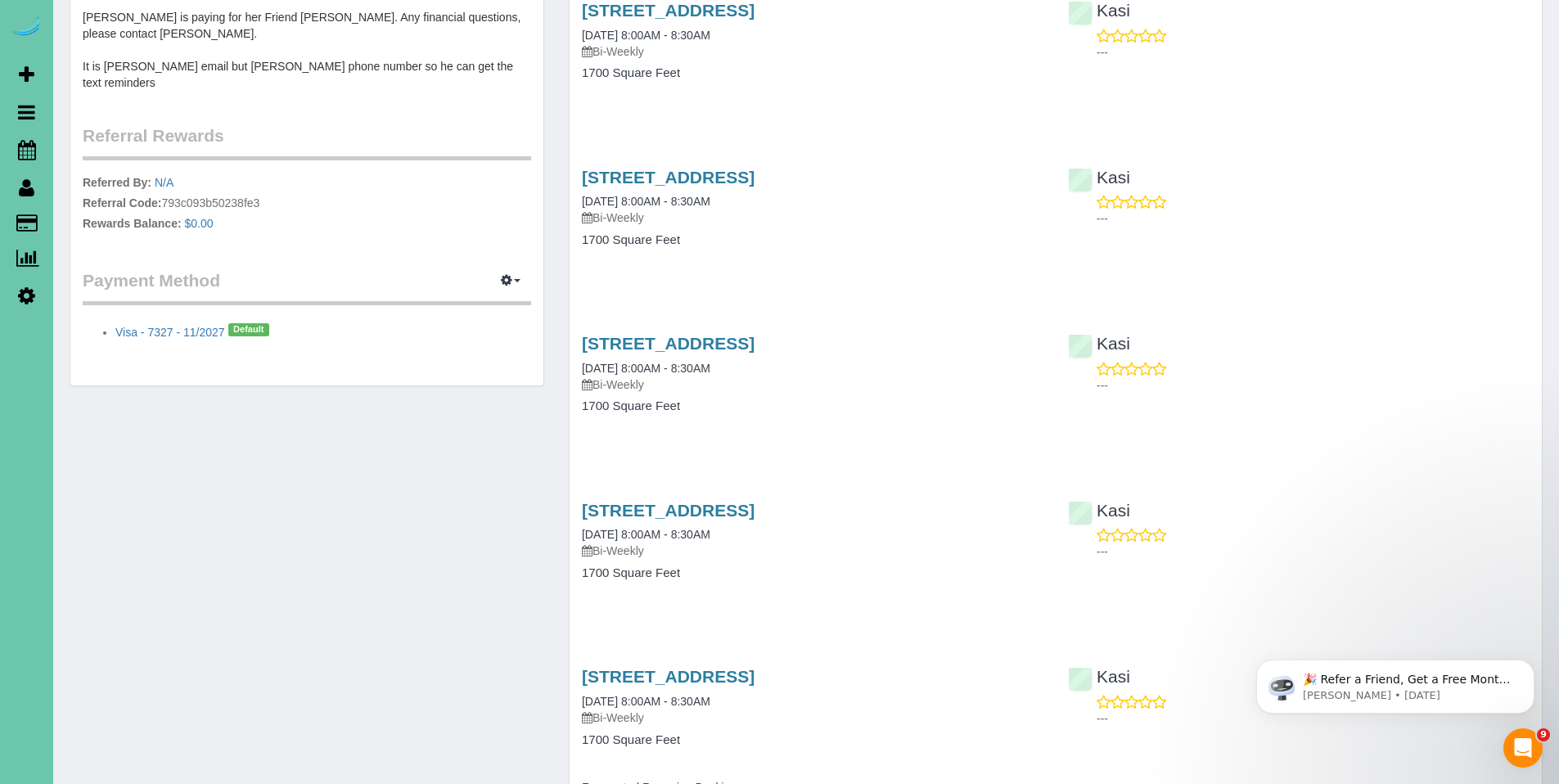
scroll to position [689, 0]
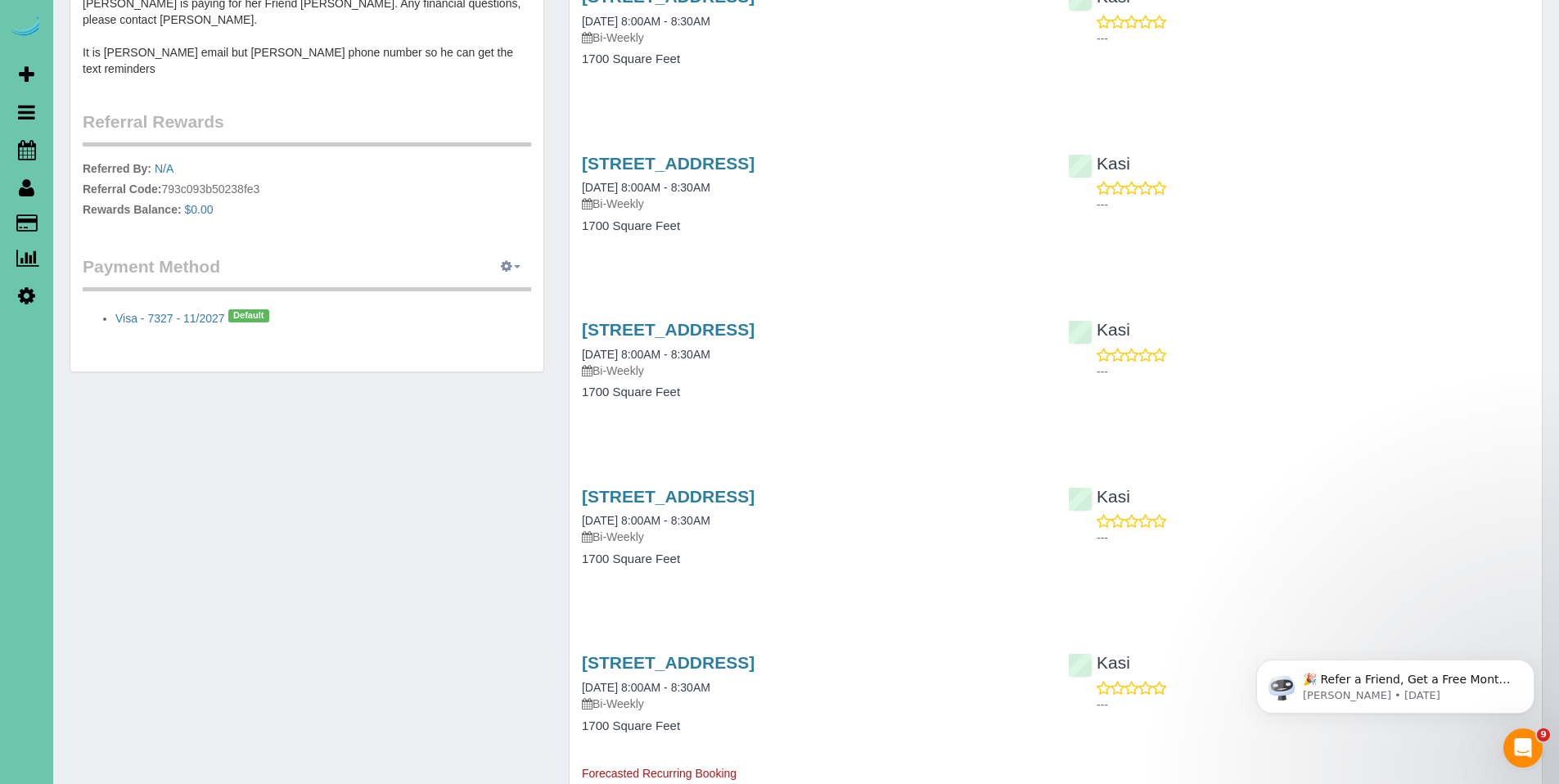
click at [514, 265] on span "button" at bounding box center [517, 267] width 7 height 3
click at [492, 308] on link "Add Credit/Debit Card" at bounding box center [453, 318] width 153 height 22
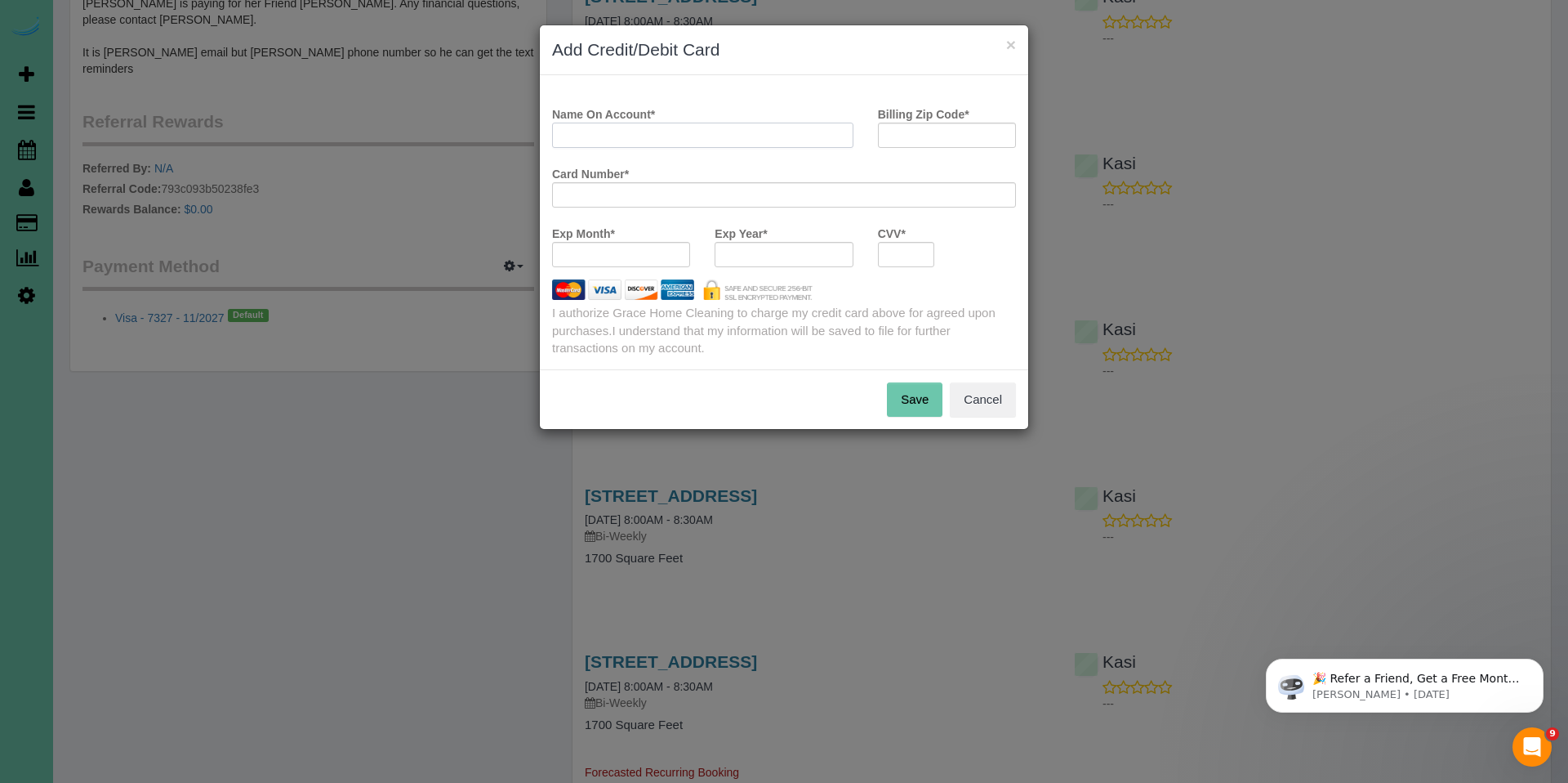
click at [754, 140] on input "Name On Account *" at bounding box center [702, 135] width 301 height 25
type input "Jon Gum"
type input "68130"
click at [627, 262] on div at bounding box center [621, 254] width 138 height 25
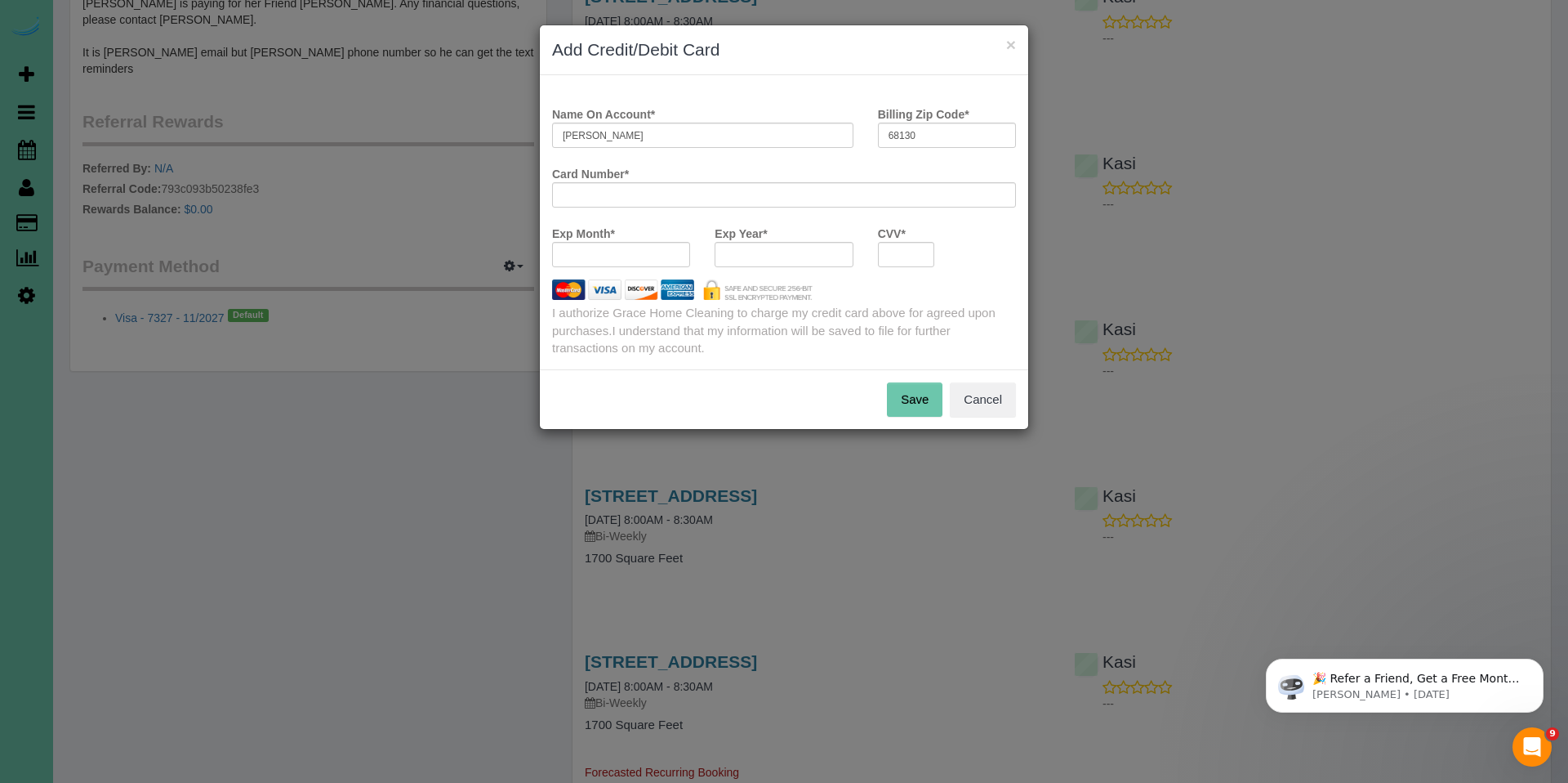
click at [912, 405] on button "Save" at bounding box center [915, 400] width 55 height 35
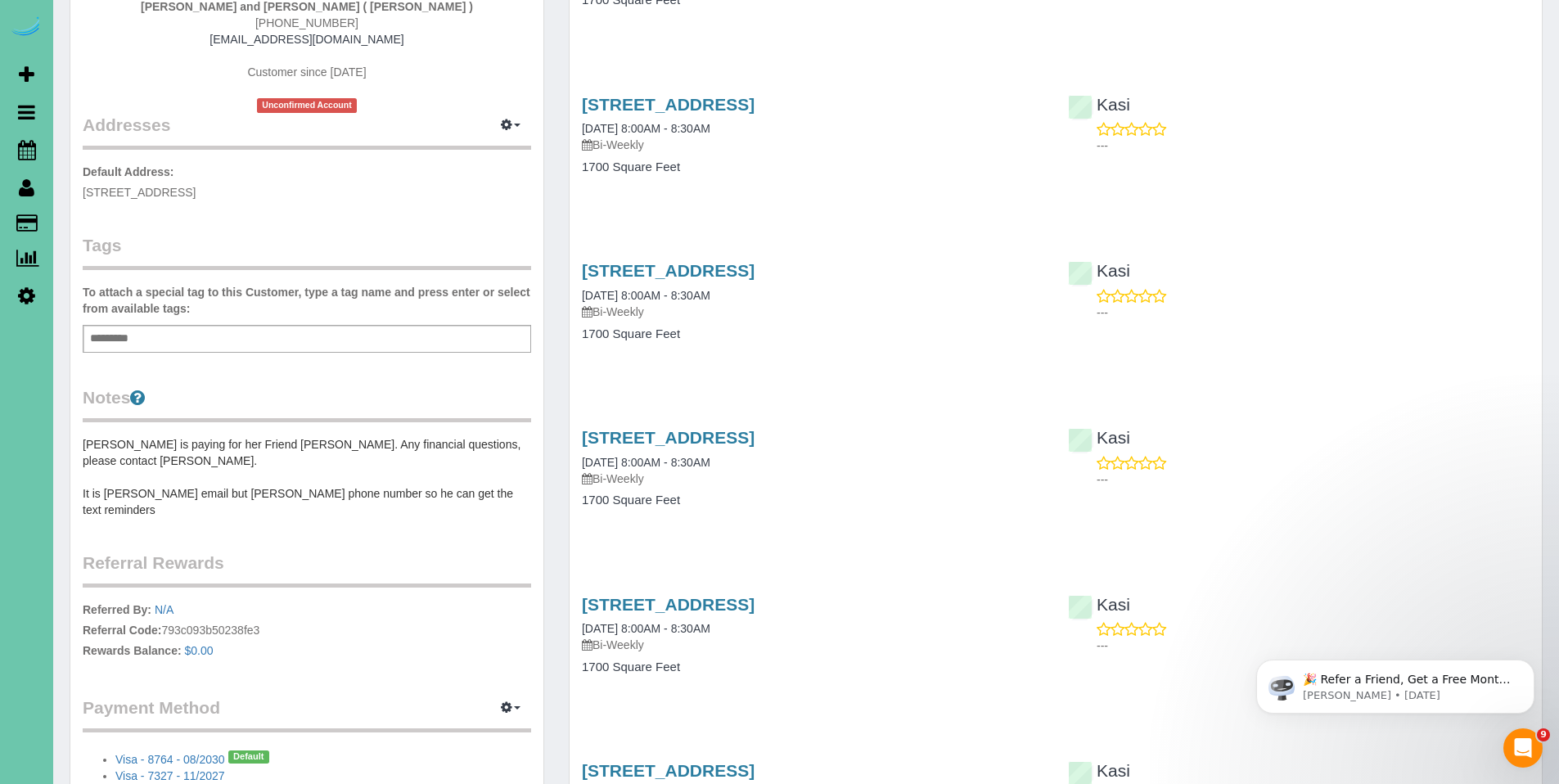
scroll to position [602, 0]
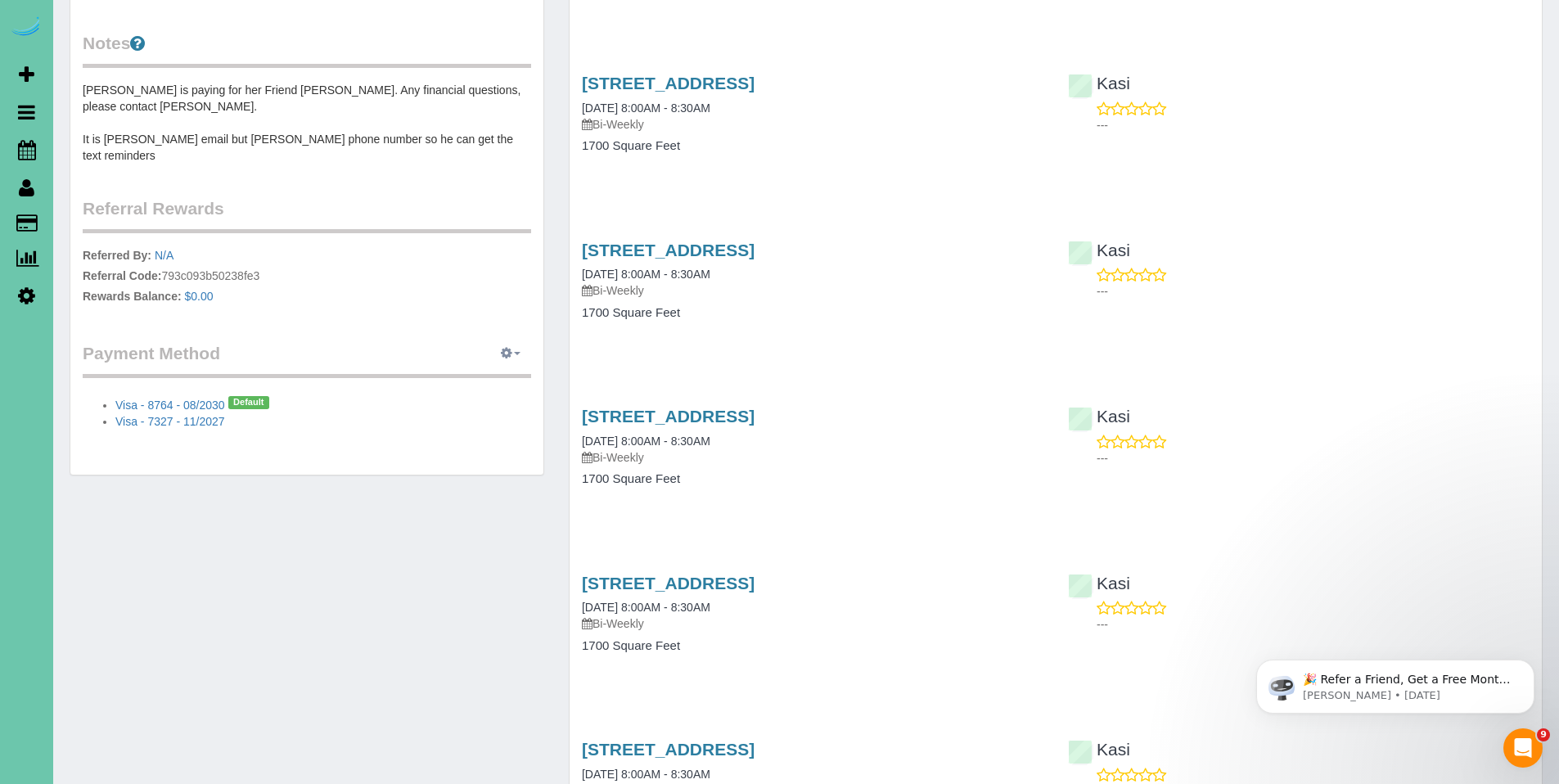
click at [514, 352] on span "button" at bounding box center [517, 354] width 7 height 3
click at [492, 373] on link "View Payment Methods" at bounding box center [453, 384] width 153 height 22
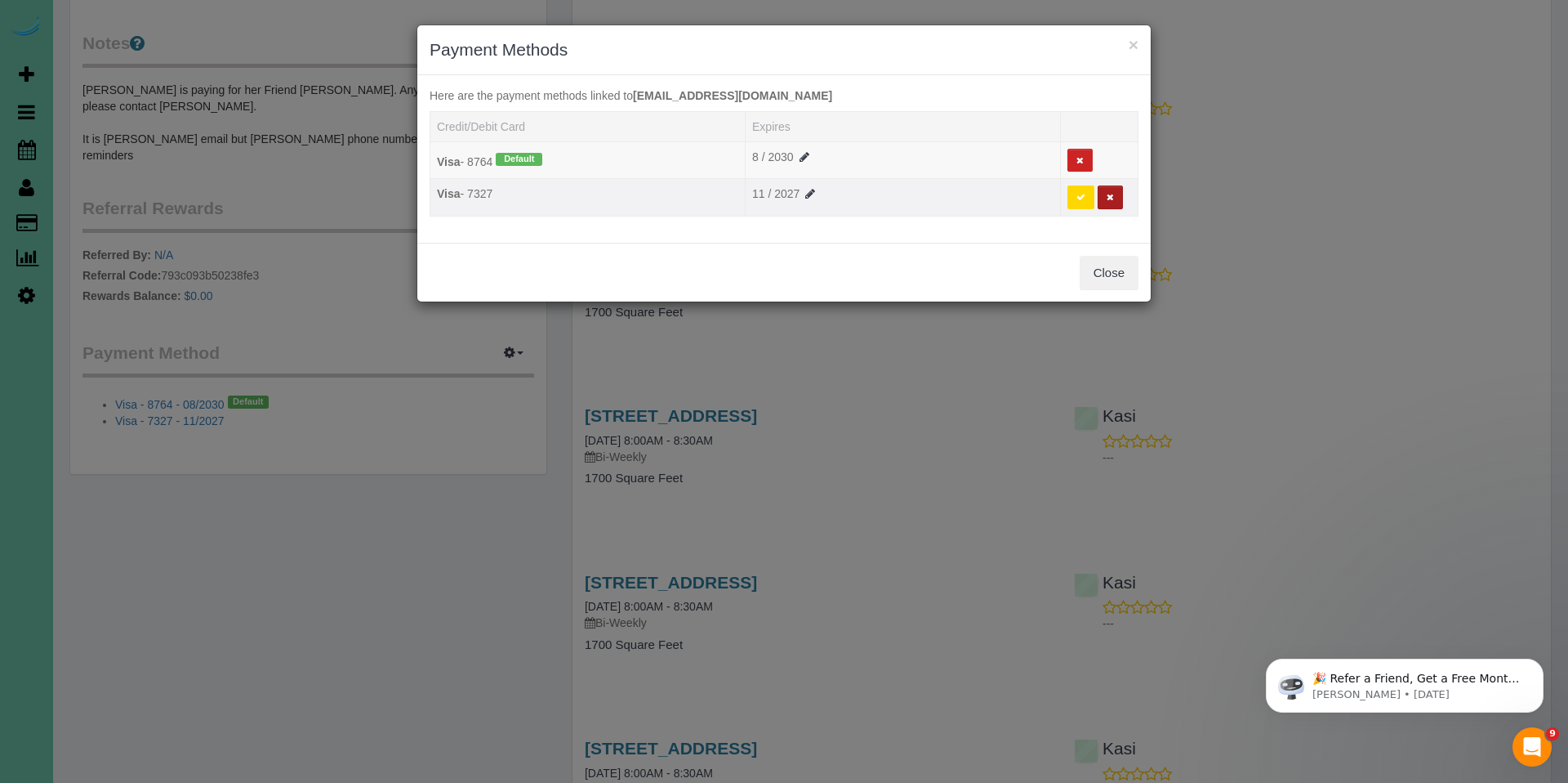
click at [1111, 201] on icon at bounding box center [1111, 197] width 8 height 9
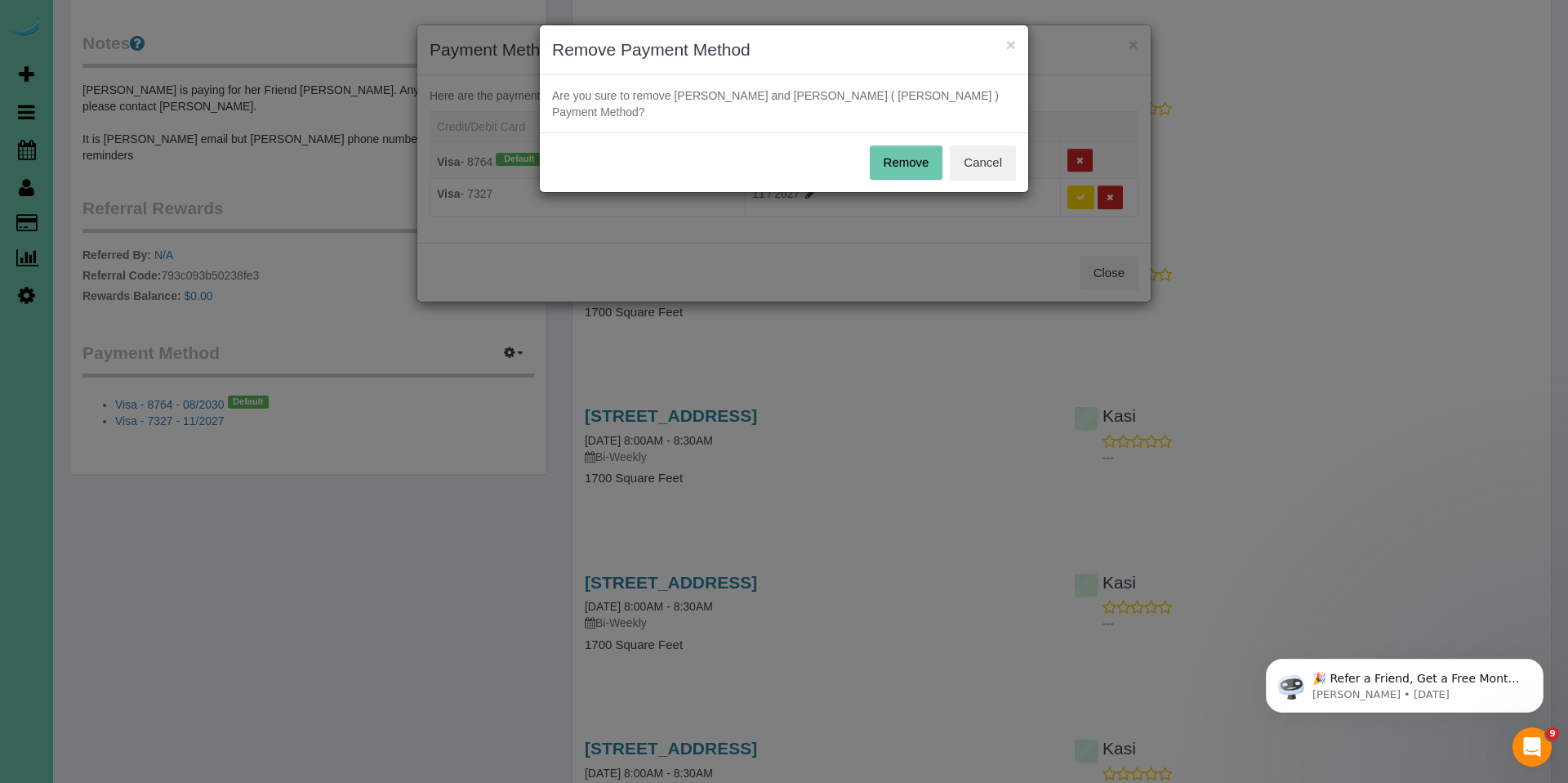
click at [896, 145] on button "Remove" at bounding box center [906, 162] width 73 height 35
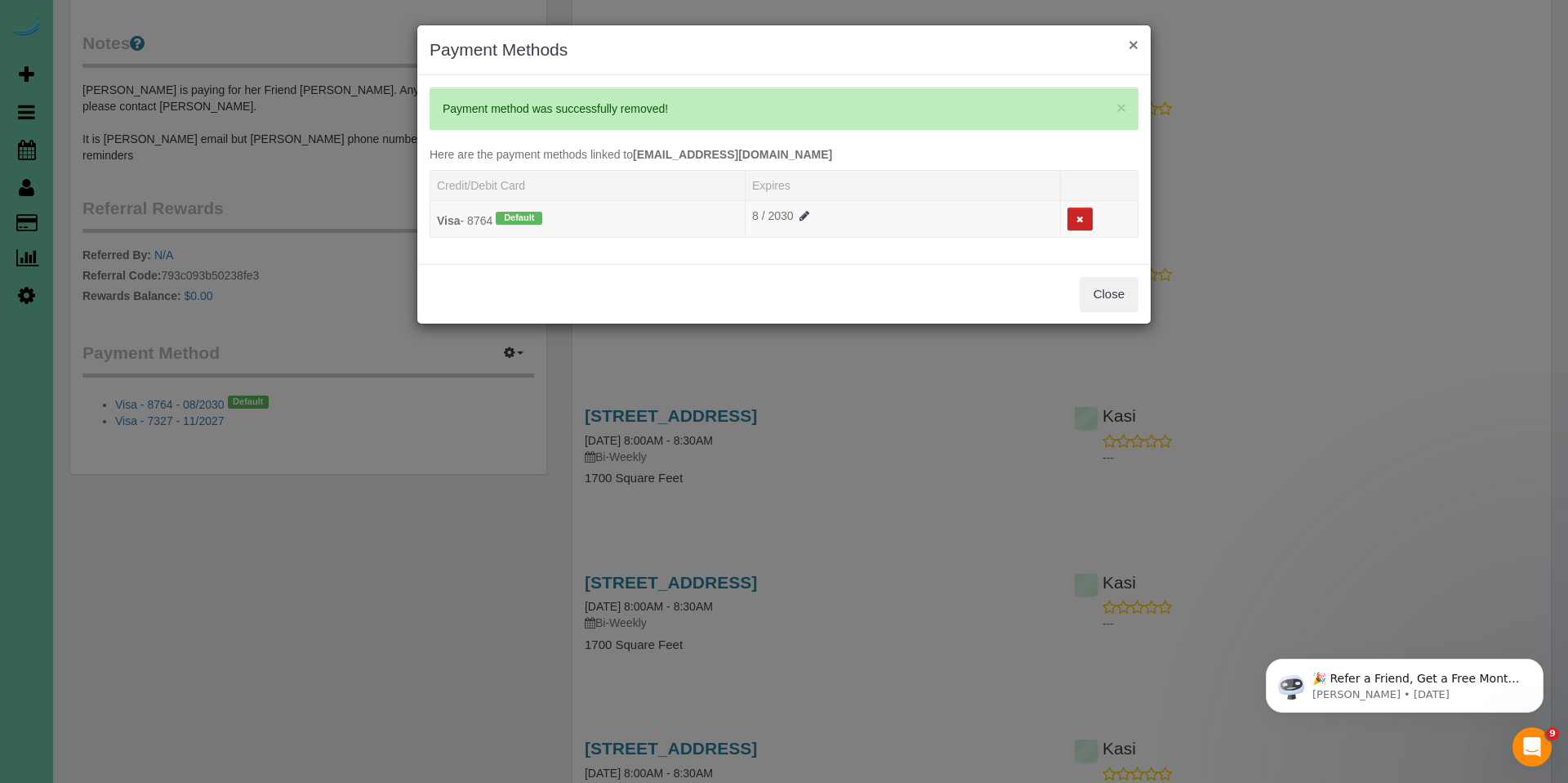
click at [1137, 43] on button "×" at bounding box center [1133, 45] width 9 height 17
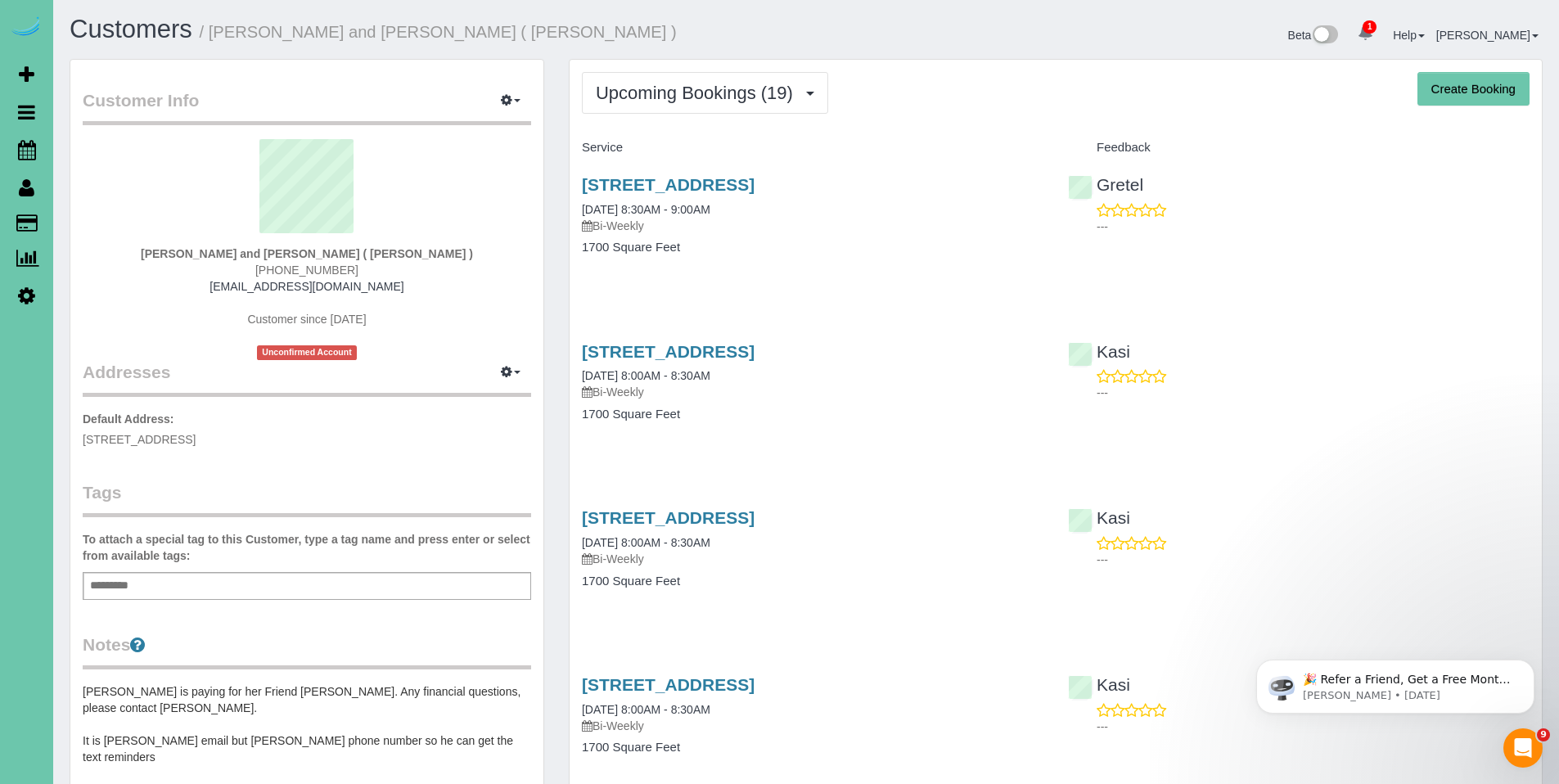
scroll to position [0, 0]
click at [700, 97] on span "Upcoming Bookings (19)" at bounding box center [699, 94] width 206 height 21
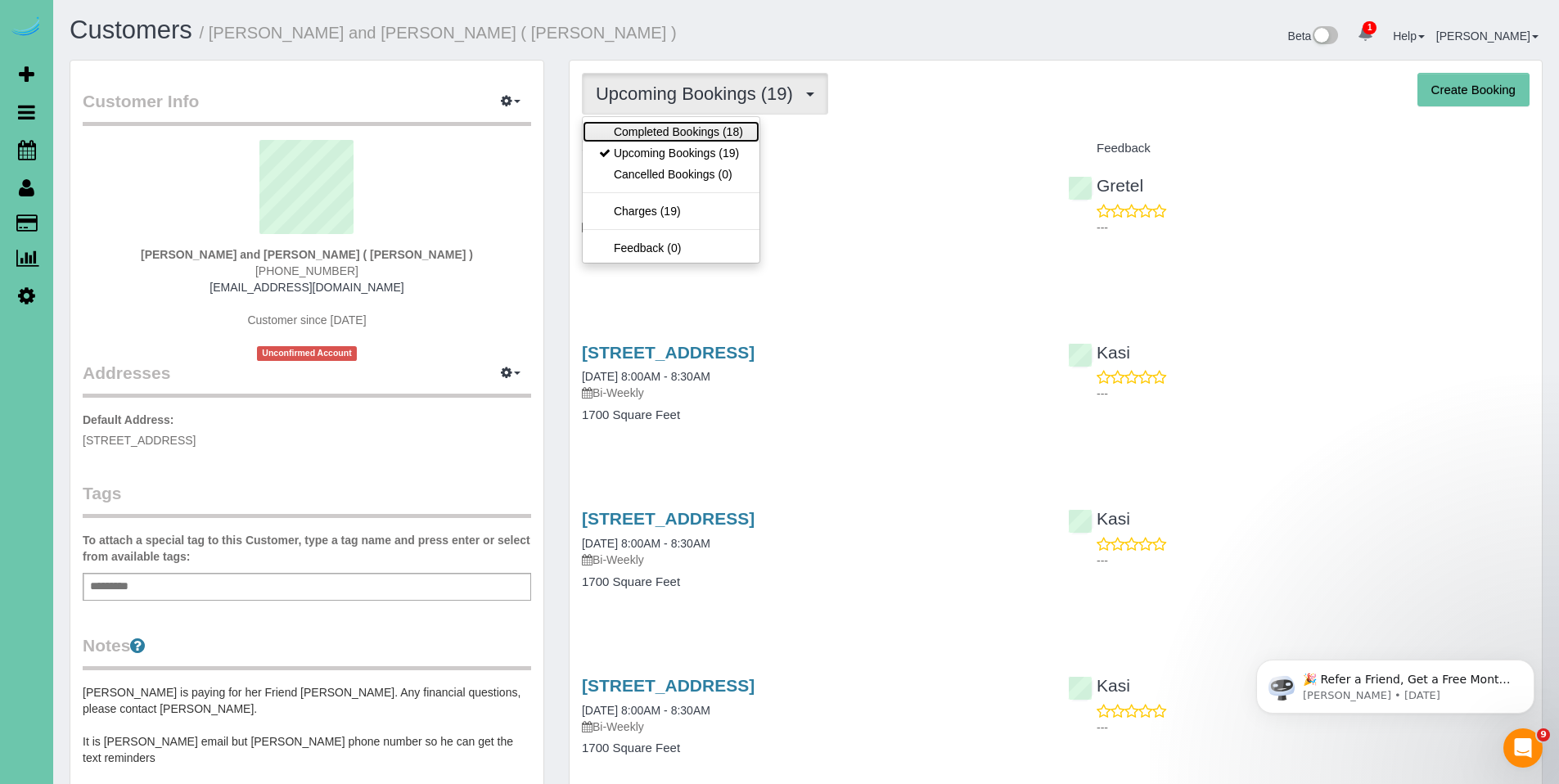
click at [687, 132] on link "Completed Bookings (18)" at bounding box center [671, 131] width 176 height 22
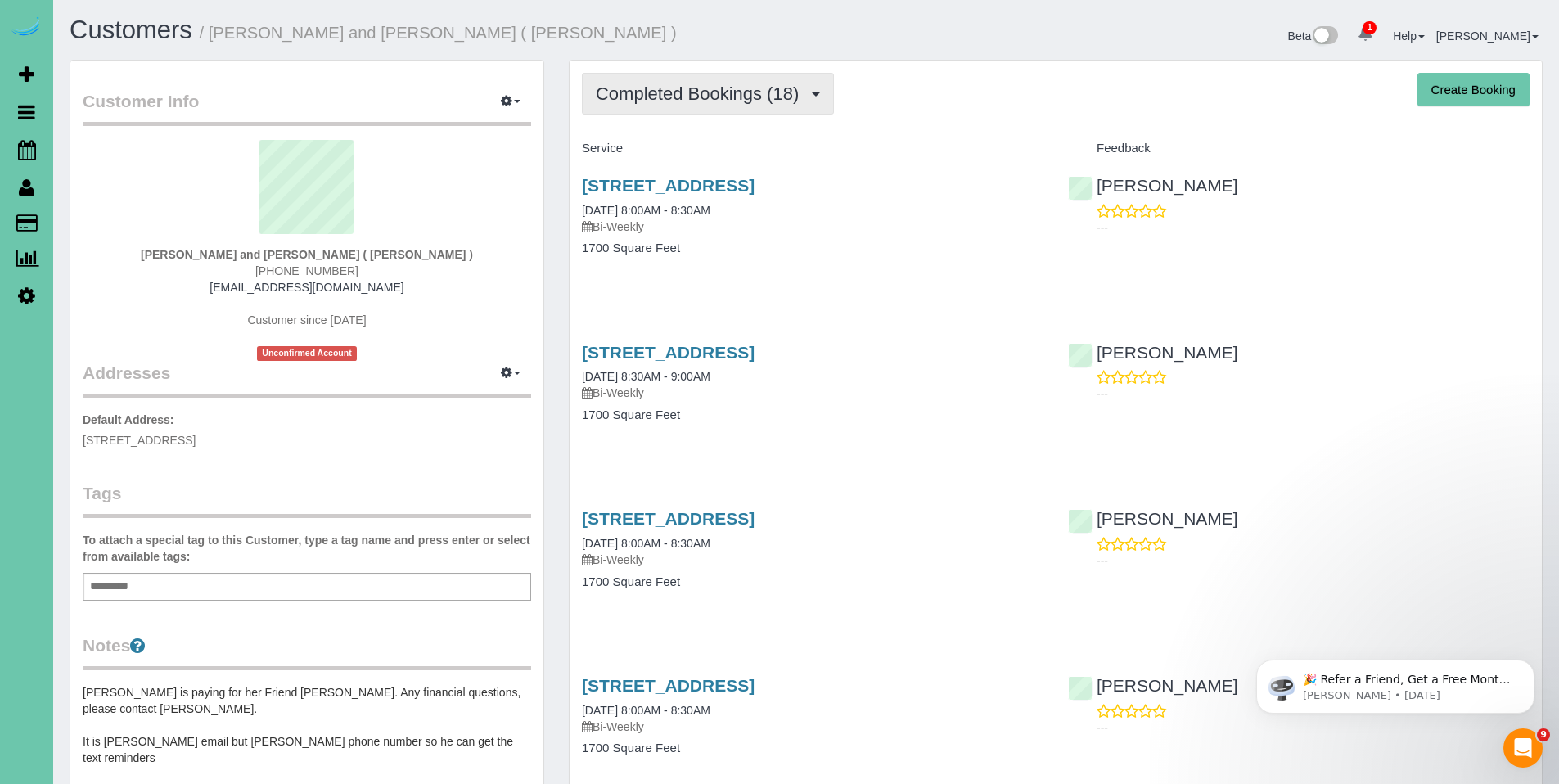
click at [686, 101] on span "Completed Bookings (18)" at bounding box center [701, 94] width 211 height 21
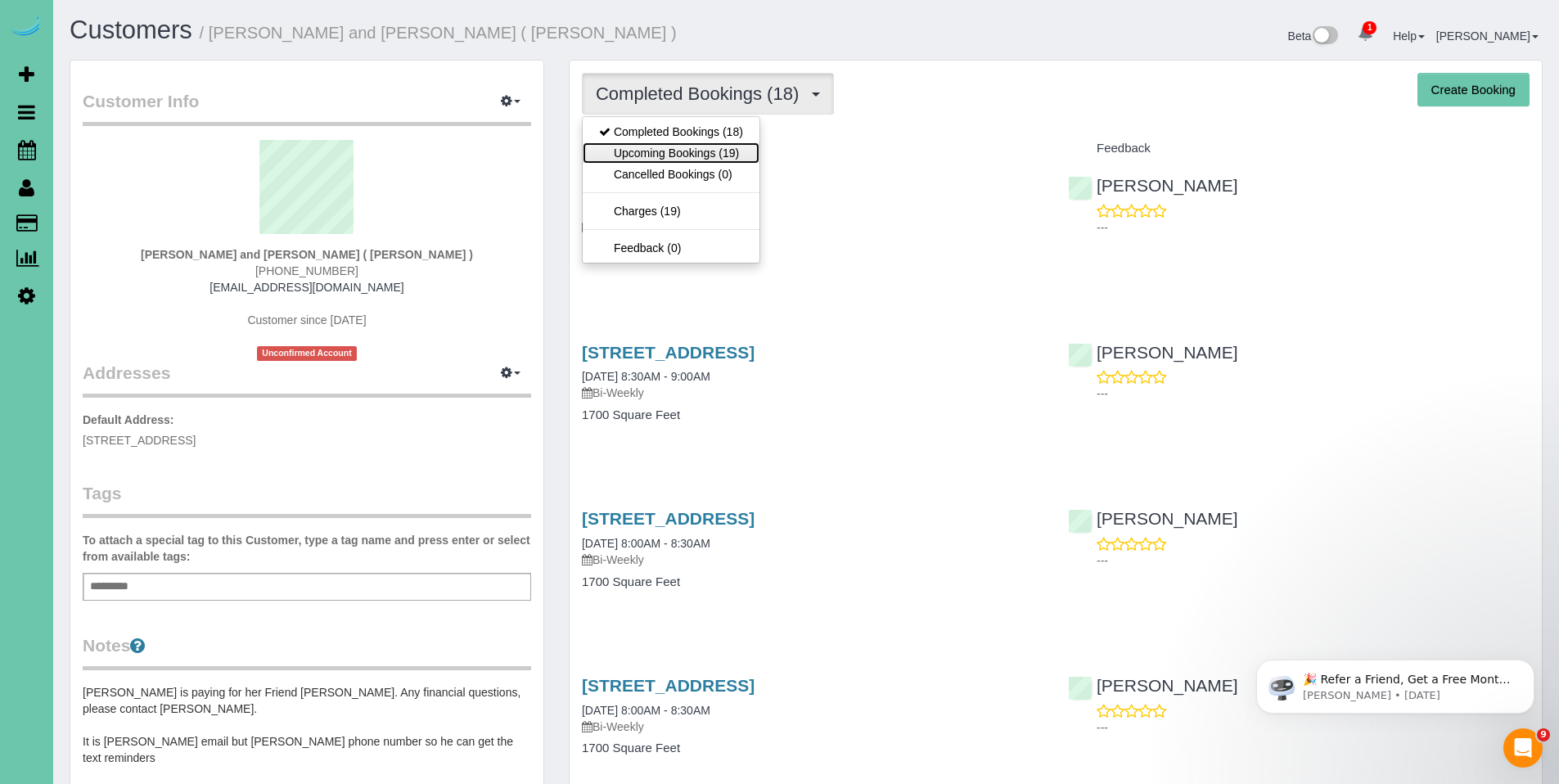
click at [673, 145] on link "Upcoming Bookings (19)" at bounding box center [671, 153] width 176 height 22
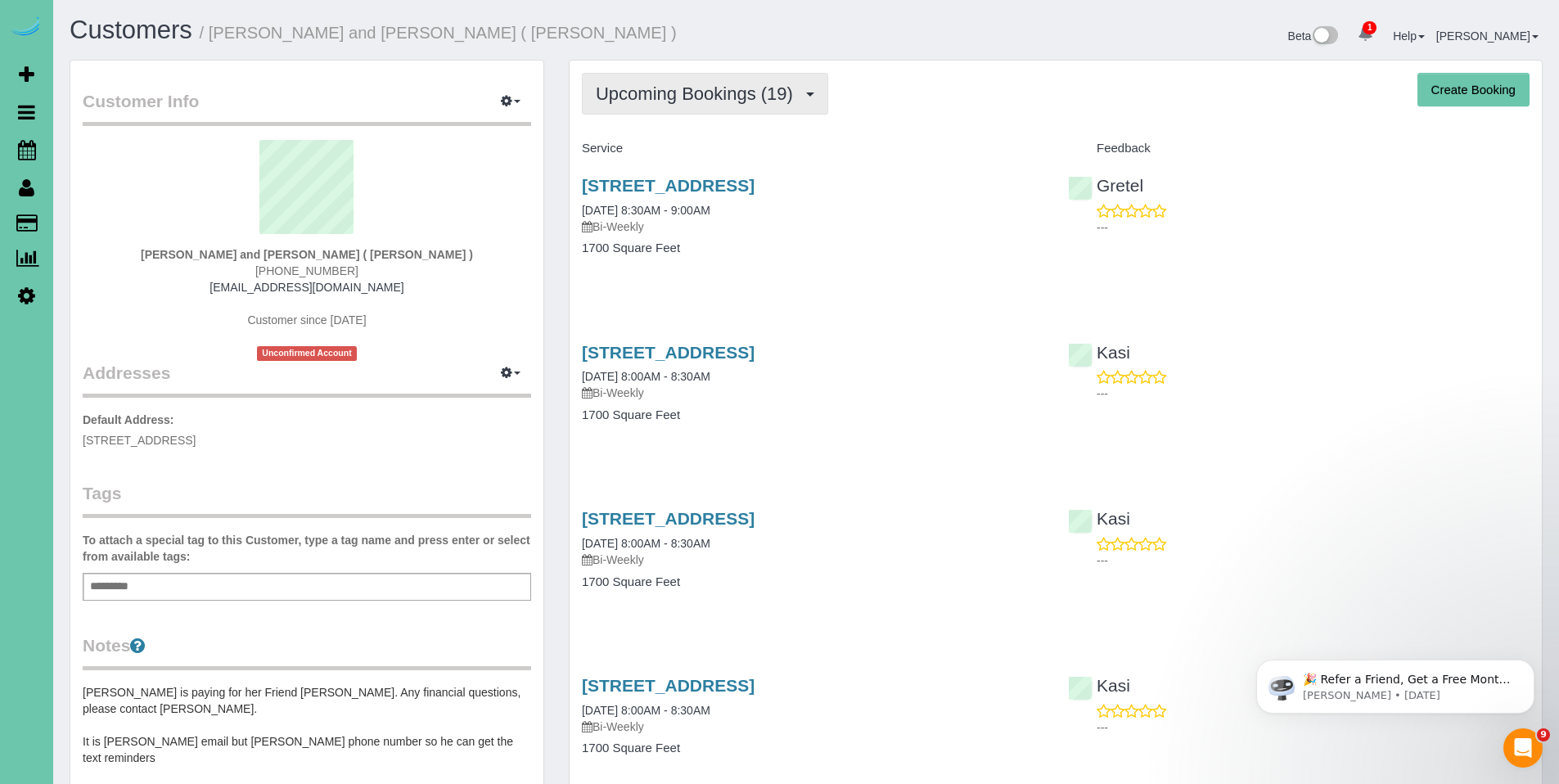
click at [682, 101] on span "Upcoming Bookings (19)" at bounding box center [699, 94] width 206 height 21
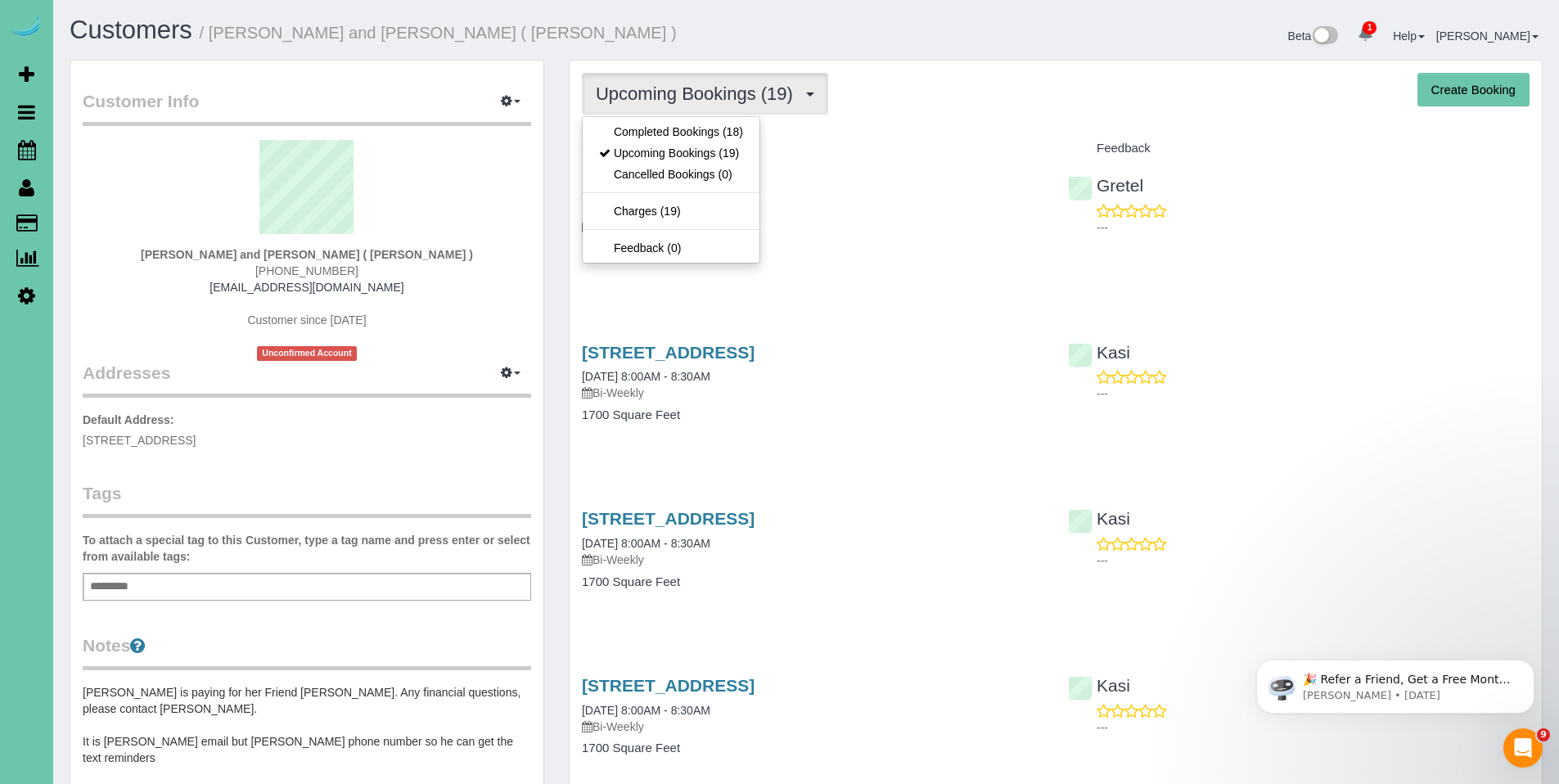
click at [886, 137] on div "Service" at bounding box center [813, 149] width 486 height 28
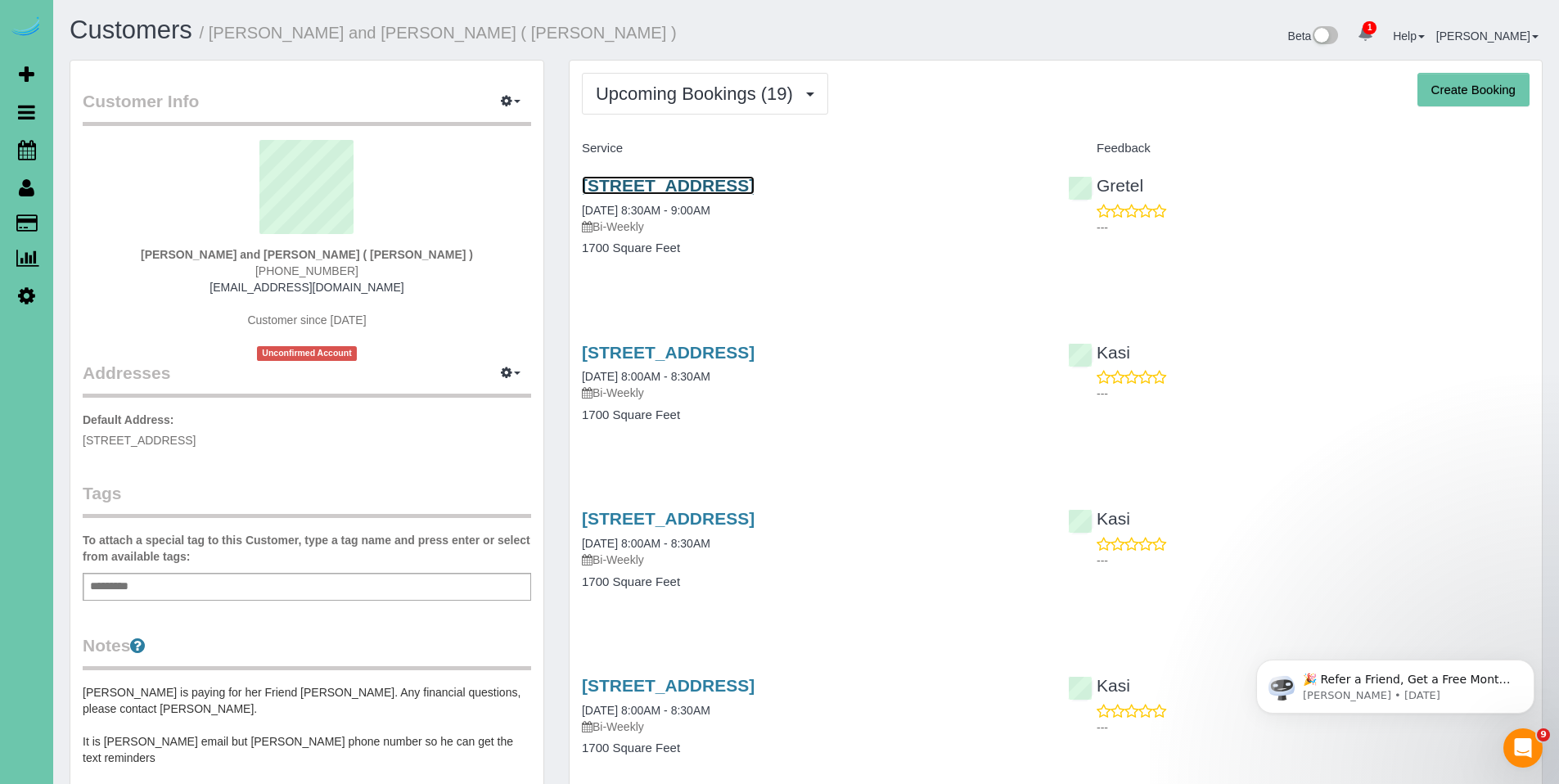
click at [666, 188] on link "3518 Terrace Drive, Omaha, NE 68134" at bounding box center [668, 185] width 173 height 19
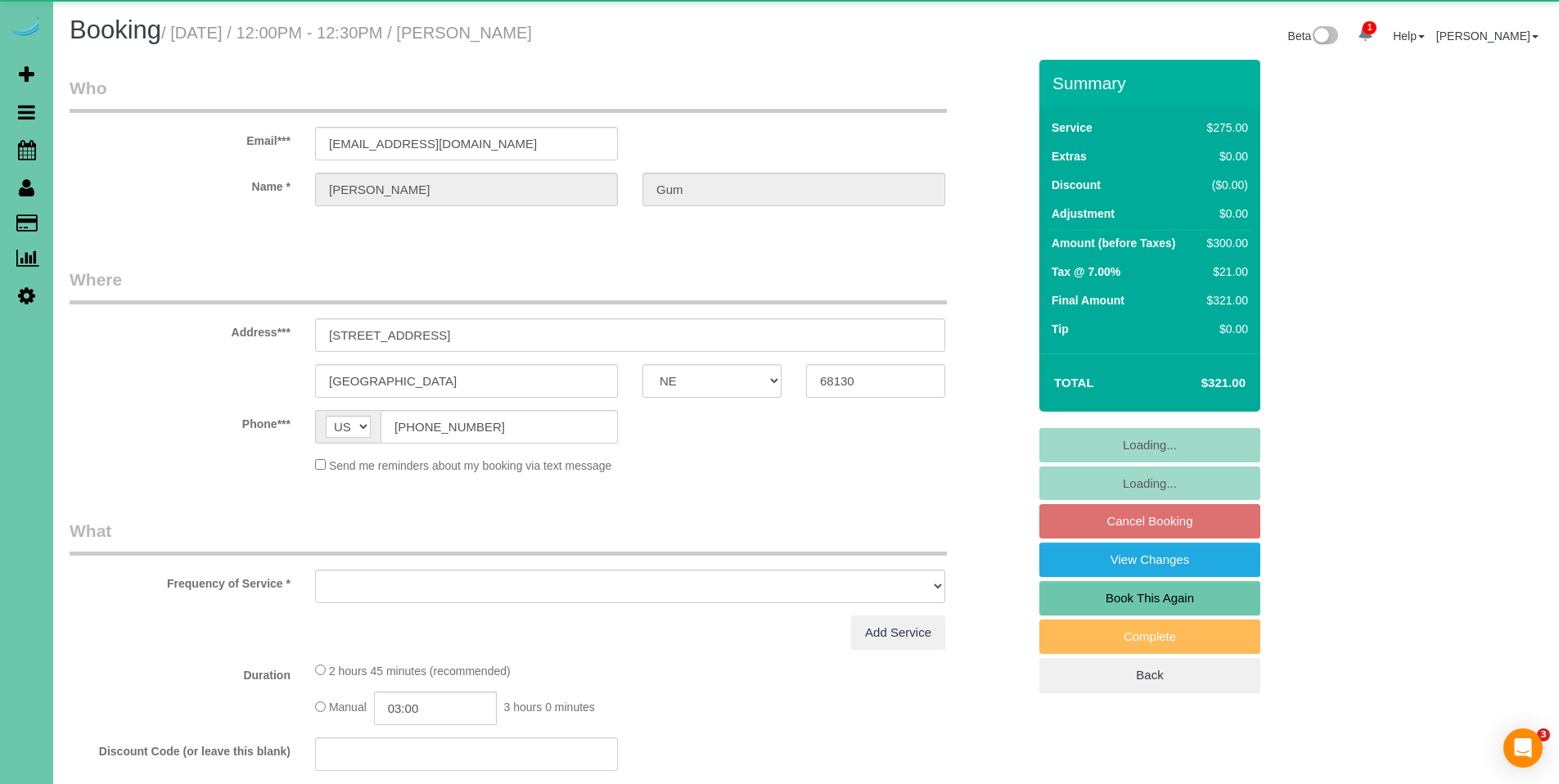
select select "NE"
select select "object:852"
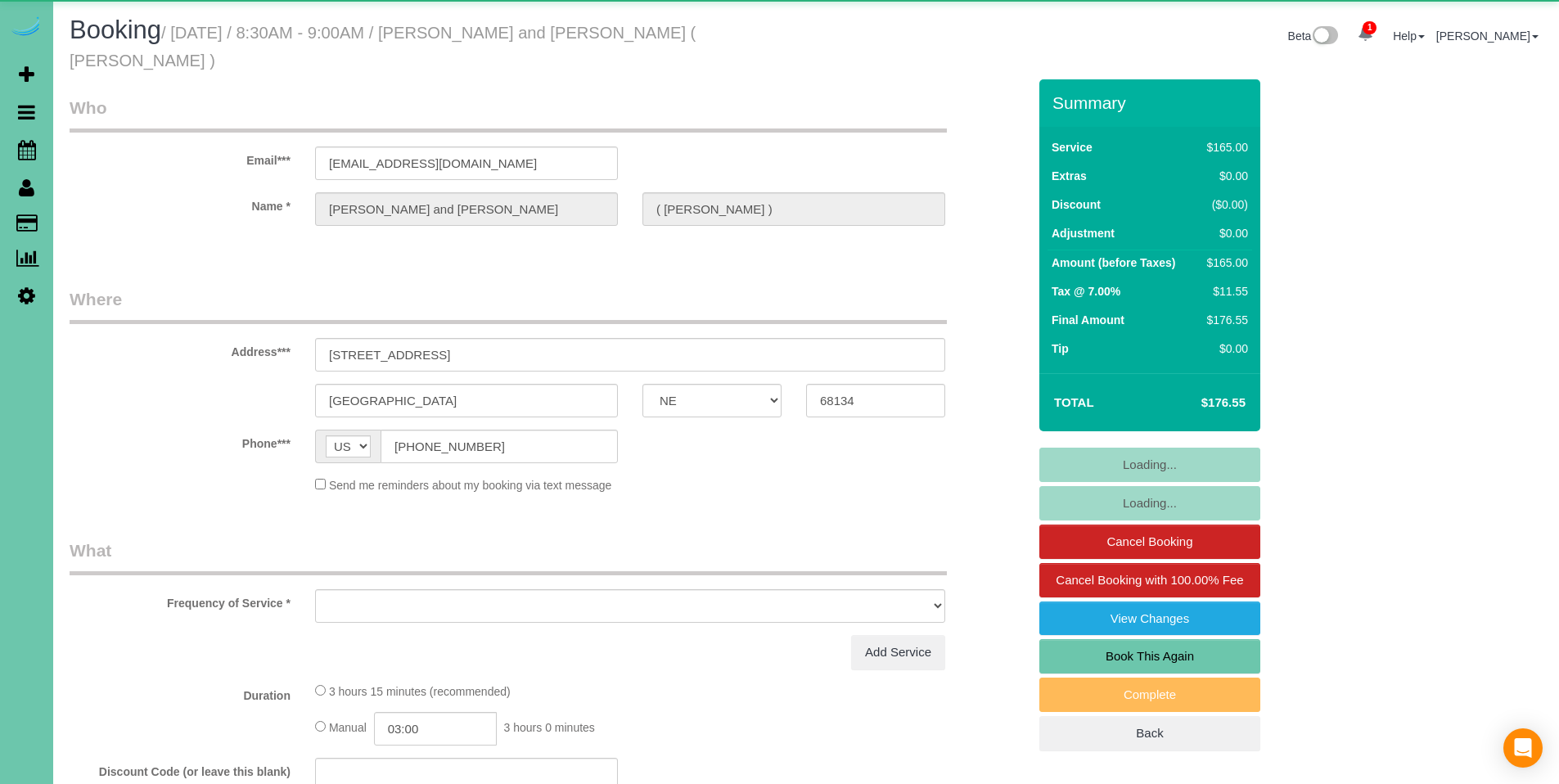
select select "NE"
select select "string:fspay"
select select "object:641"
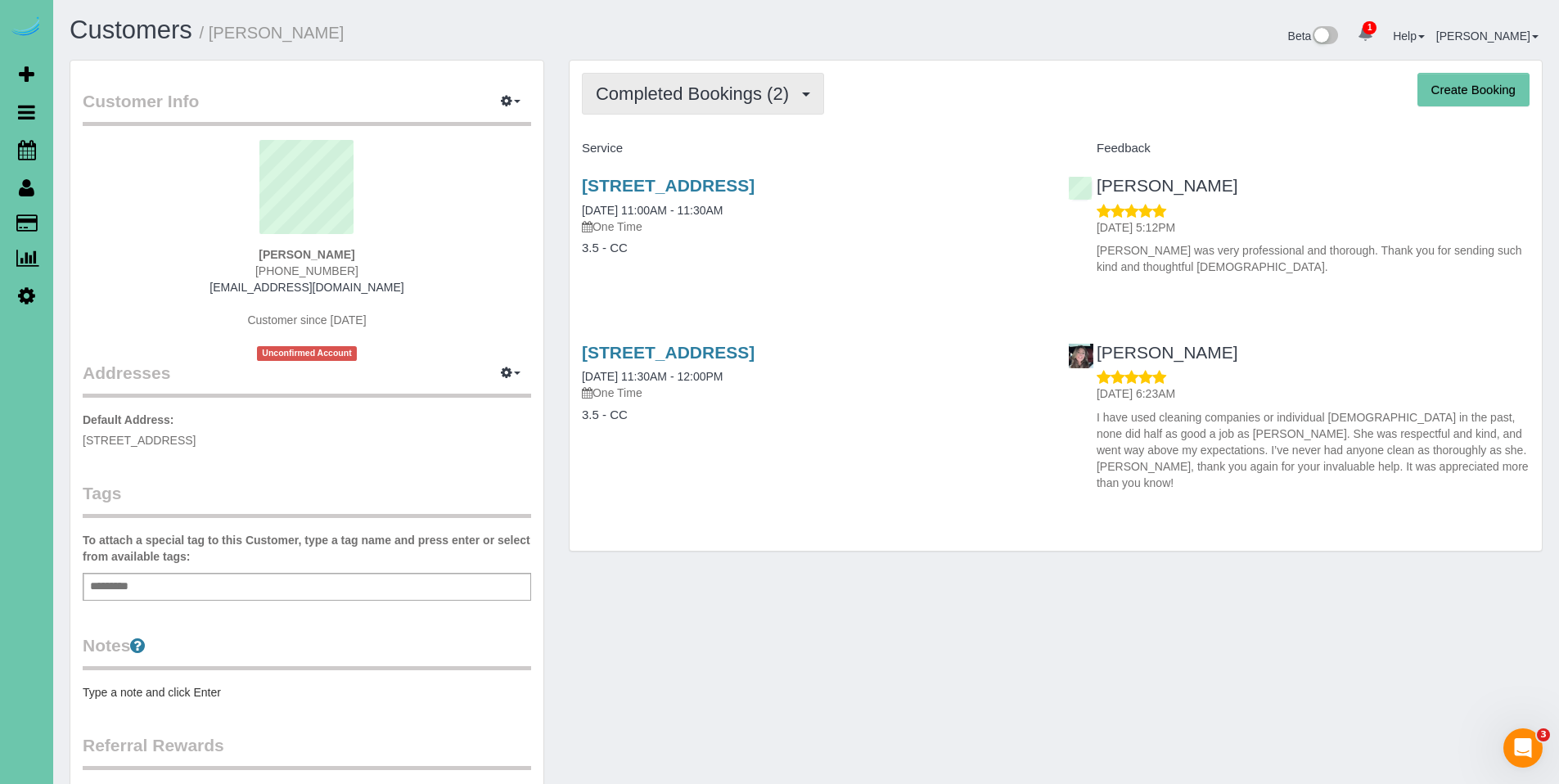
click at [693, 92] on span "Completed Bookings (2)" at bounding box center [696, 94] width 201 height 21
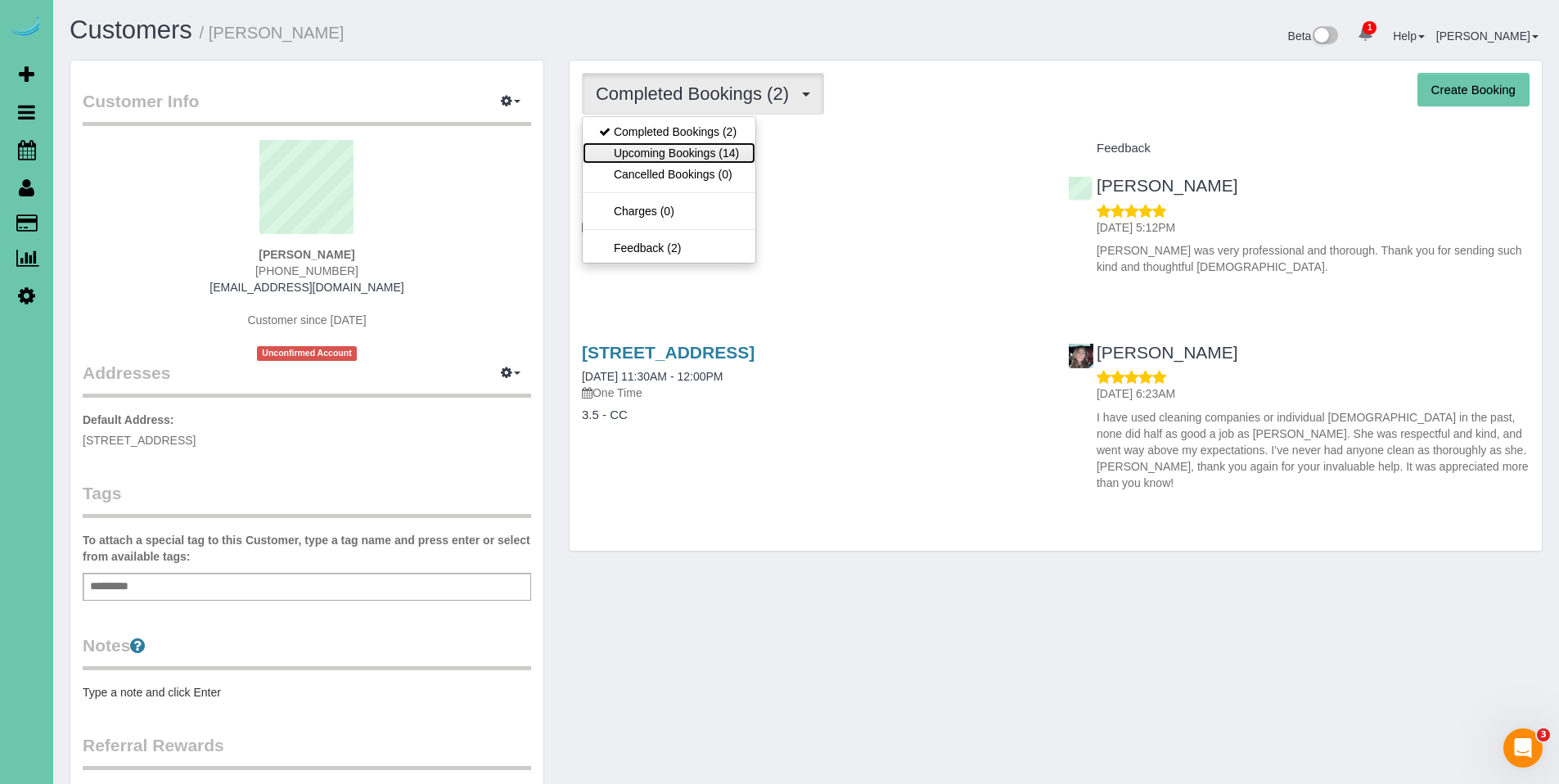
click at [679, 149] on link "Upcoming Bookings (14)" at bounding box center [669, 153] width 173 height 22
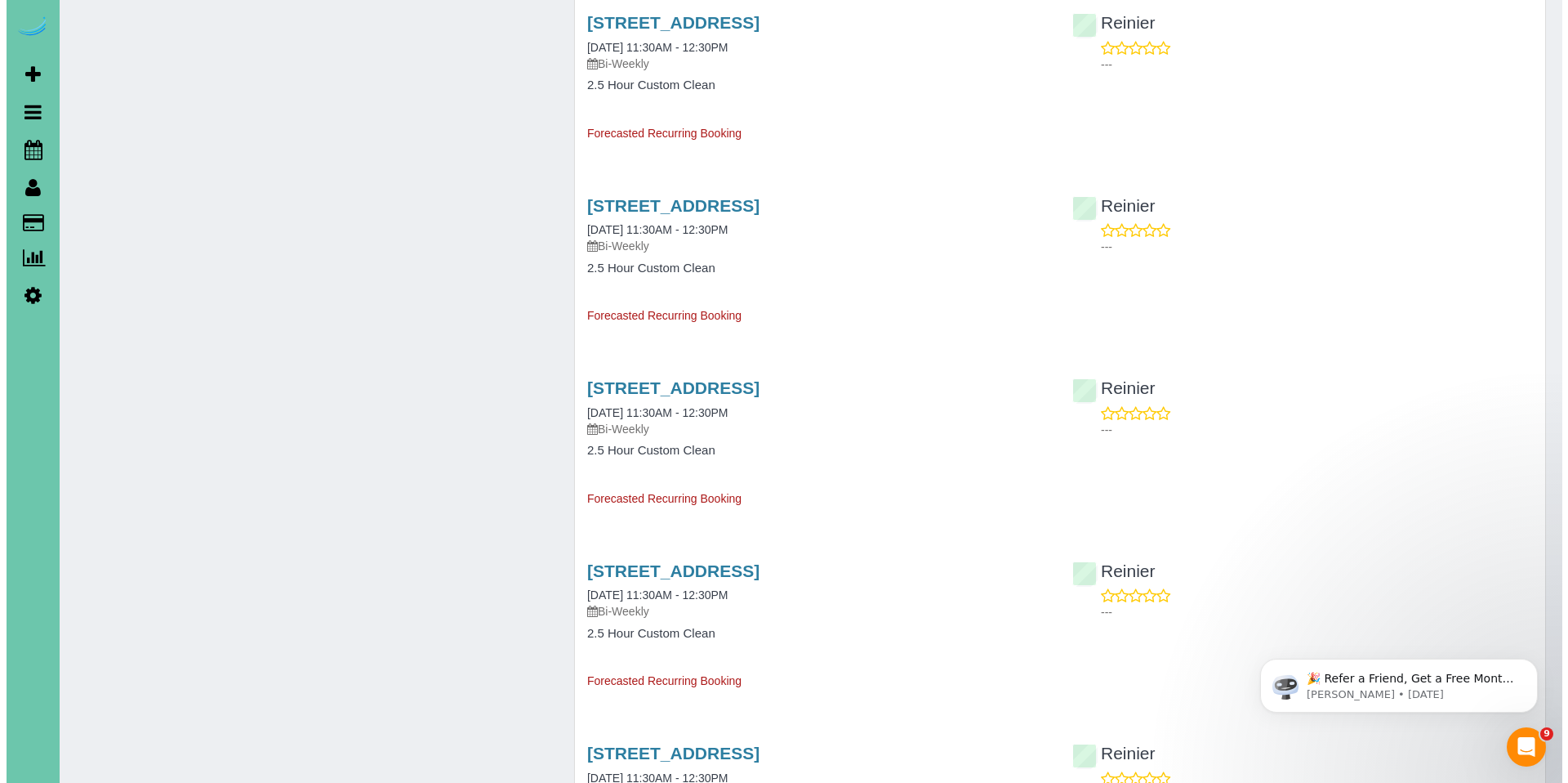
scroll to position [1623, 0]
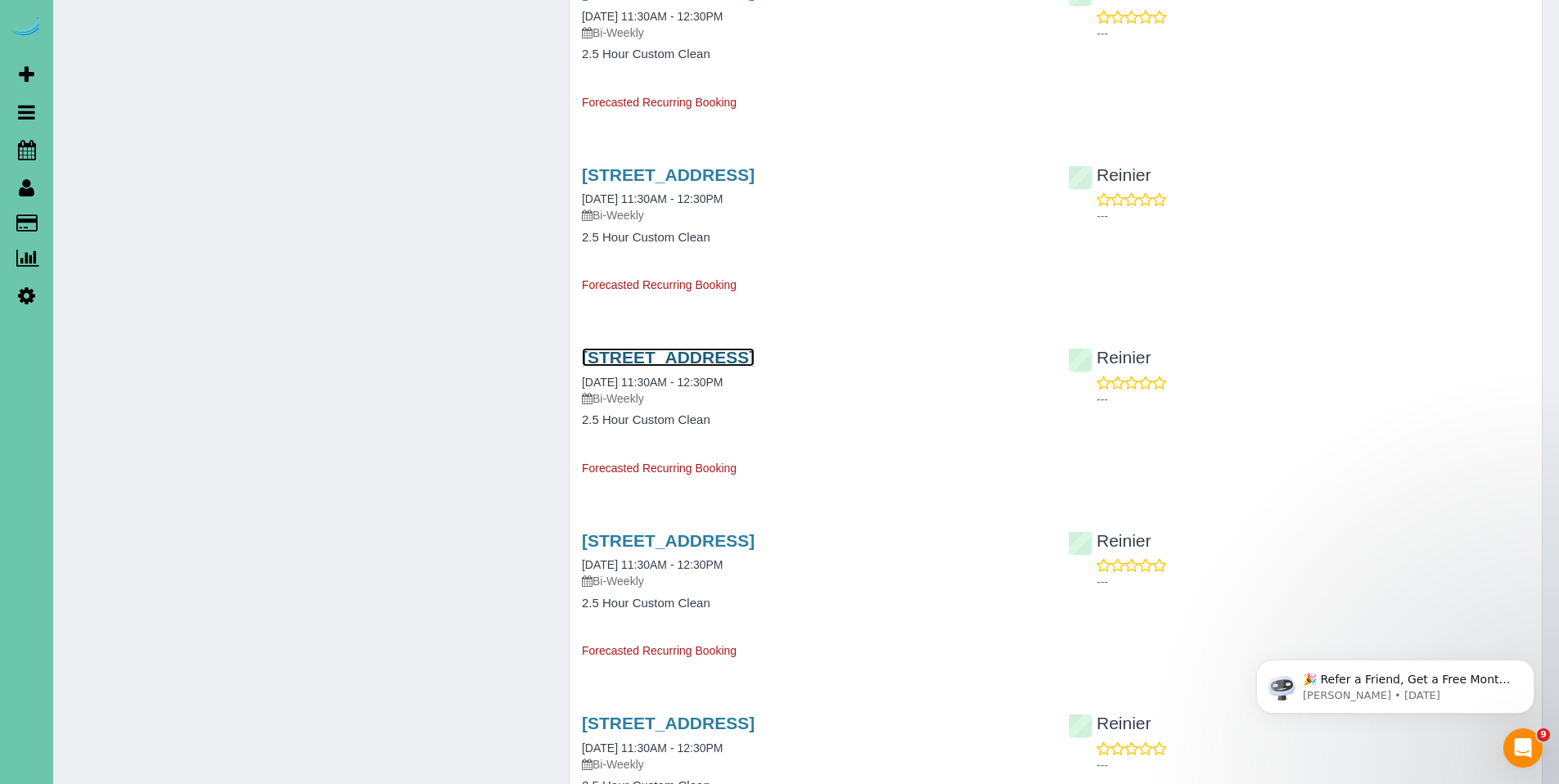
click at [712, 353] on link "[STREET_ADDRESS]" at bounding box center [668, 357] width 173 height 19
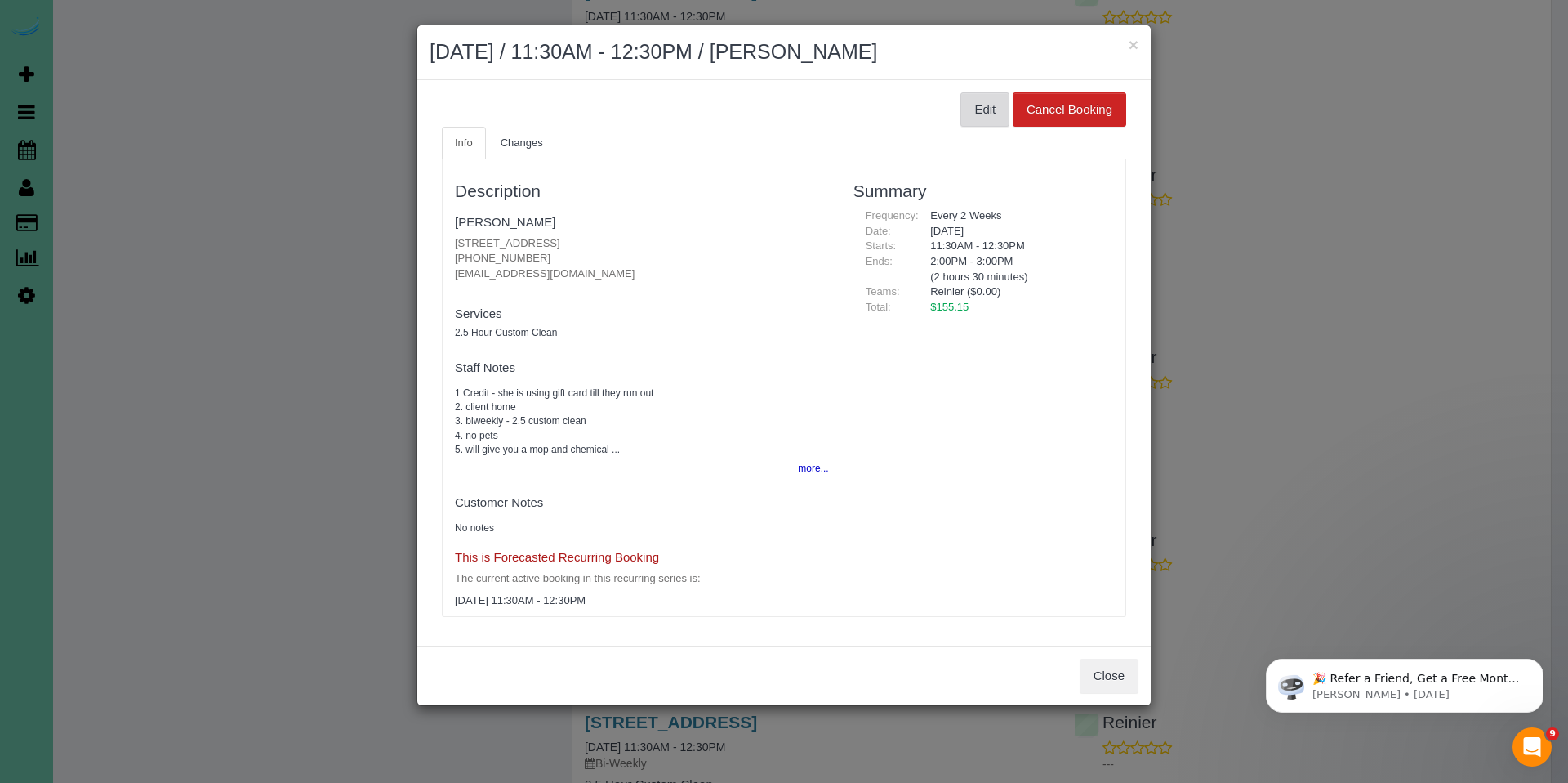
click at [991, 115] on button "Edit" at bounding box center [985, 110] width 49 height 35
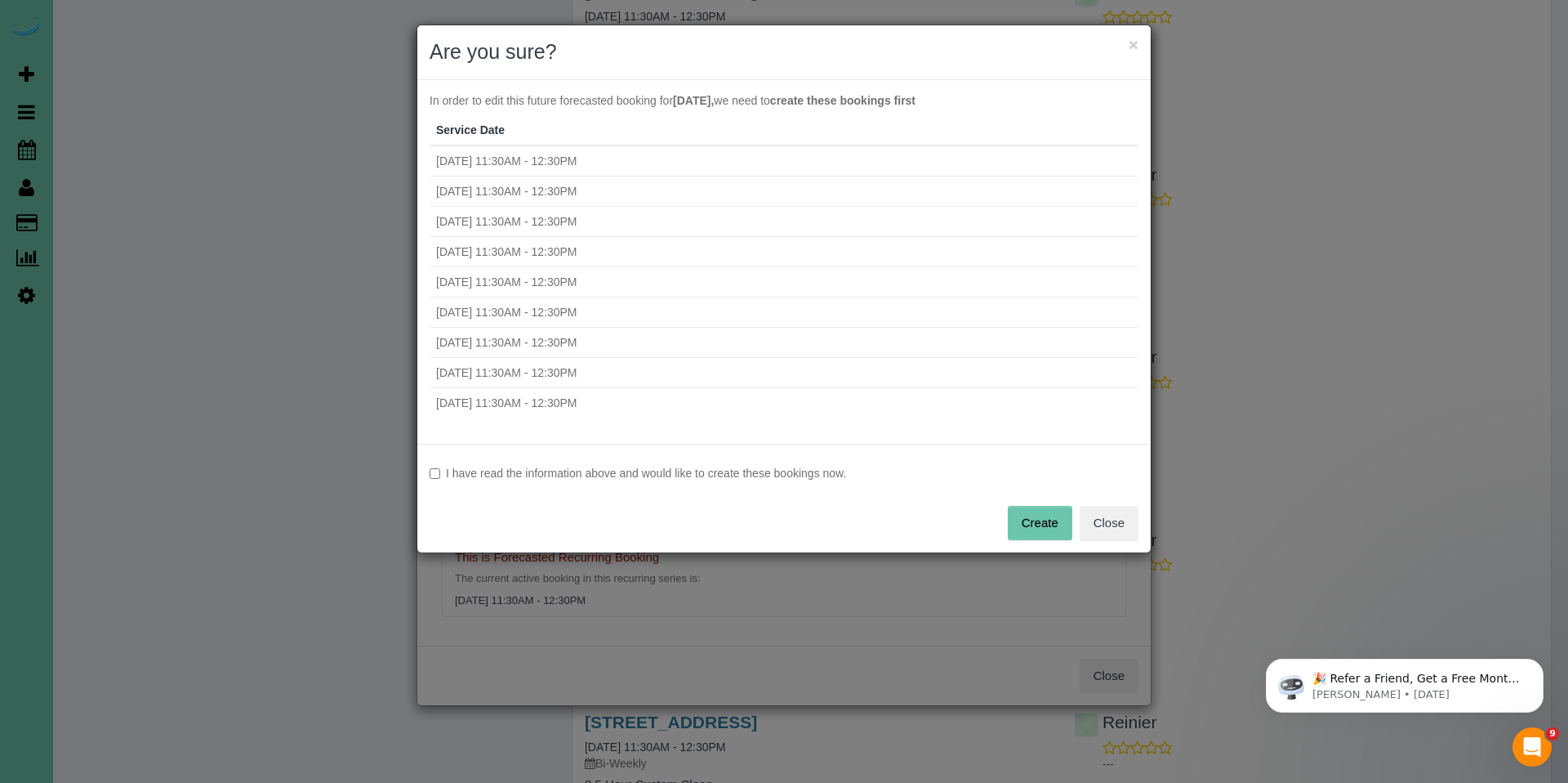
click at [659, 473] on label "I have read the information above and would like to create these bookings now." at bounding box center [784, 473] width 709 height 16
click at [1035, 515] on button "Create" at bounding box center [1040, 523] width 65 height 35
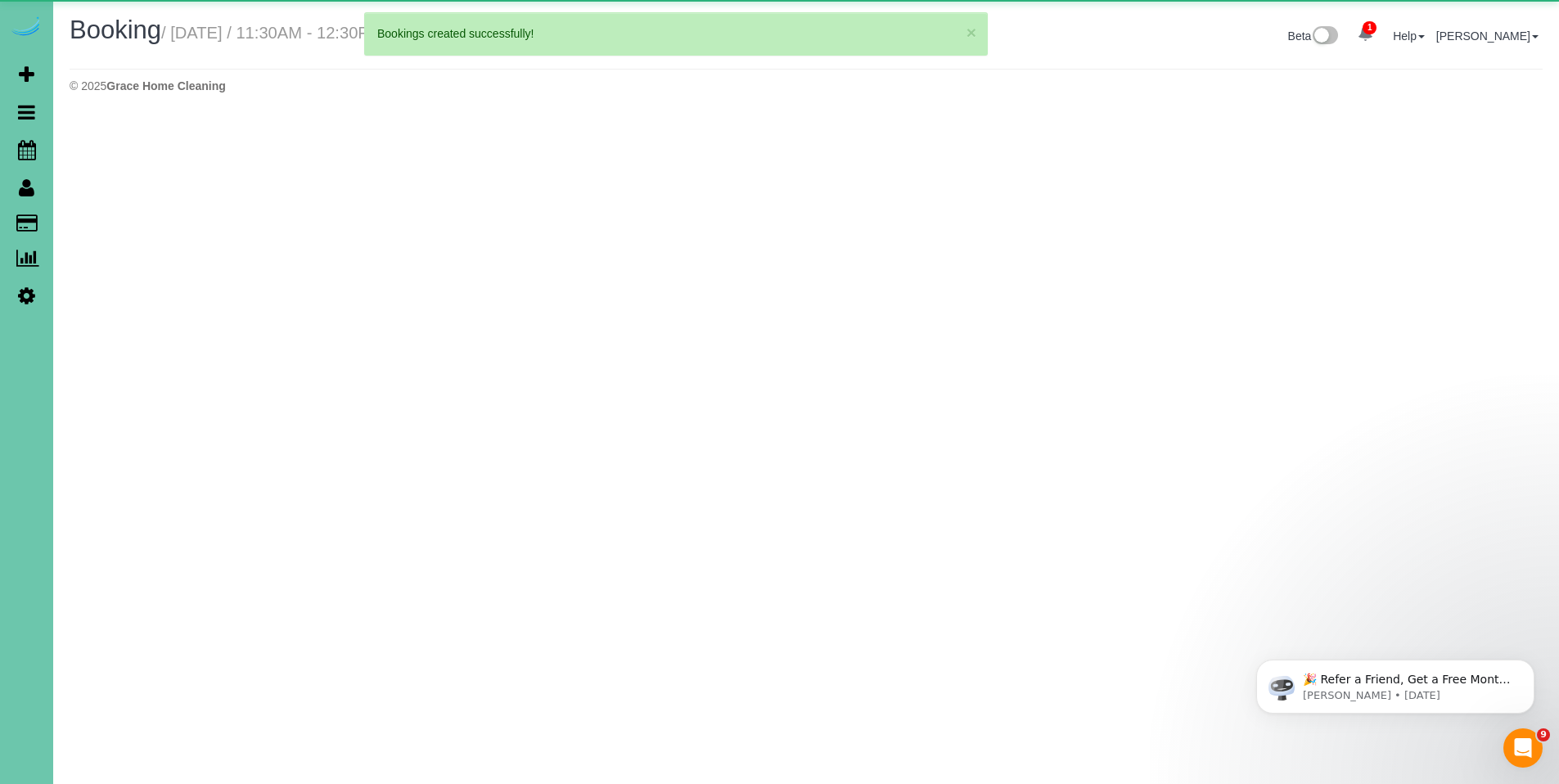
select select "NE"
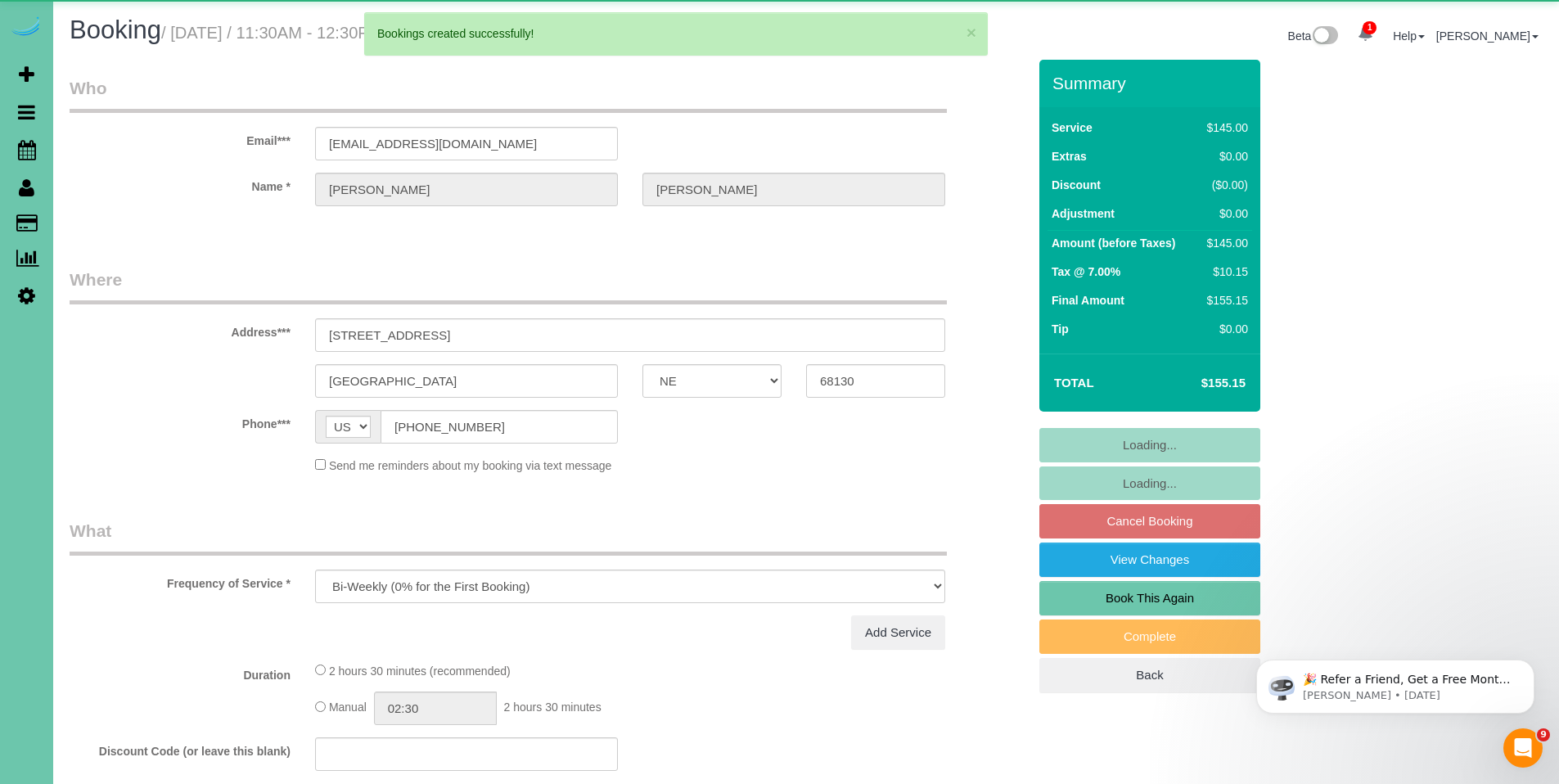
select select "object:1461"
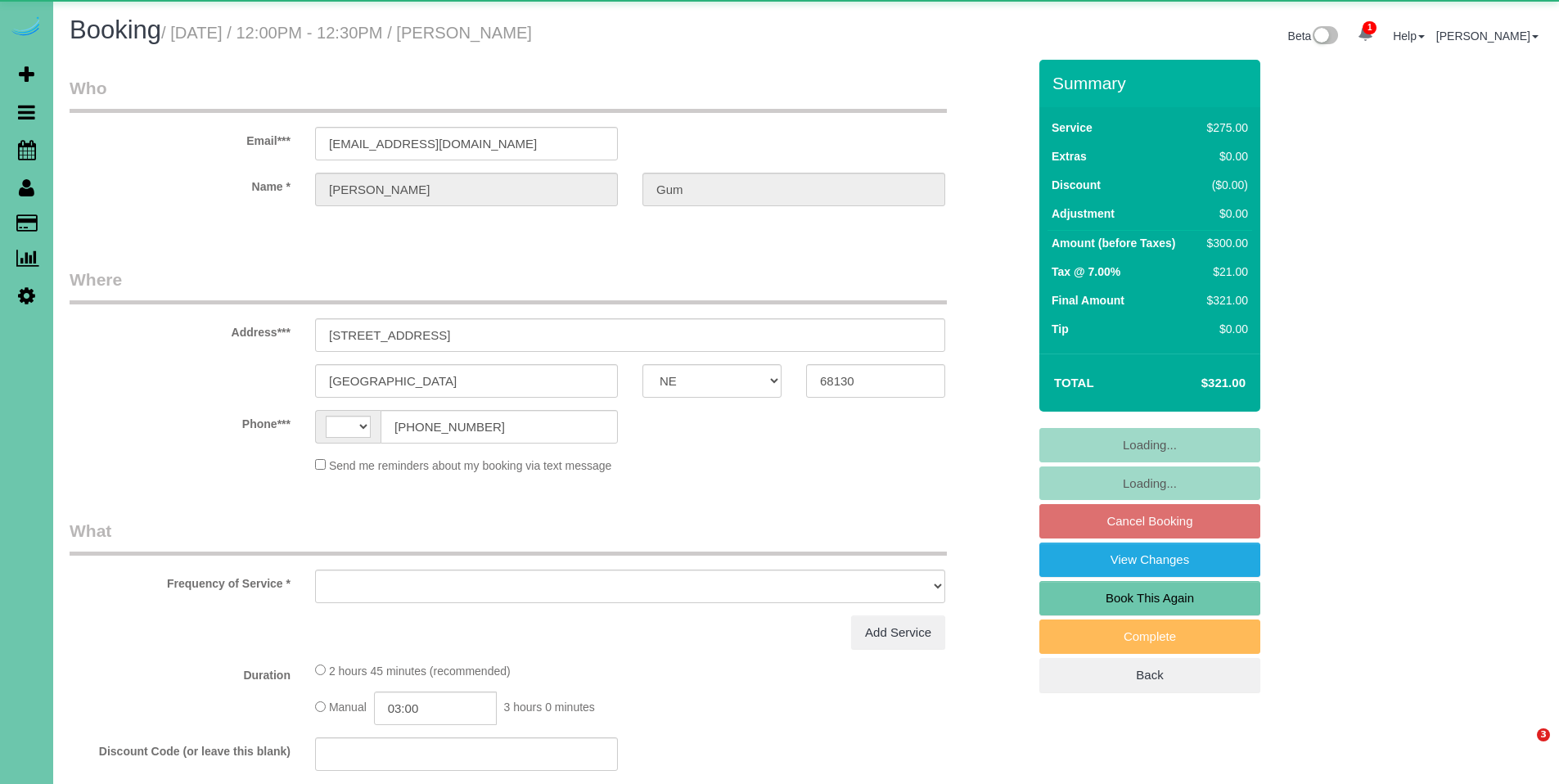
select select "NE"
select select "string:[GEOGRAPHIC_DATA]"
select select "object:630"
select select "string:fspay-13e58cc0-4ffe-44ef-bbed-d3df98f2f5ef"
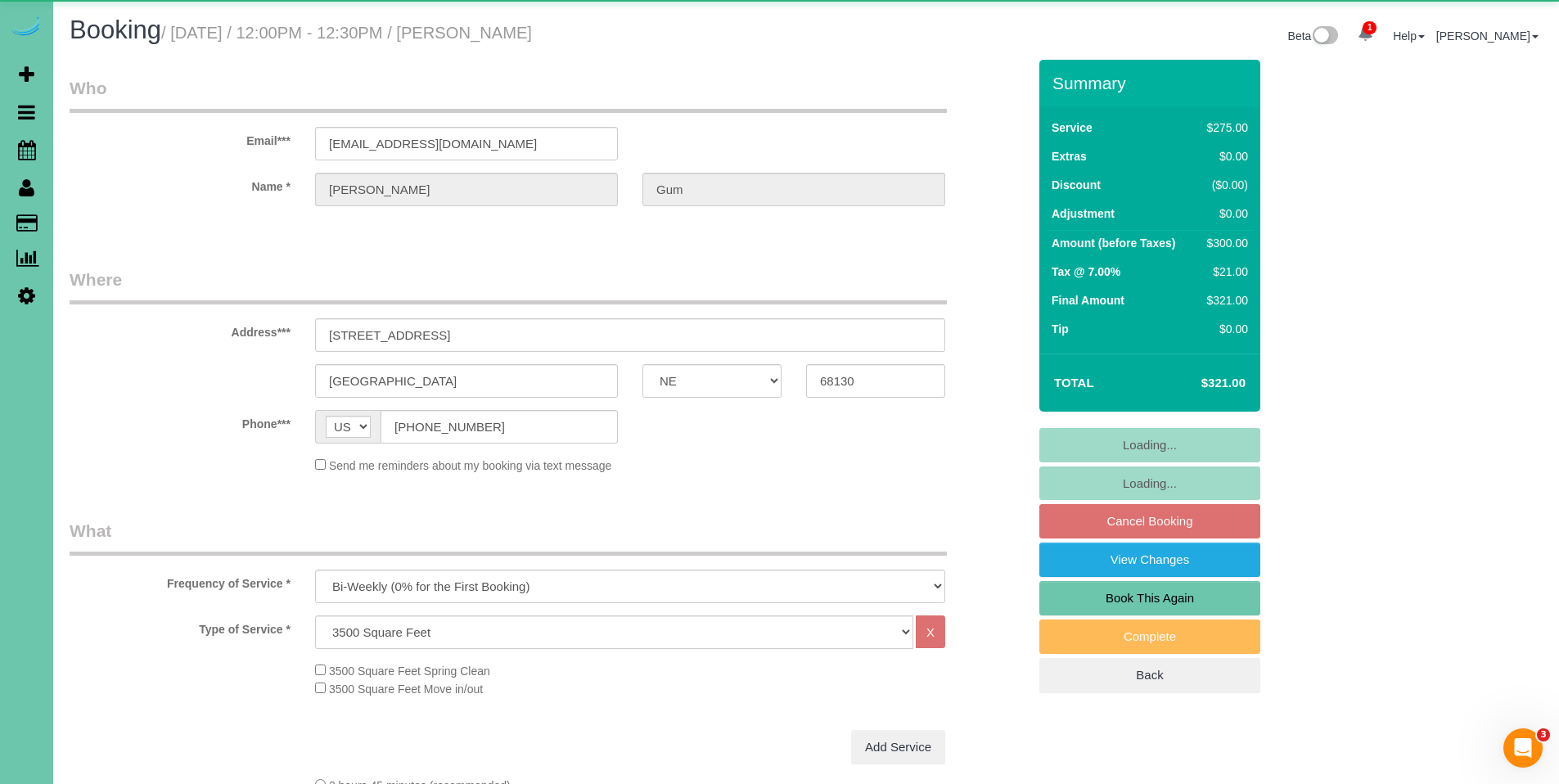
select select "object:657"
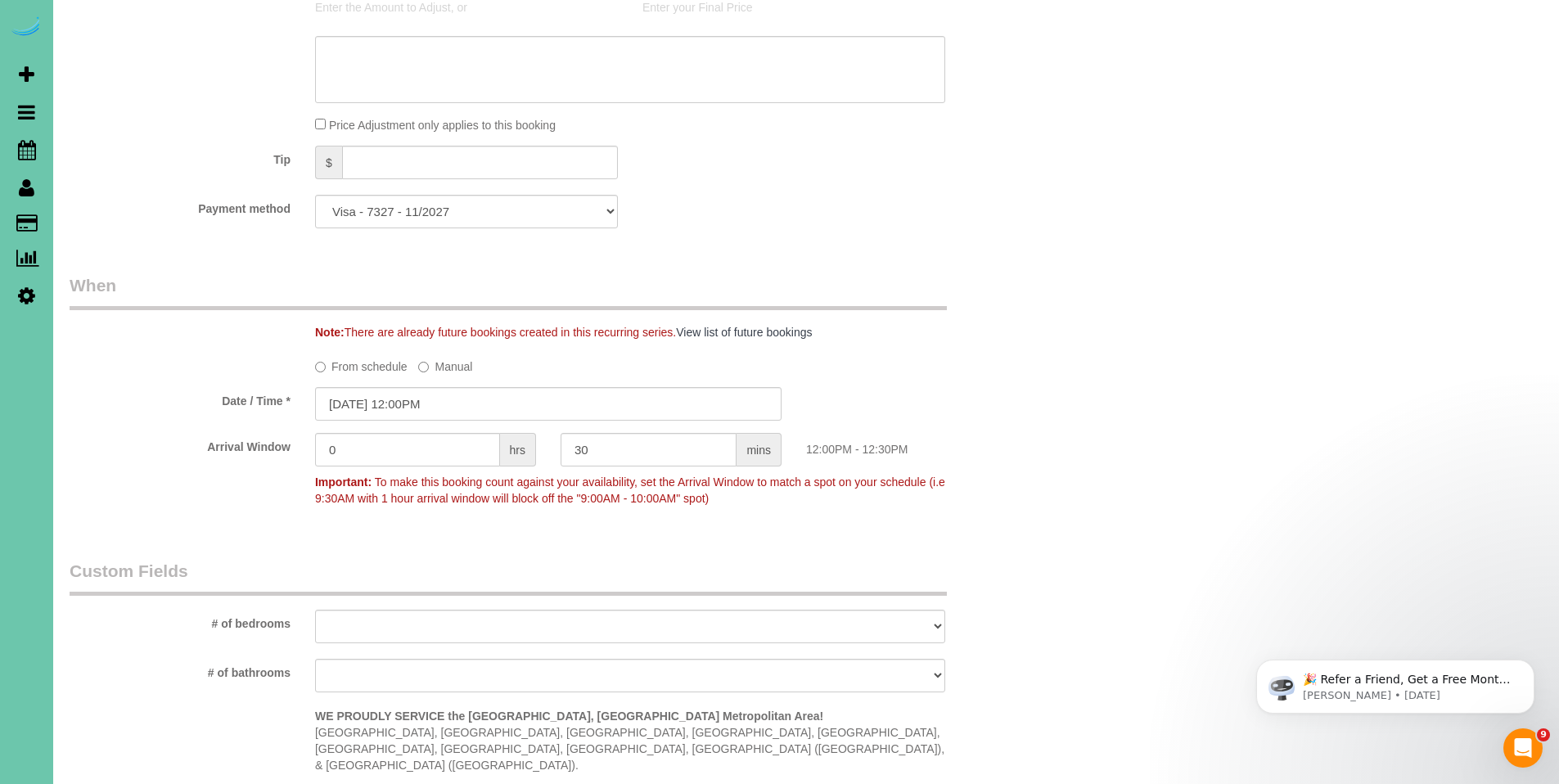
scroll to position [938, 0]
click at [610, 214] on select "Visa - 7327 - 11/2027 Visa - 8764 - 08/2030 (Default) Add Credit Card ─────────…" at bounding box center [466, 214] width 303 height 34
select select "string:fspay-84b6fcec-be85-4e12-b79c-b4f1f9df2c22"
click at [315, 197] on select "Visa - 7327 - 11/2027 Visa - 8764 - 08/2030 (Default) Add Credit Card ─────────…" at bounding box center [466, 214] width 303 height 34
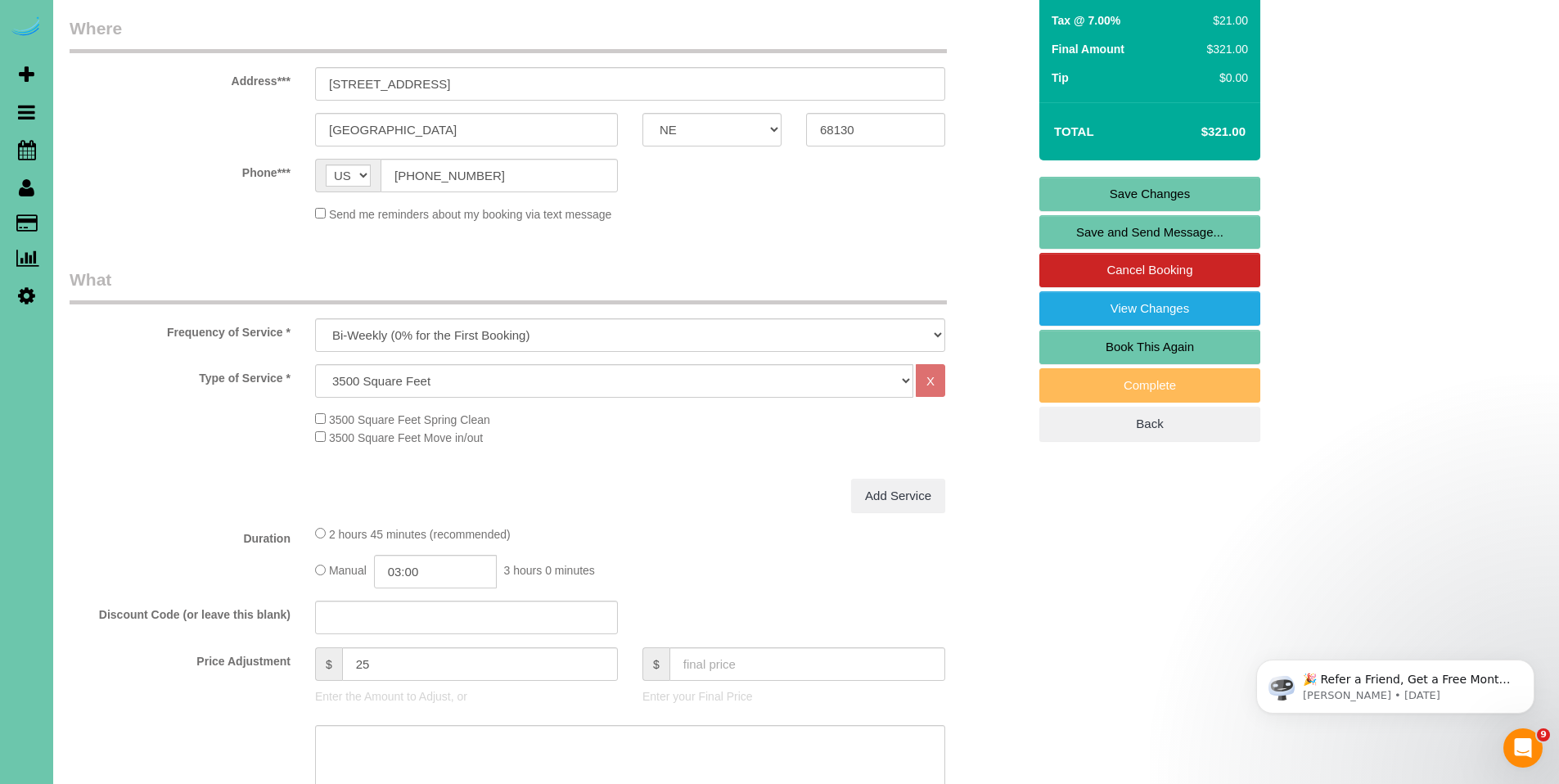
scroll to position [245, 0]
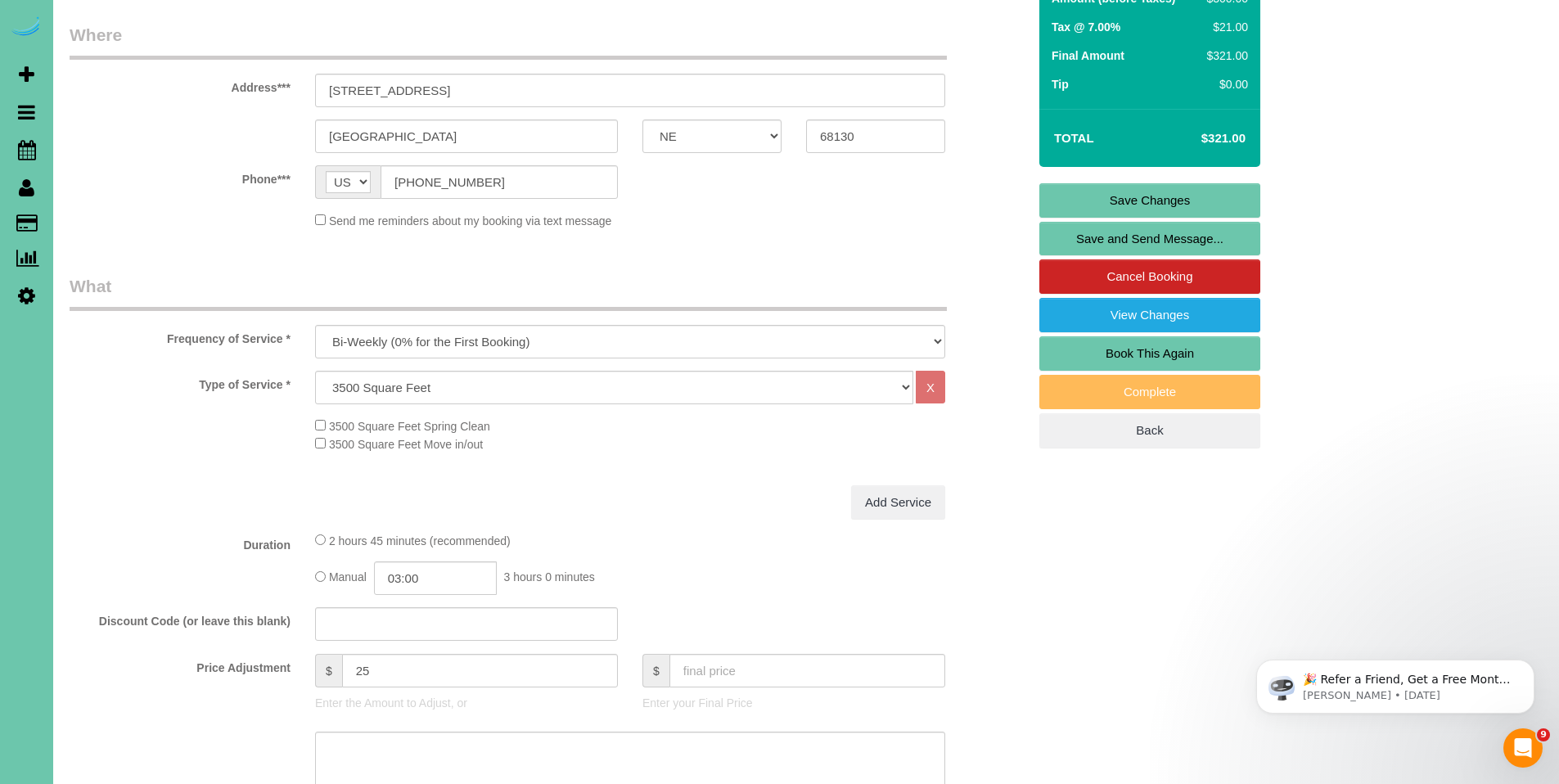
click at [1142, 204] on link "Save Changes" at bounding box center [1150, 201] width 221 height 35
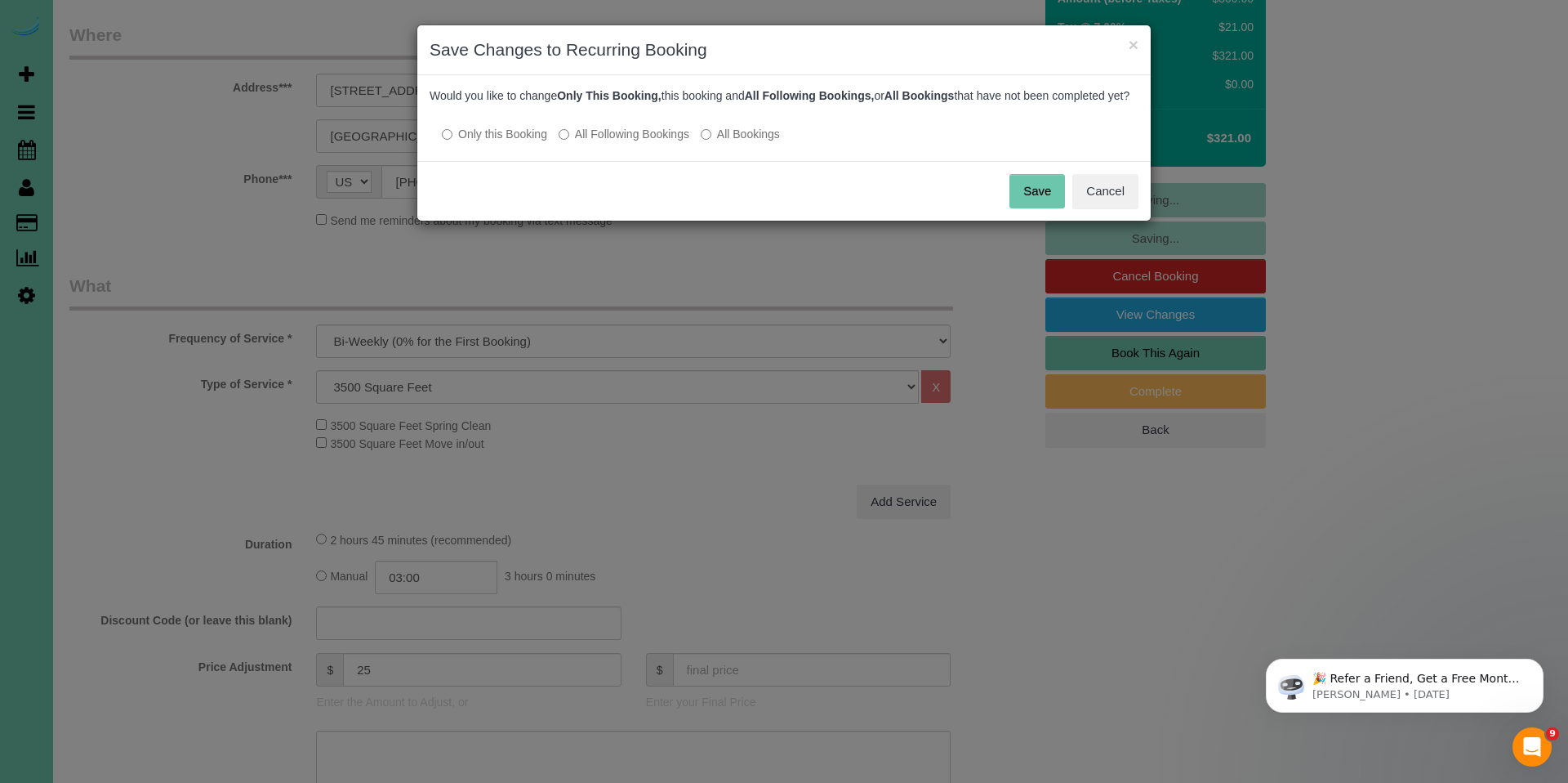
click at [639, 142] on label "All Following Bookings" at bounding box center [623, 134] width 130 height 16
click at [1033, 203] on button "Save" at bounding box center [1037, 192] width 55 height 35
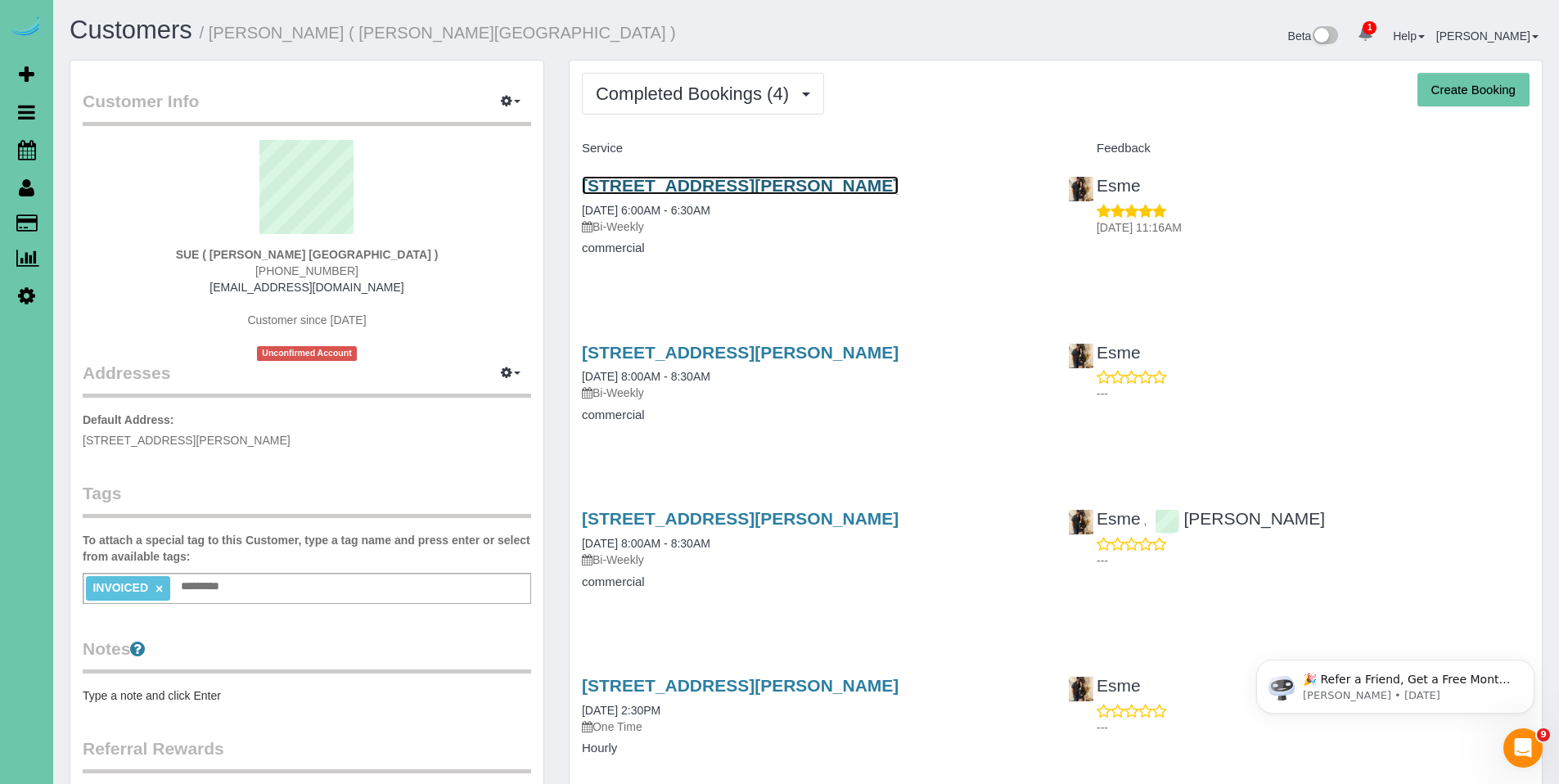
click at [710, 188] on link "609 Olson Dr #5, Papillion, NE 68046" at bounding box center [740, 185] width 316 height 19
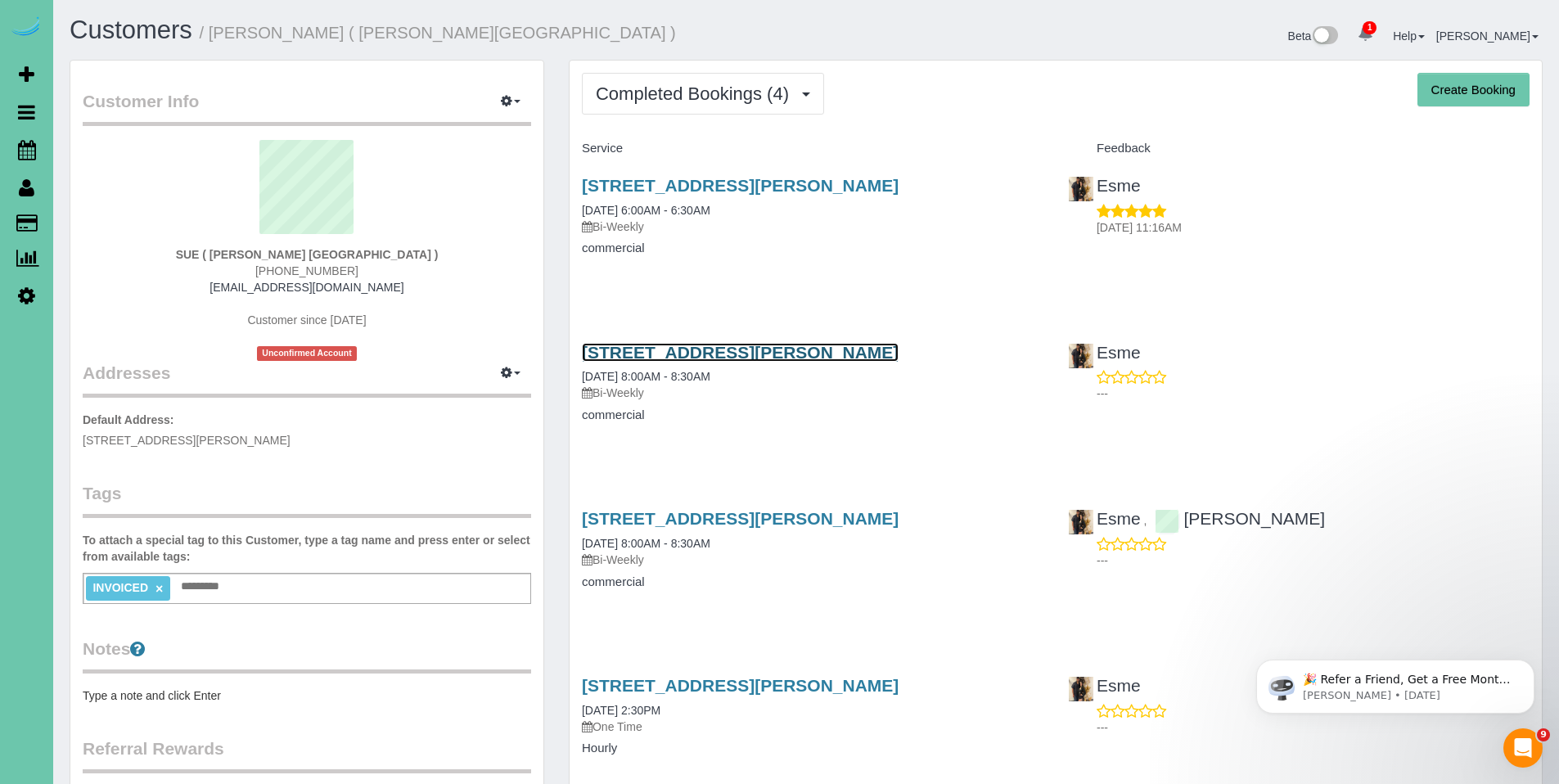
click at [732, 360] on link "609 Olson Dr #5, Papillion, NE 68046" at bounding box center [740, 353] width 316 height 19
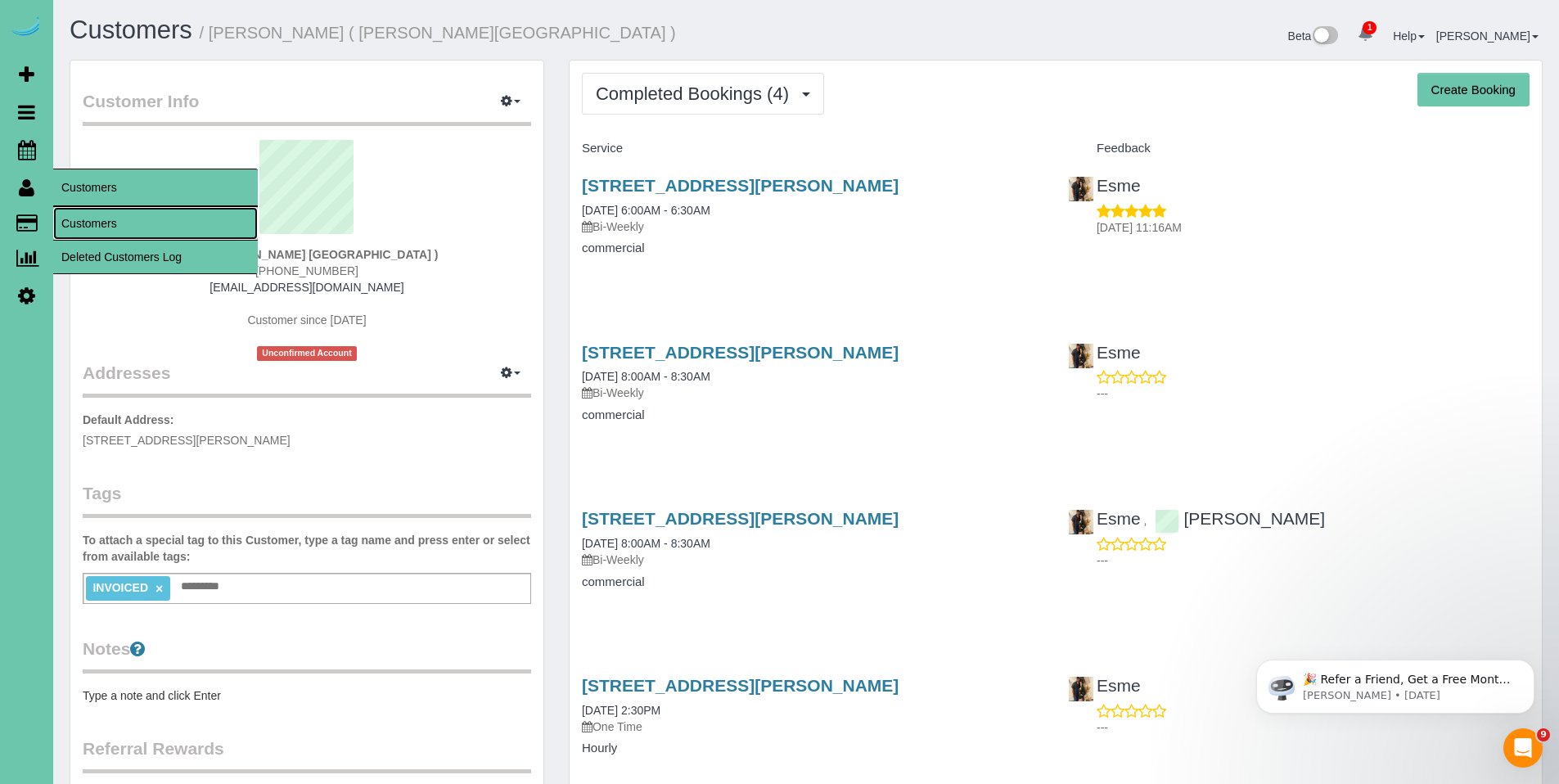
click at [92, 218] on link "Customers" at bounding box center [156, 223] width 205 height 33
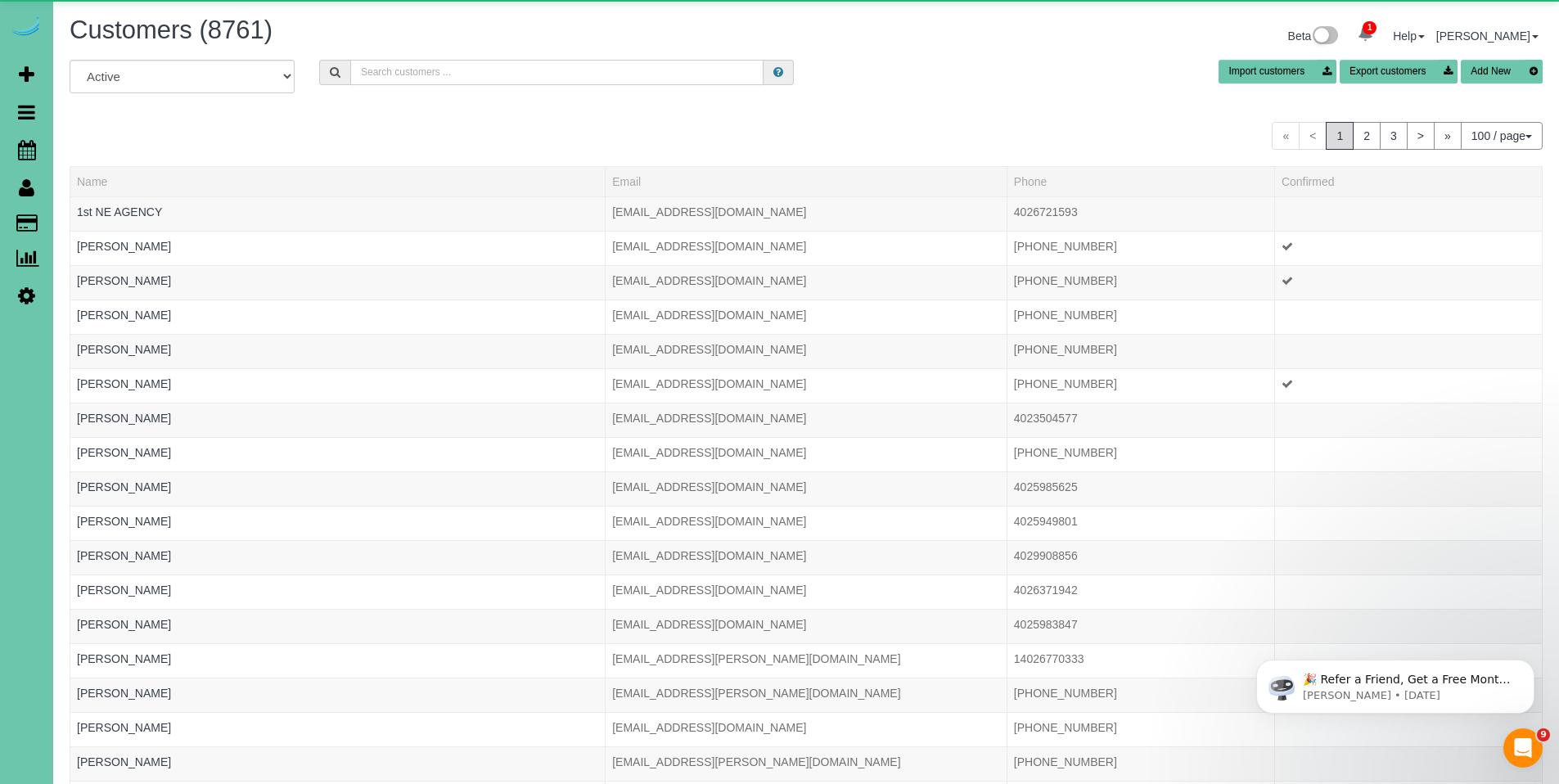
click at [449, 74] on input "text" at bounding box center [557, 72] width 413 height 25
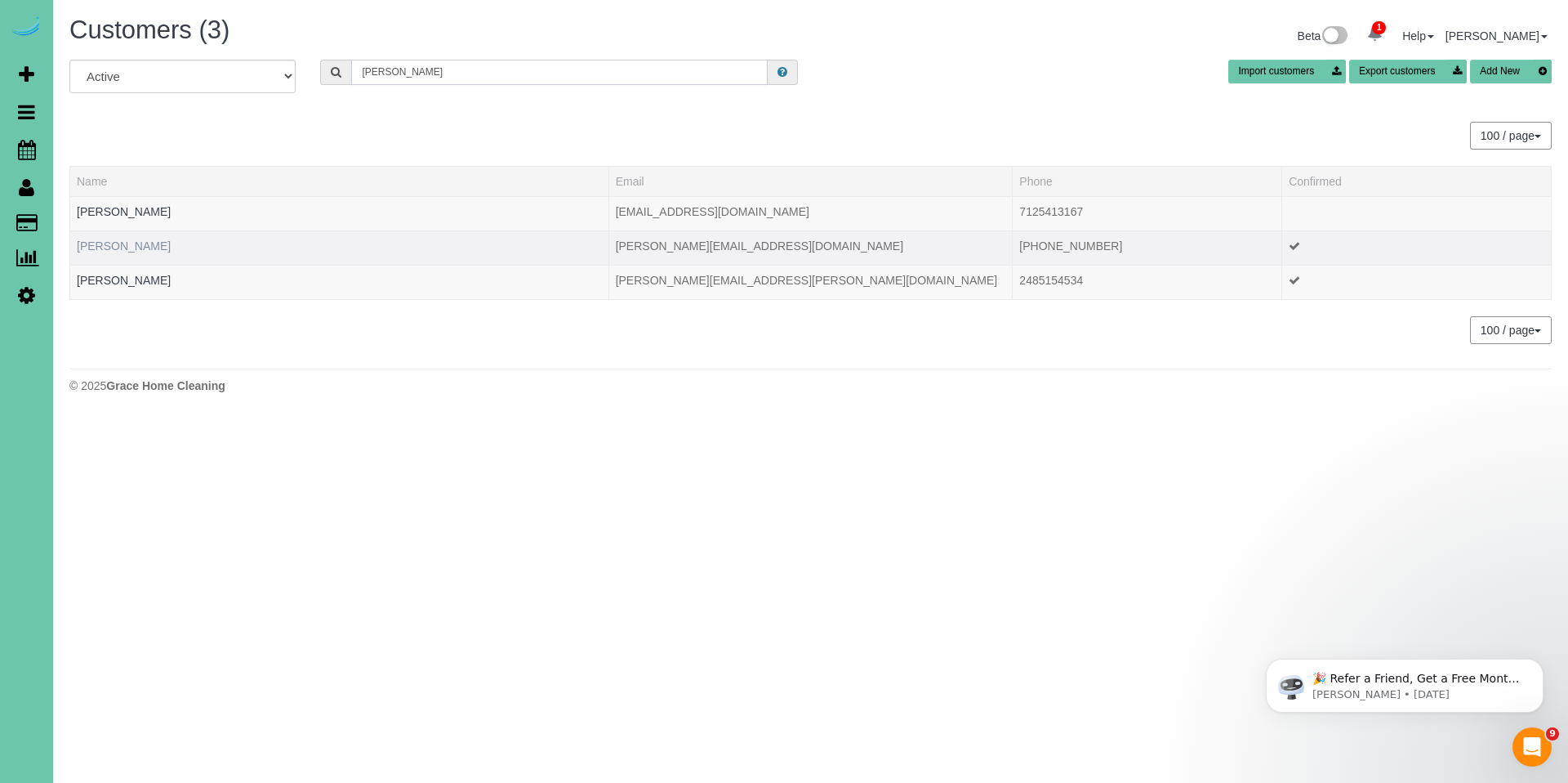
type input "chris b"
click at [139, 242] on link "Chris Biermann" at bounding box center [123, 245] width 94 height 13
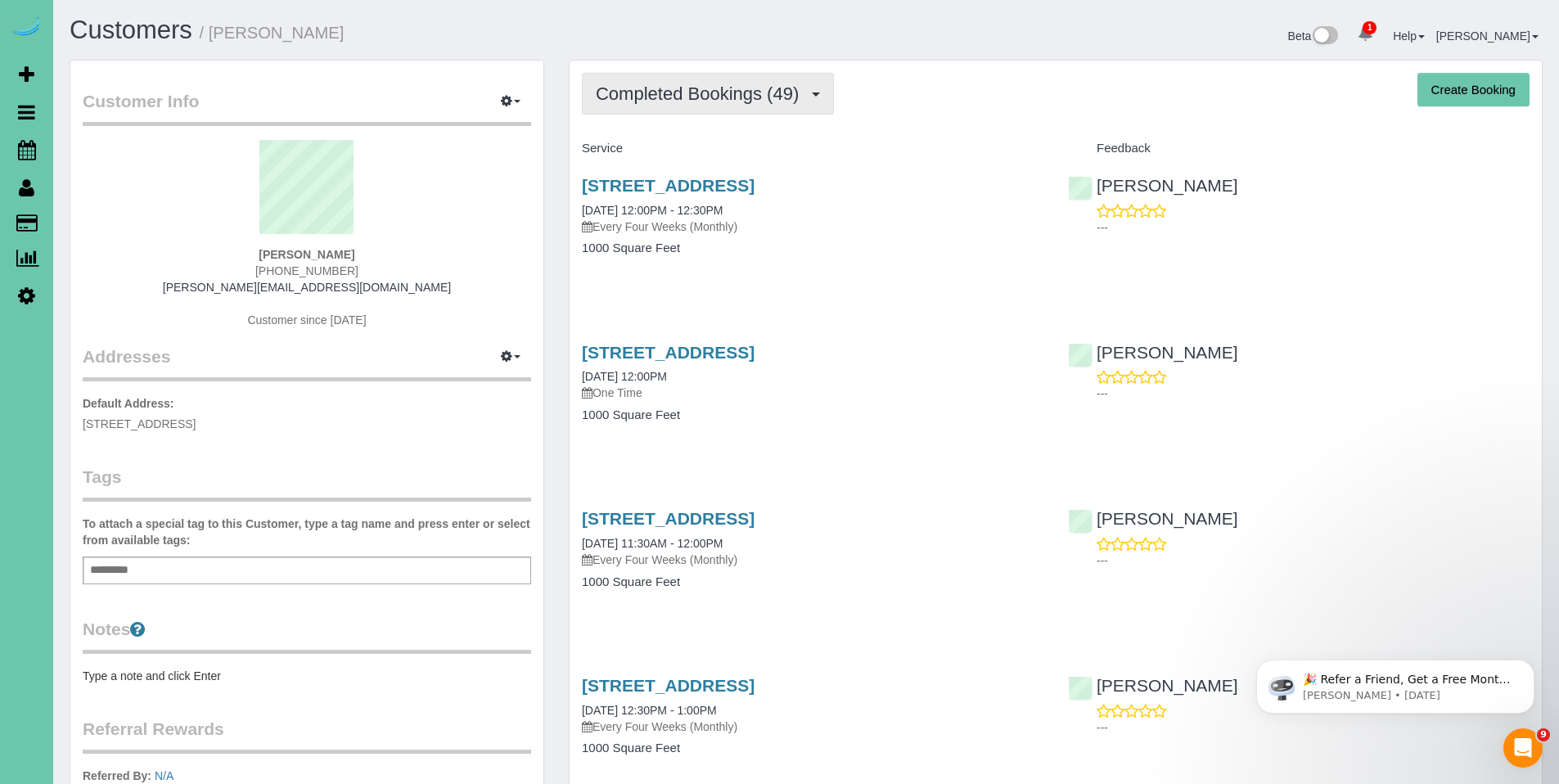
click at [695, 101] on span "Completed Bookings (49)" at bounding box center [701, 94] width 211 height 21
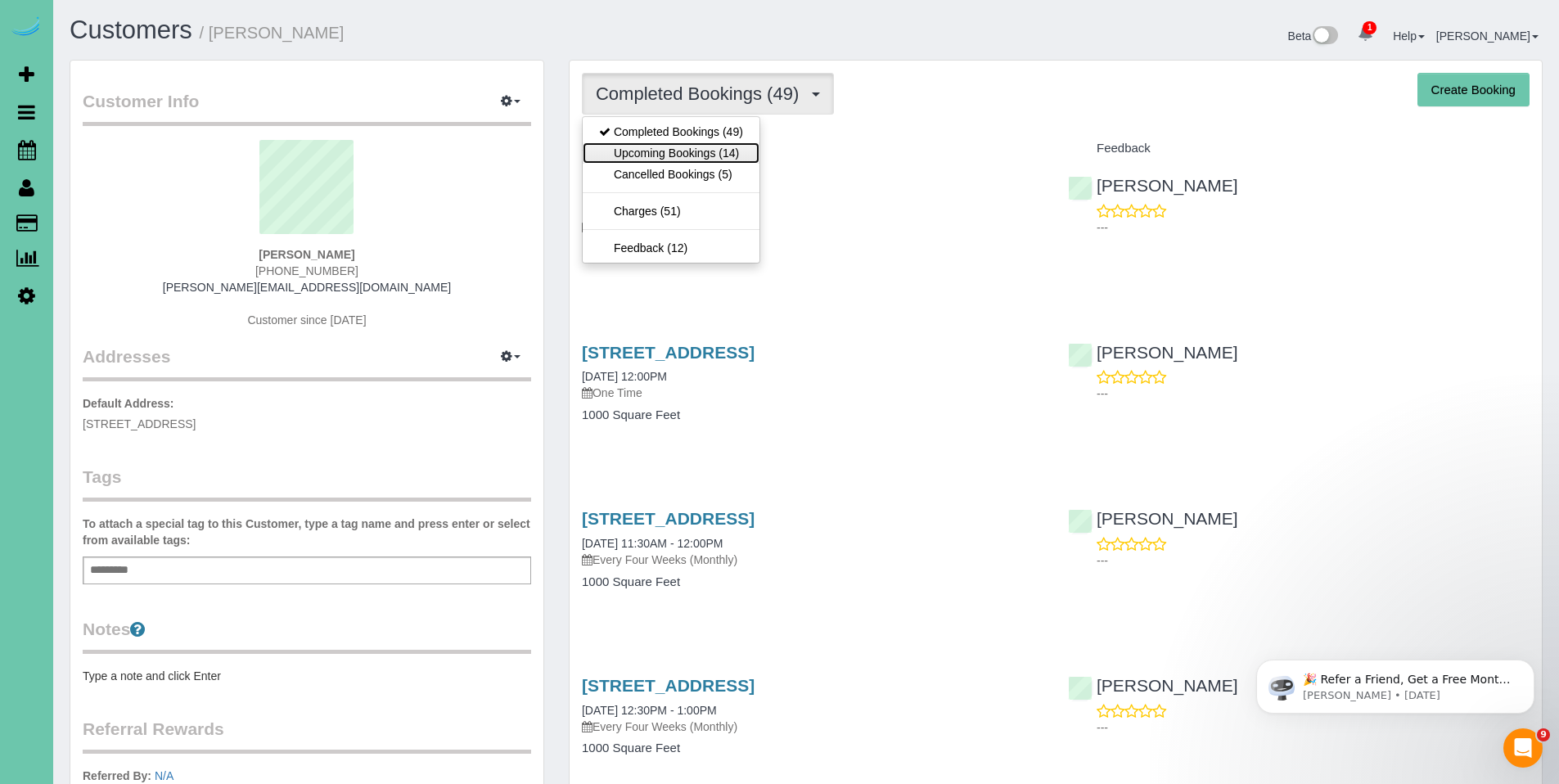
click at [687, 150] on link "Upcoming Bookings (14)" at bounding box center [671, 153] width 176 height 22
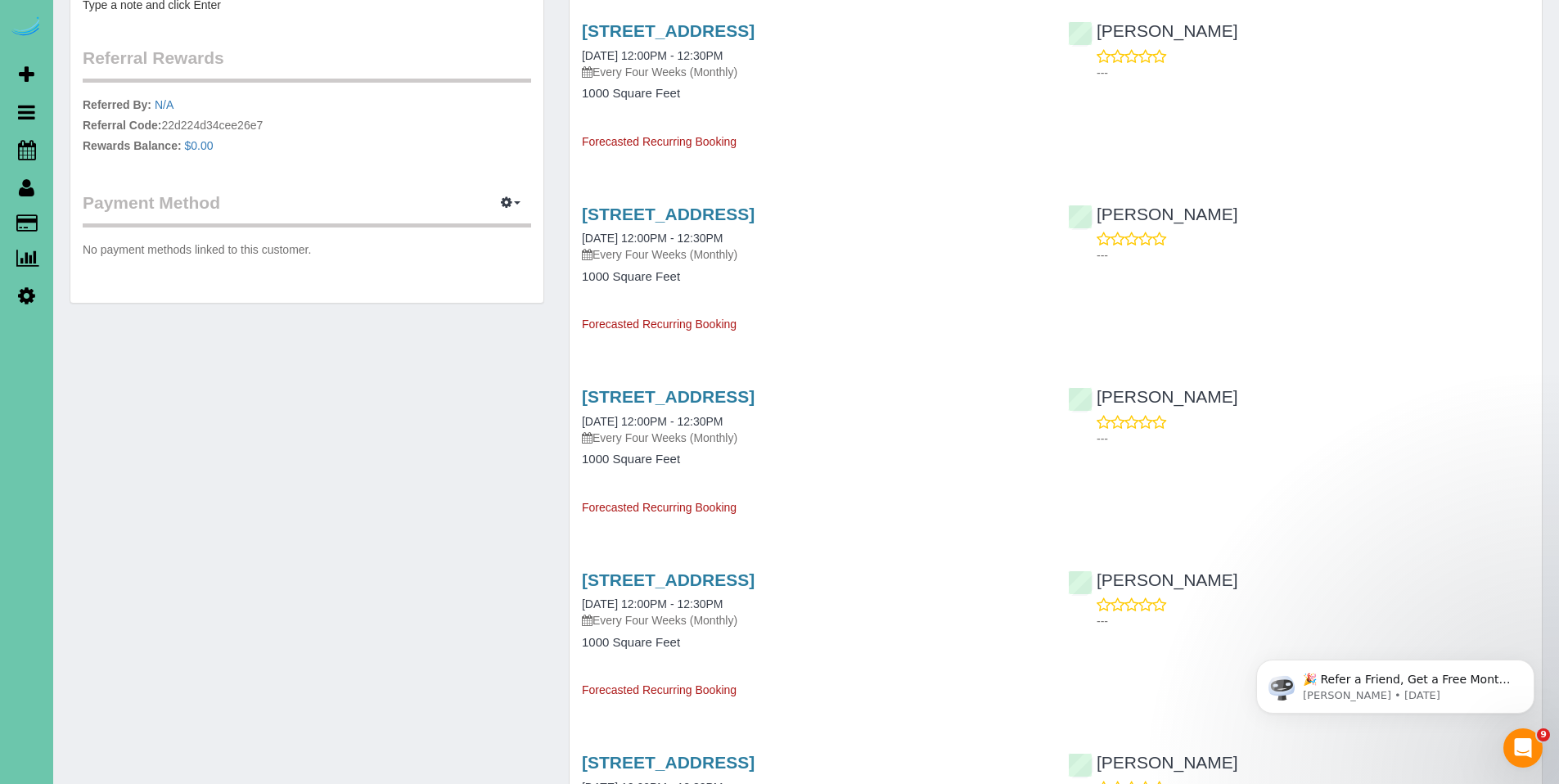
scroll to position [670, 0]
click at [701, 220] on link "625 S 68th Street, Omaha, NE 68106" at bounding box center [668, 215] width 173 height 19
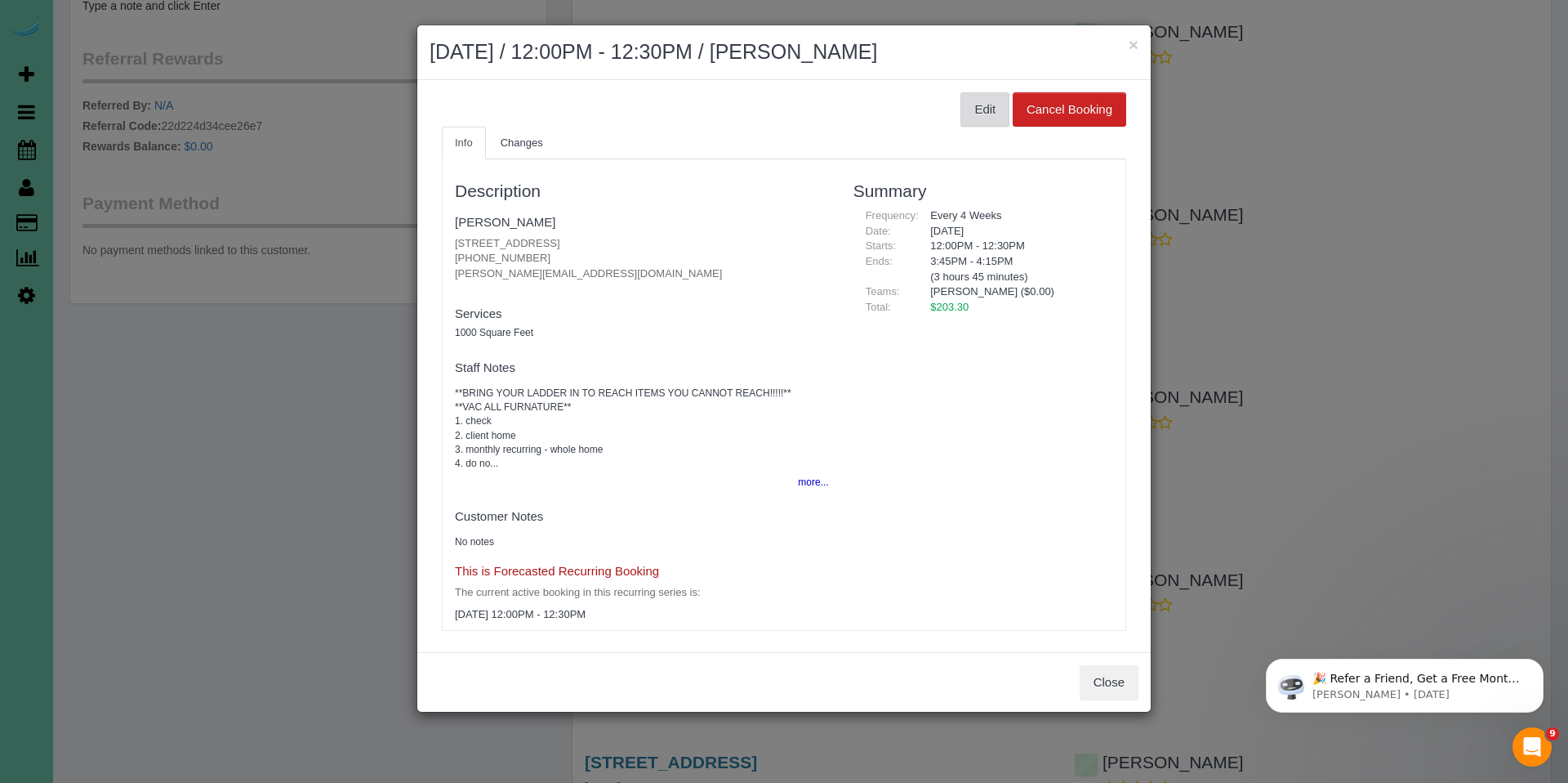
click at [967, 112] on button "Edit" at bounding box center [985, 110] width 49 height 35
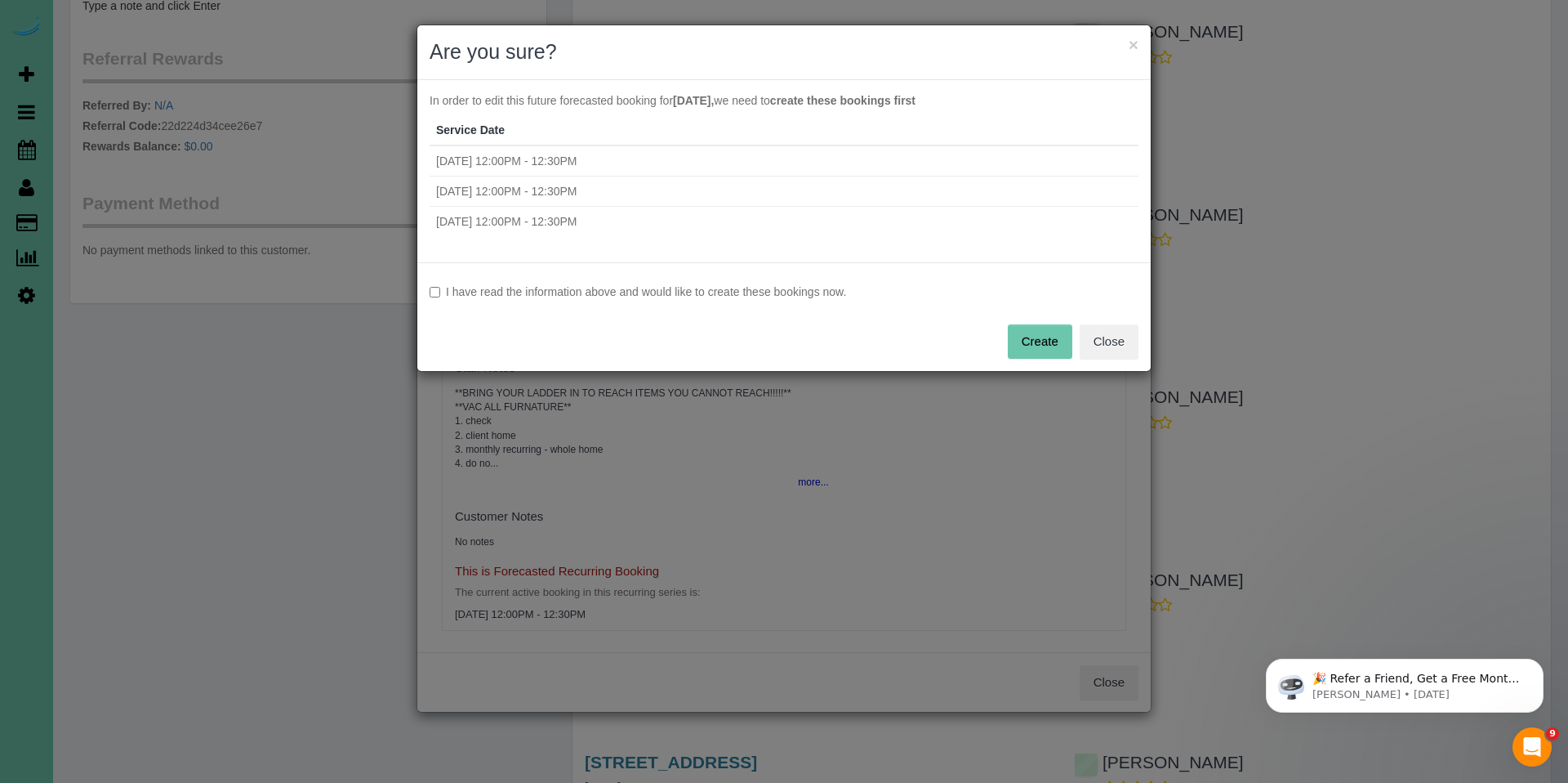
click at [680, 292] on label "I have read the information above and would like to create these bookings now." at bounding box center [784, 291] width 709 height 16
click at [1026, 338] on button "Create" at bounding box center [1040, 342] width 65 height 35
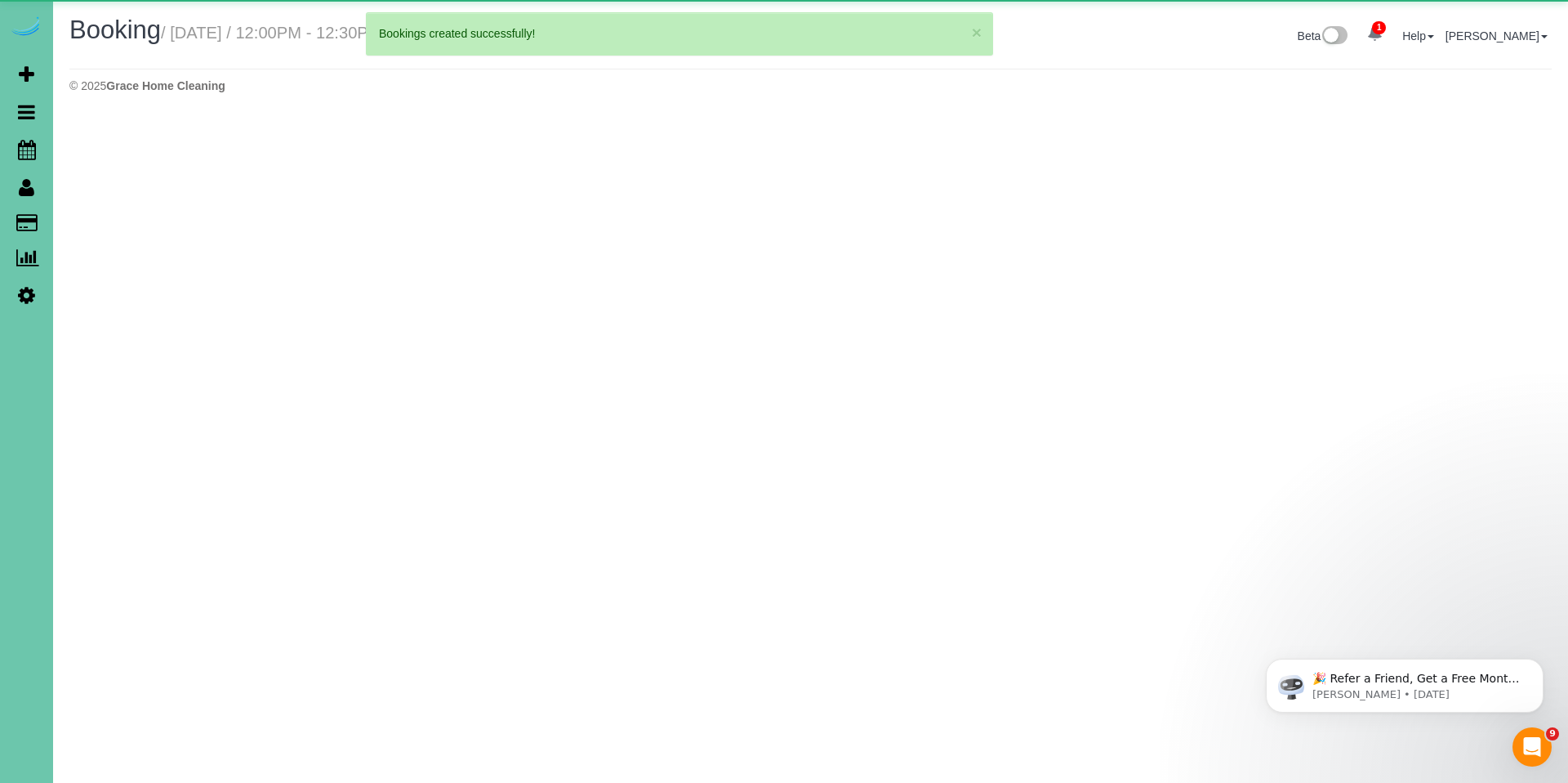
select select "NE"
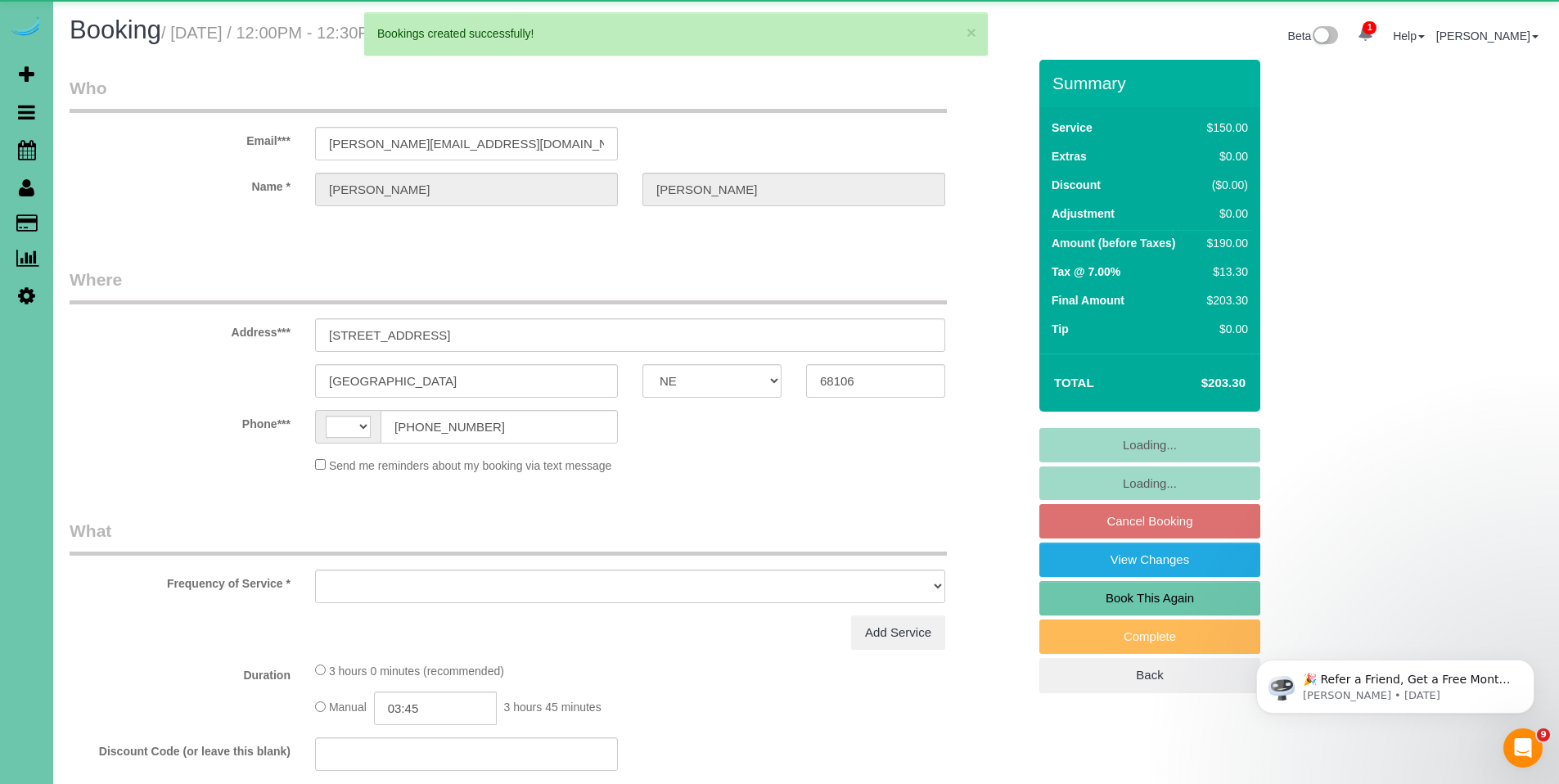
select select "string:[GEOGRAPHIC_DATA]"
select select "object:3017"
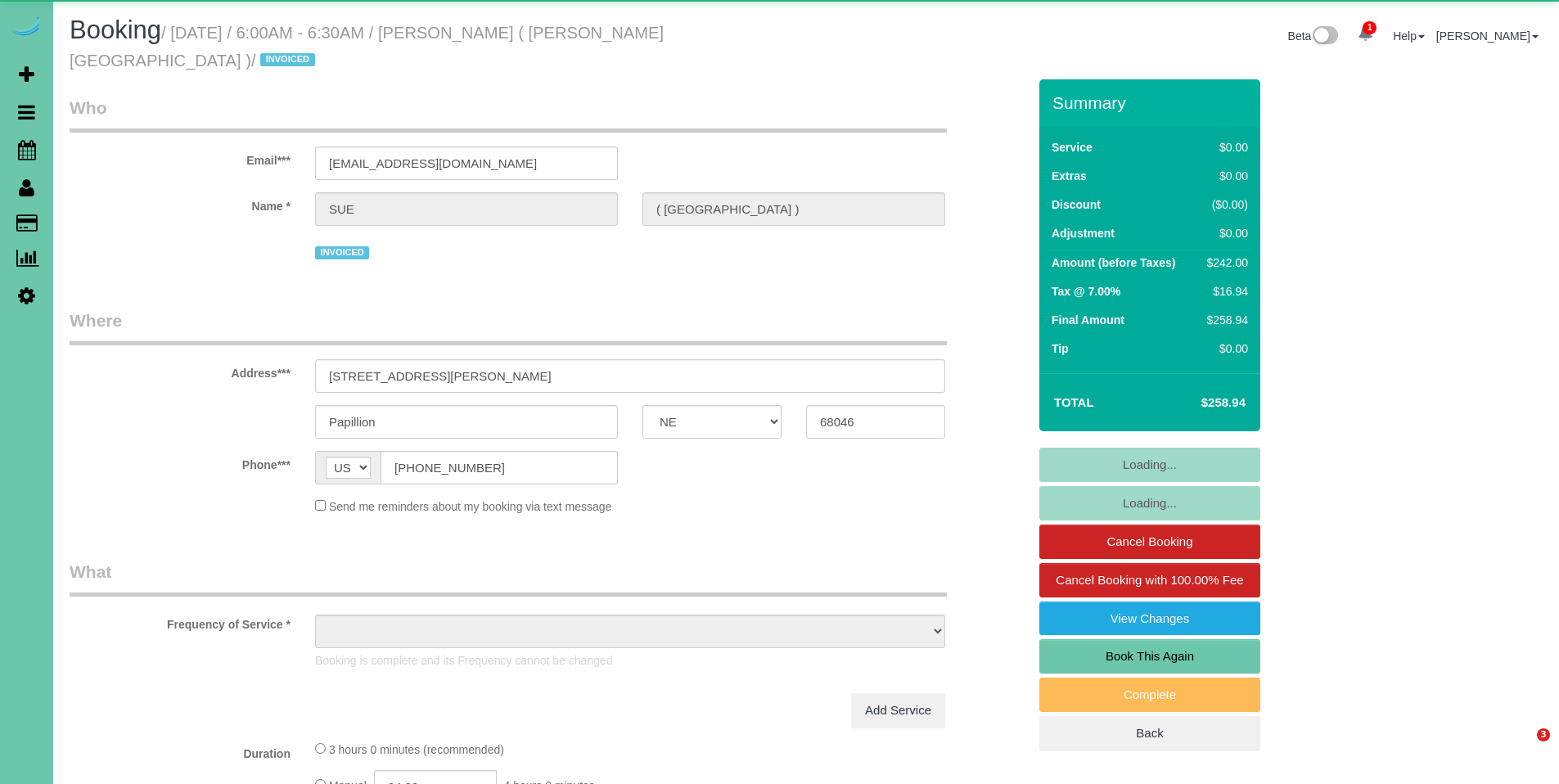
select select "NE"
select select "object:896"
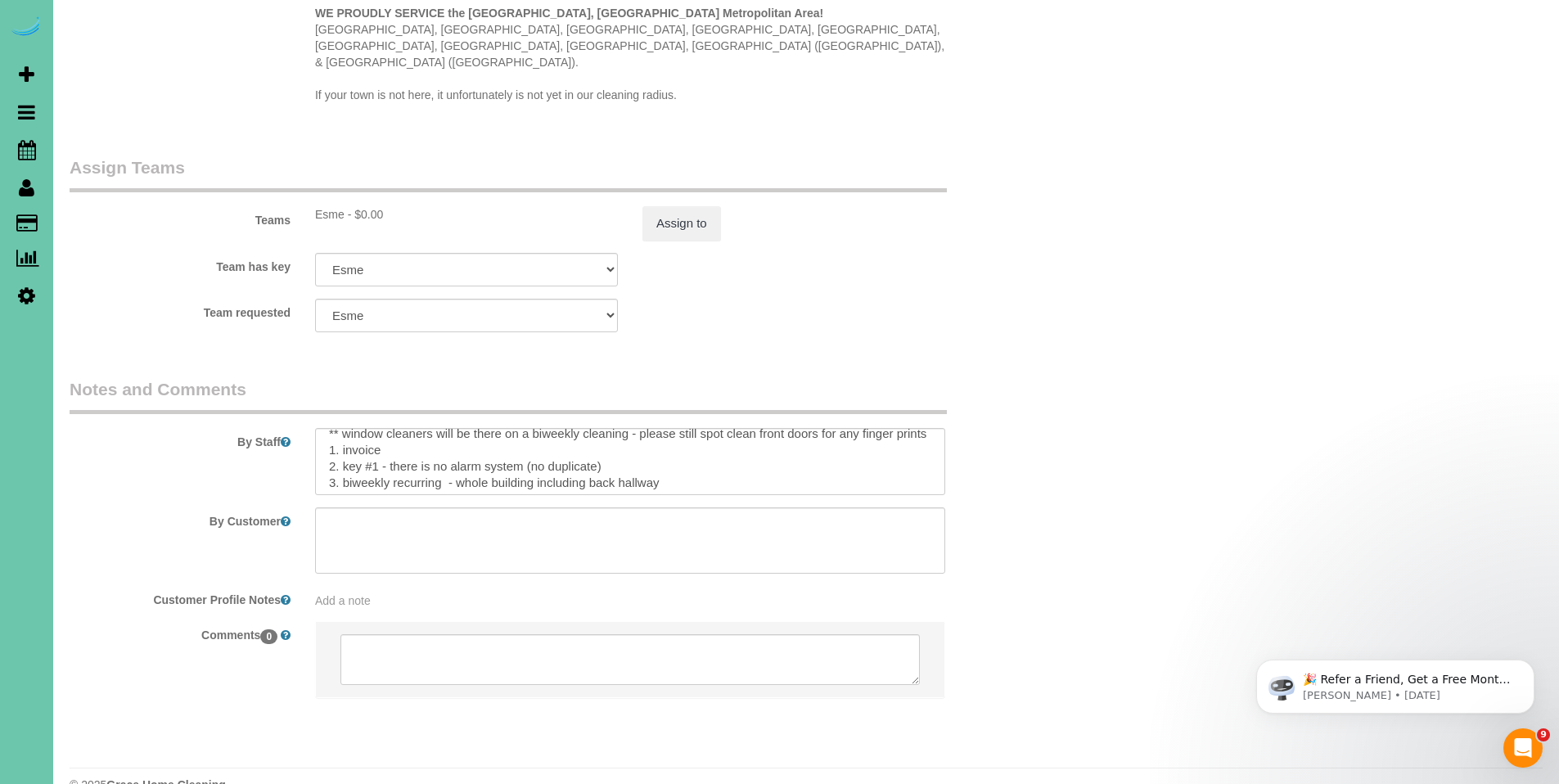
scroll to position [29, 0]
click at [431, 428] on textarea at bounding box center [629, 462] width 630 height 67
click at [430, 430] on textarea at bounding box center [629, 462] width 630 height 67
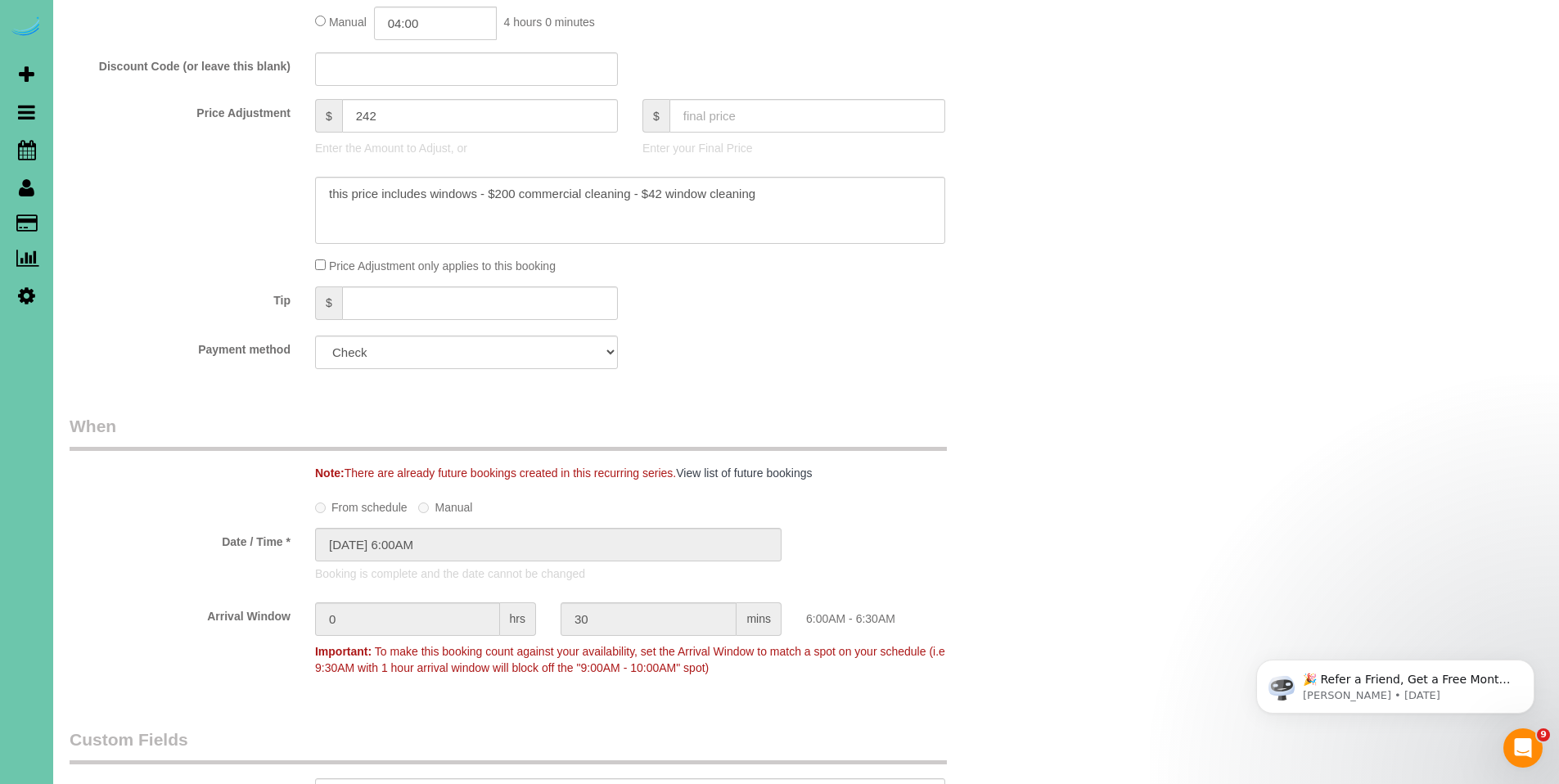
scroll to position [420, 0]
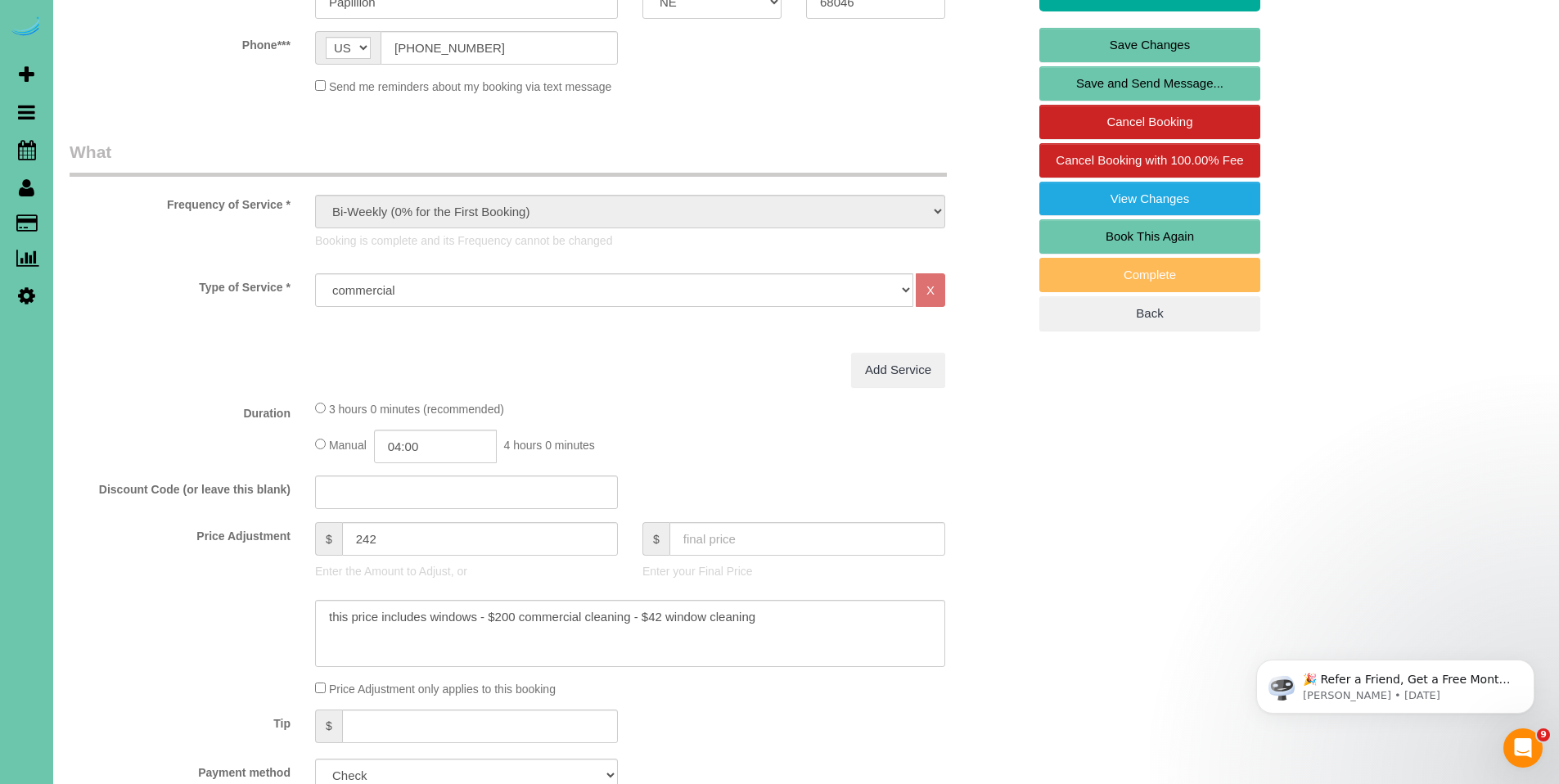
type textarea "** commercial building - Liu's oriental medical center *** ** window cleaners w…"
click at [1174, 44] on link "Save Changes" at bounding box center [1150, 45] width 221 height 35
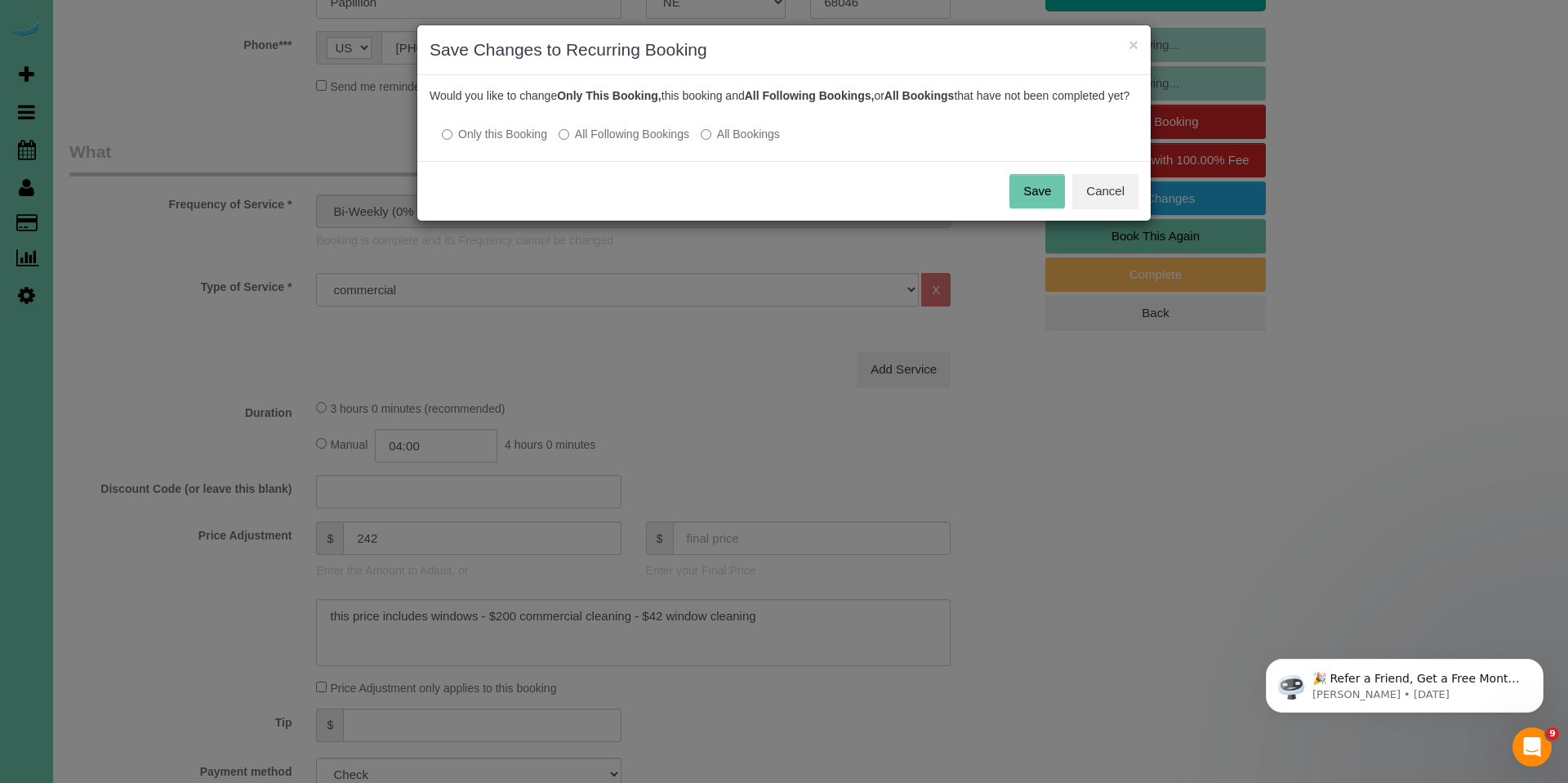
click at [1034, 206] on button "Save" at bounding box center [1037, 192] width 55 height 35
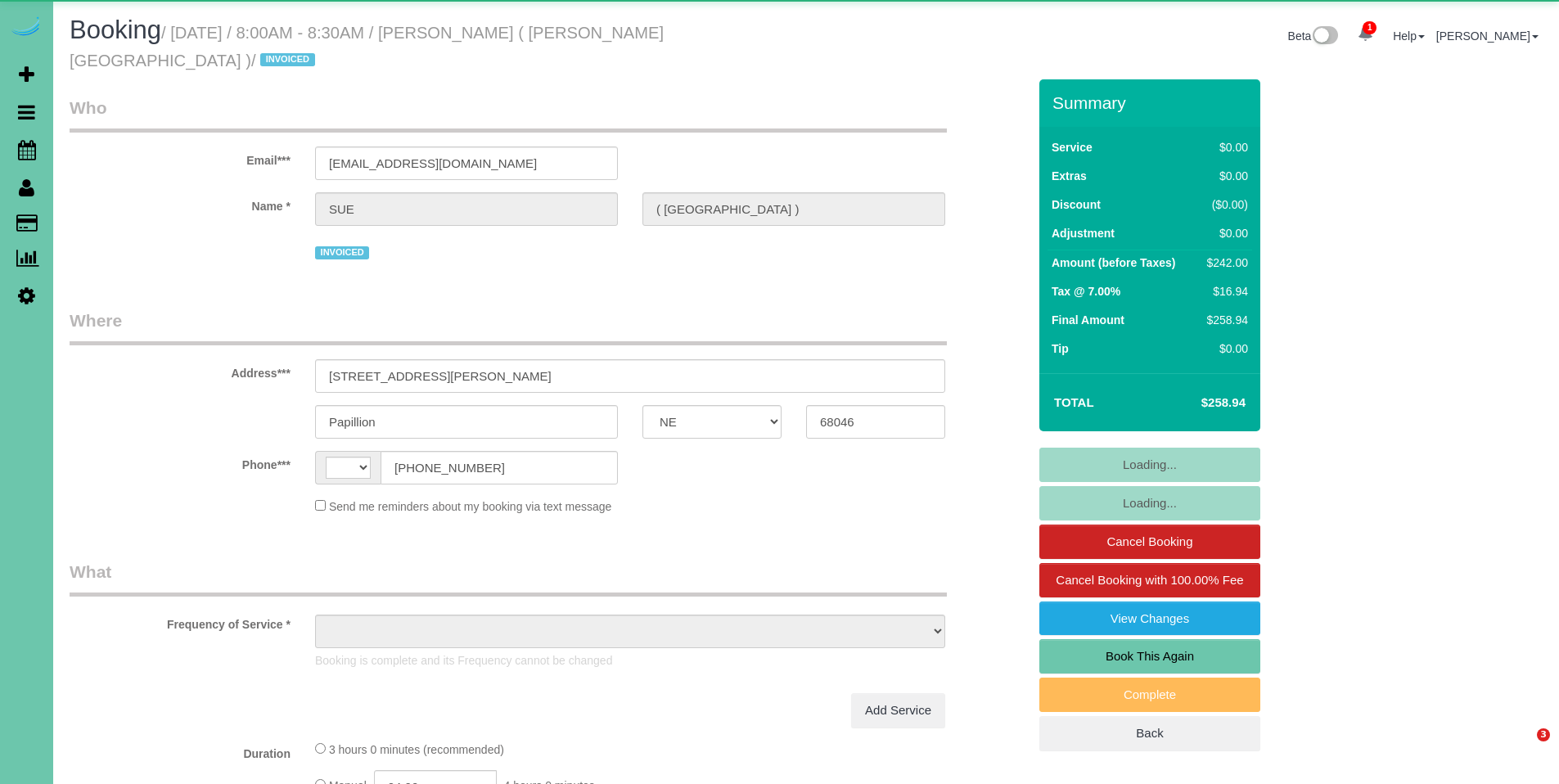
select select "NE"
select select "string:[GEOGRAPHIC_DATA]"
select select "object:842"
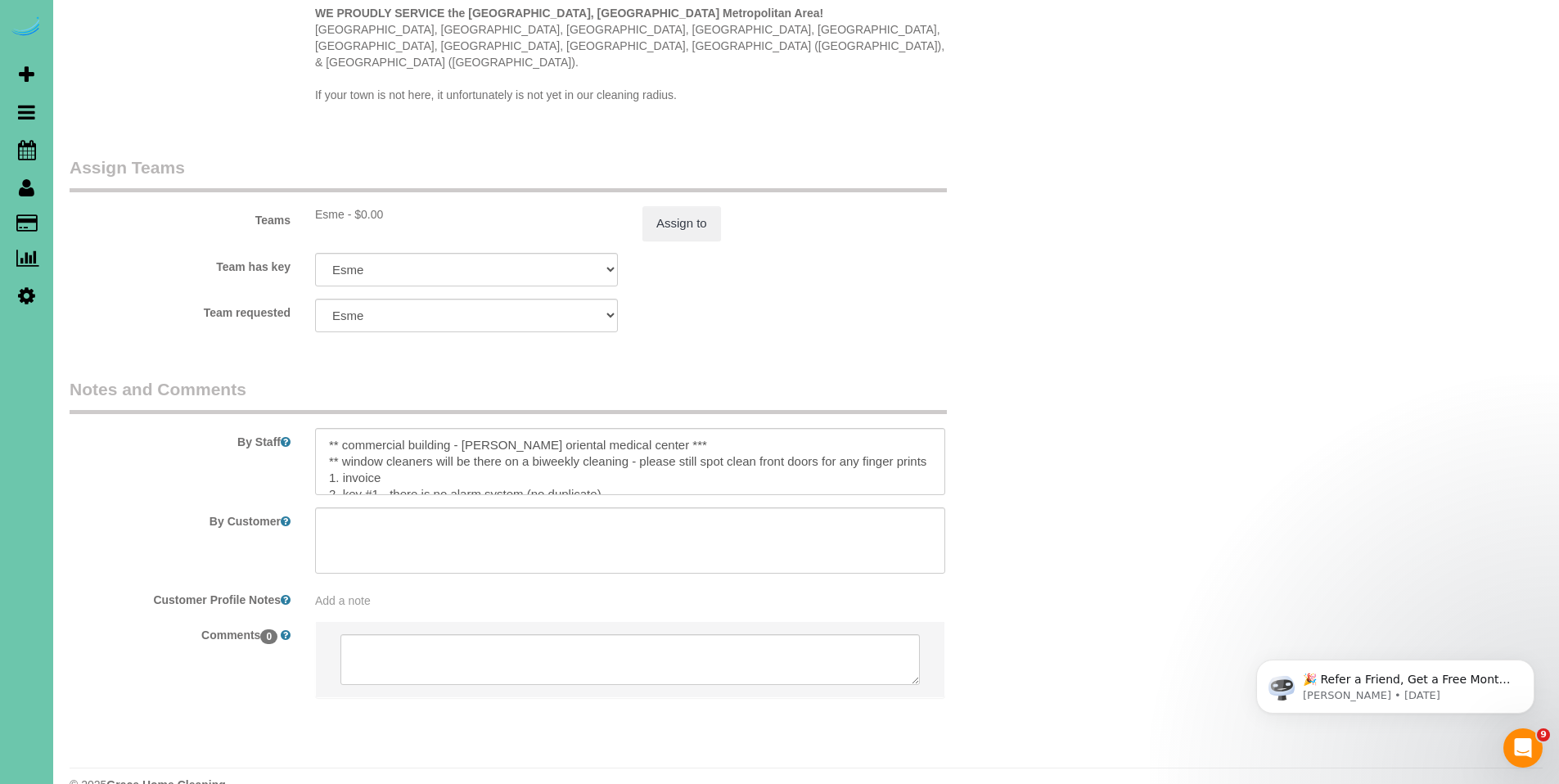
scroll to position [3, 0]
click at [394, 453] on textarea at bounding box center [629, 462] width 630 height 67
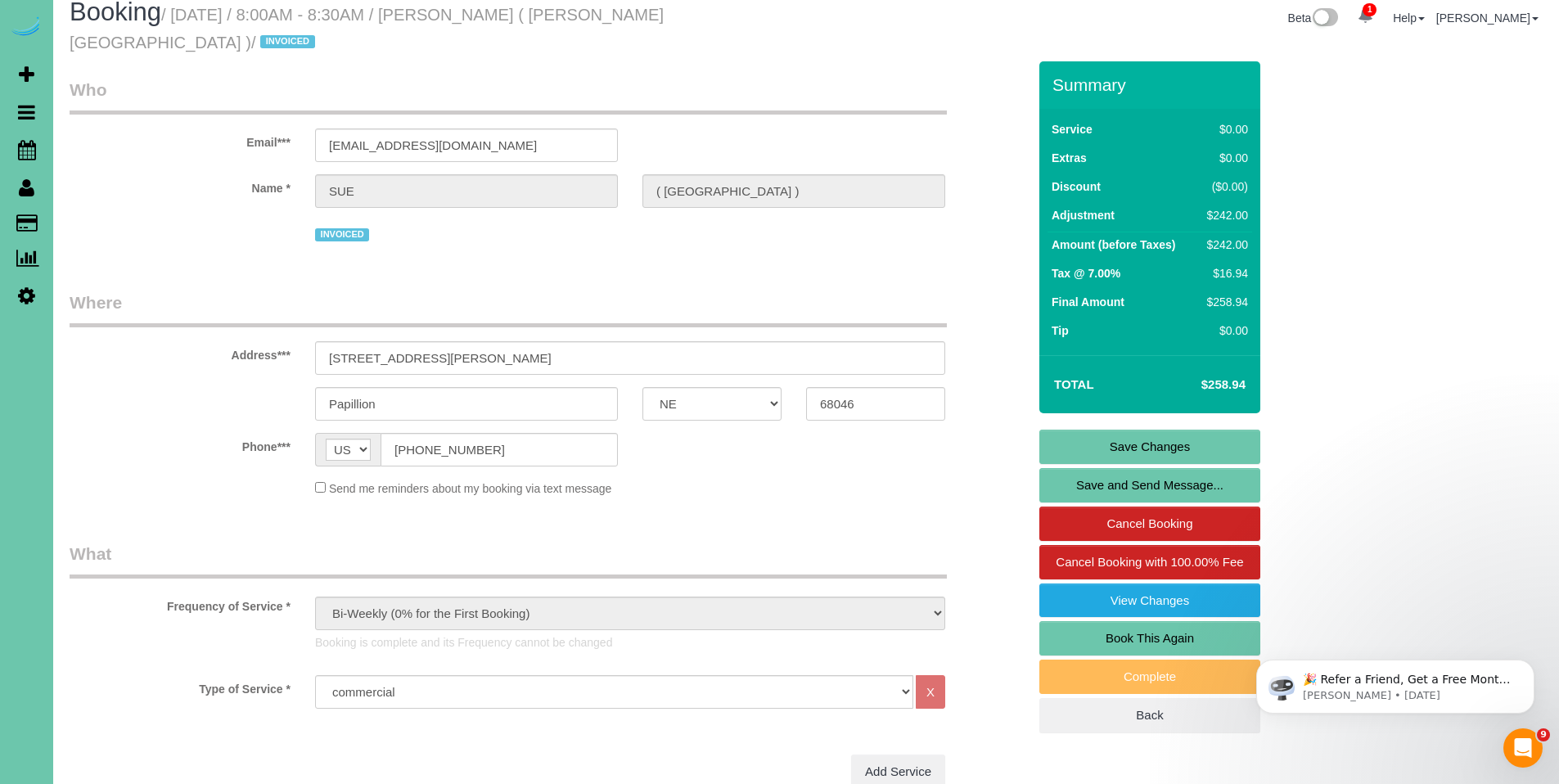
scroll to position [0, 0]
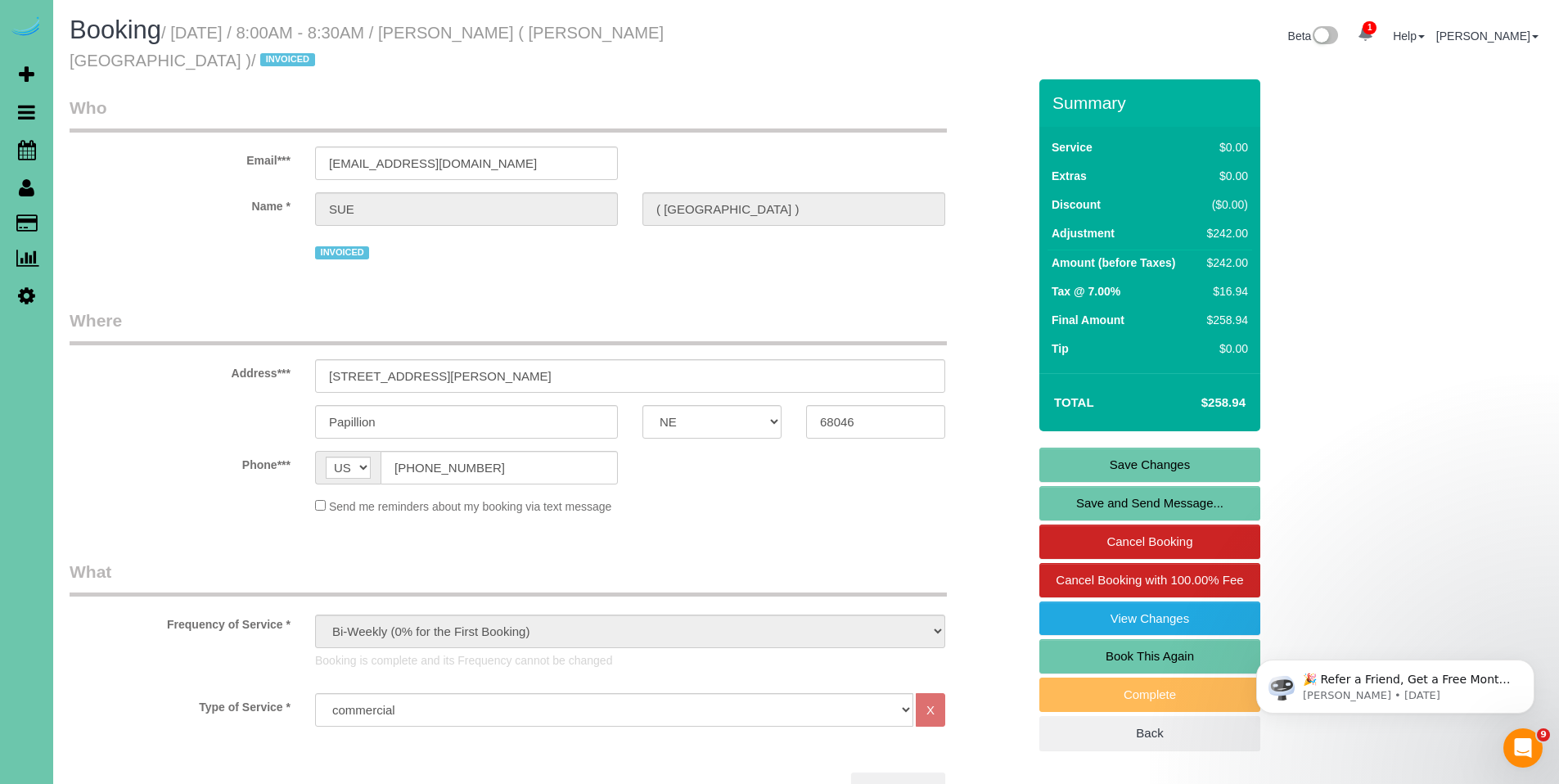
type textarea "** commercial building - [PERSON_NAME] oriental medical center *** ** window cl…"
click at [1166, 467] on link "Save Changes" at bounding box center [1150, 465] width 221 height 35
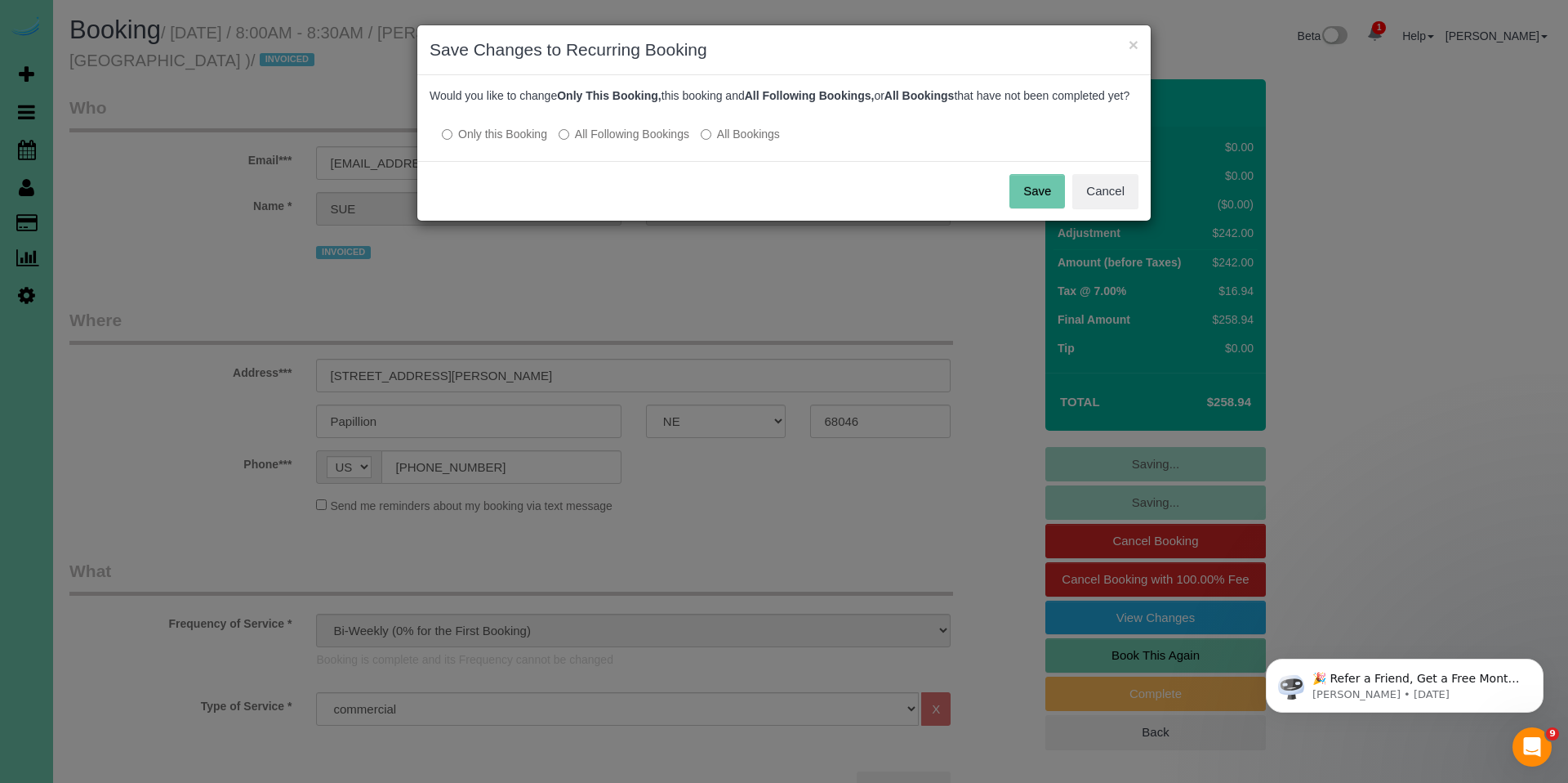
click at [1042, 208] on button "Save" at bounding box center [1037, 192] width 55 height 35
